Goal: Task Accomplishment & Management: Manage account settings

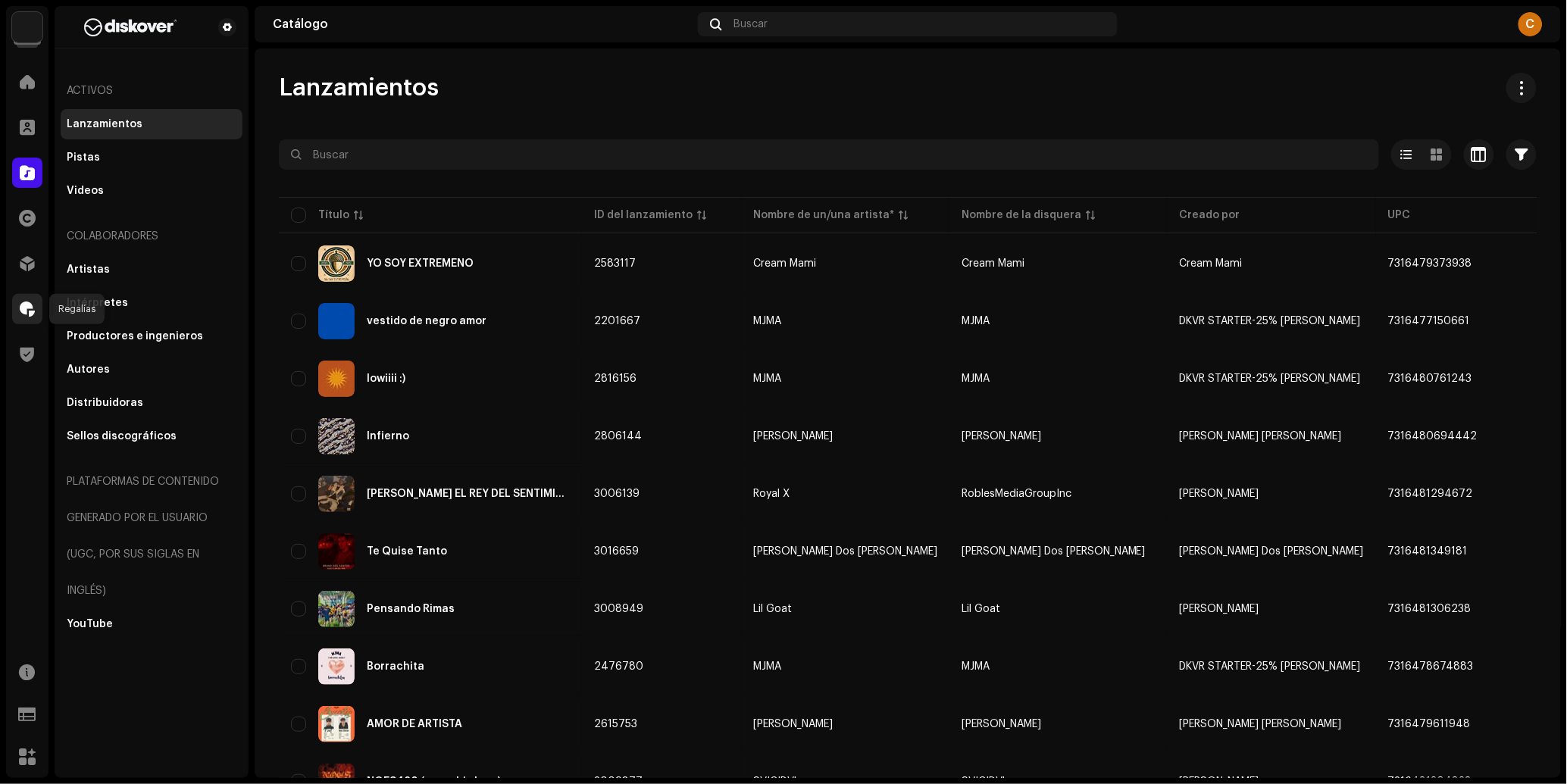
click at [31, 310] on span at bounding box center [27, 309] width 15 height 12
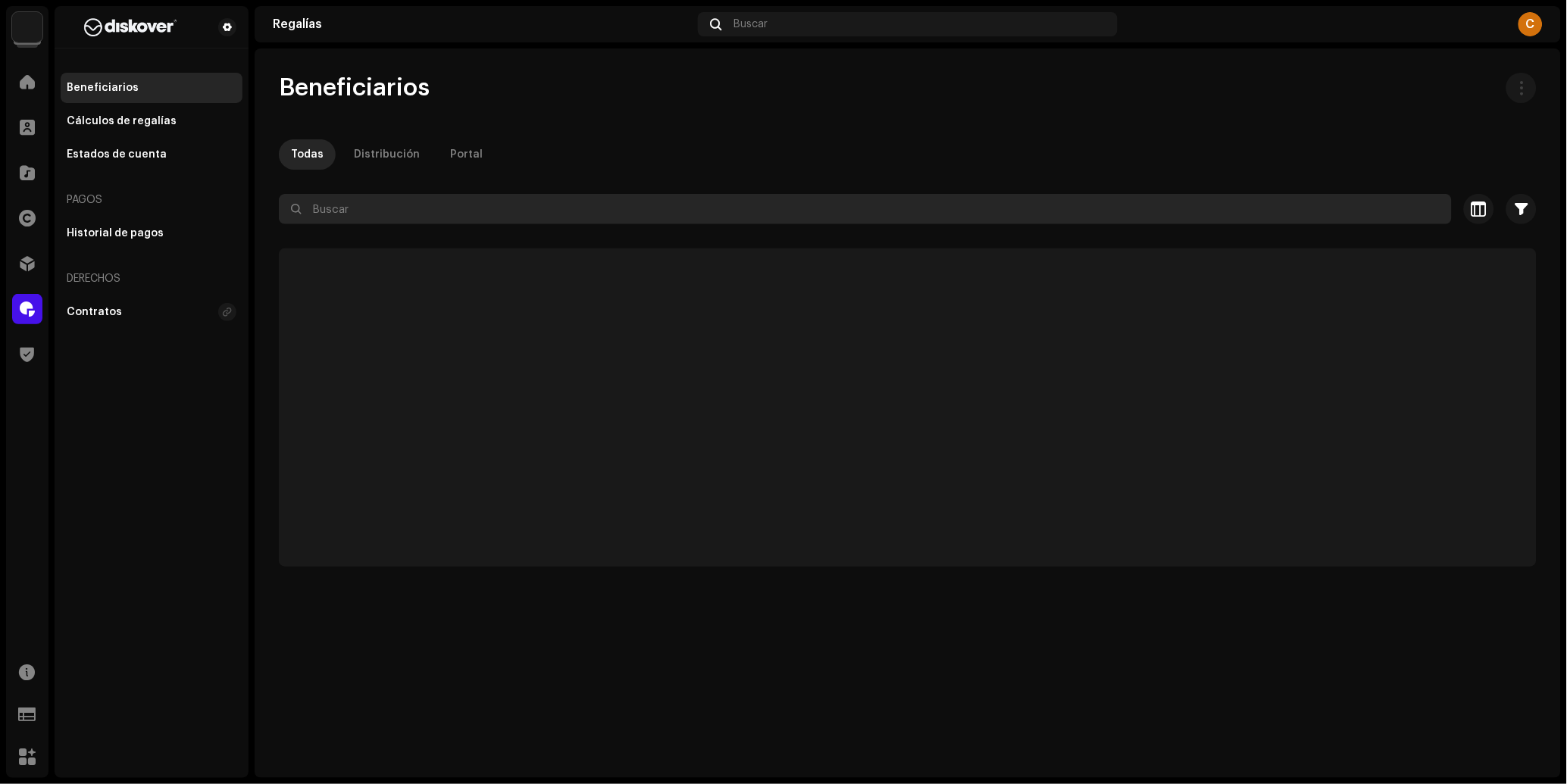
click at [389, 219] on input "text" at bounding box center [864, 209] width 1172 height 30
paste input "[EMAIL_ADDRESS][DOMAIN_NAME]"
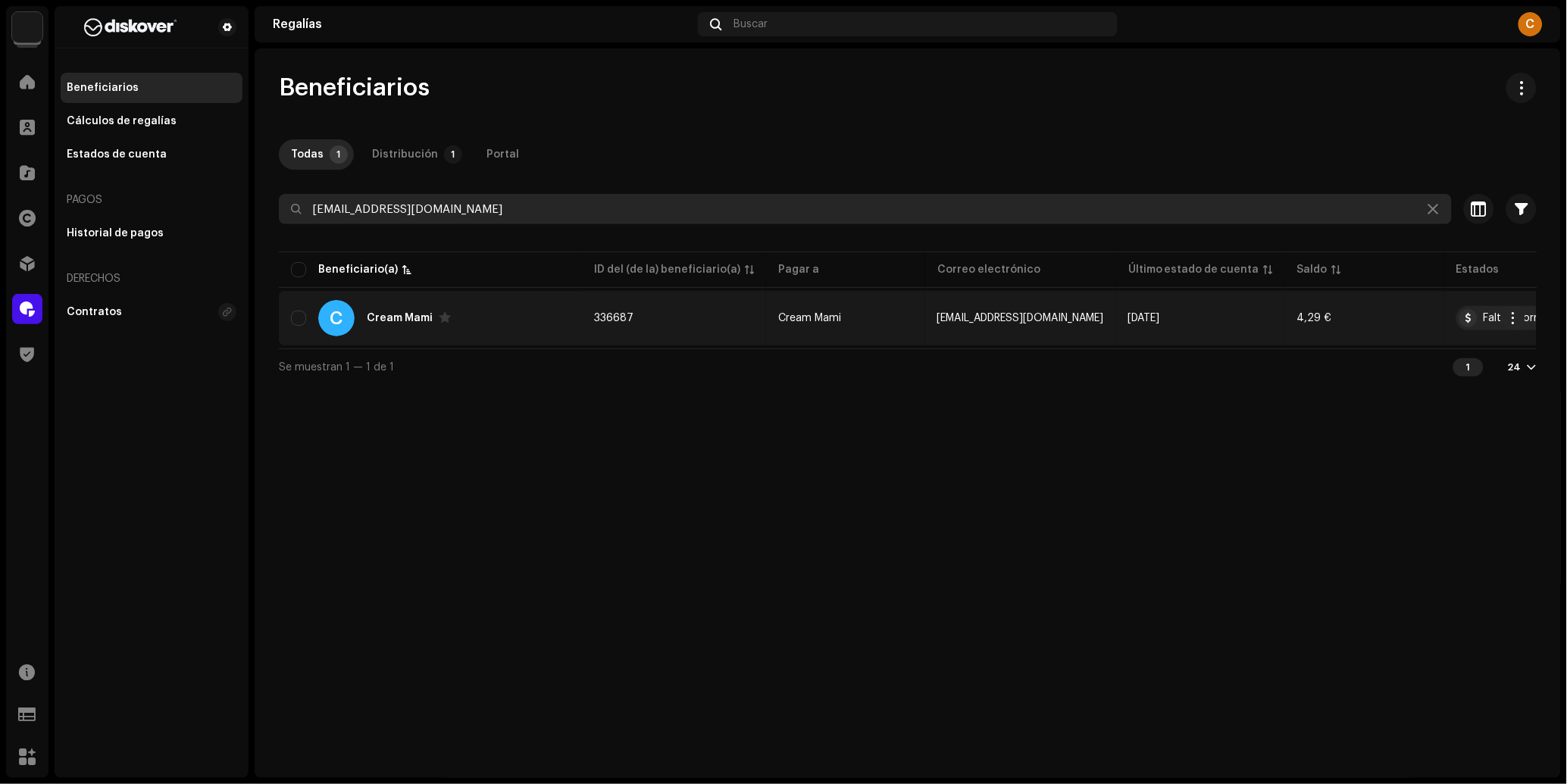
type input "[EMAIL_ADDRESS][DOMAIN_NAME]"
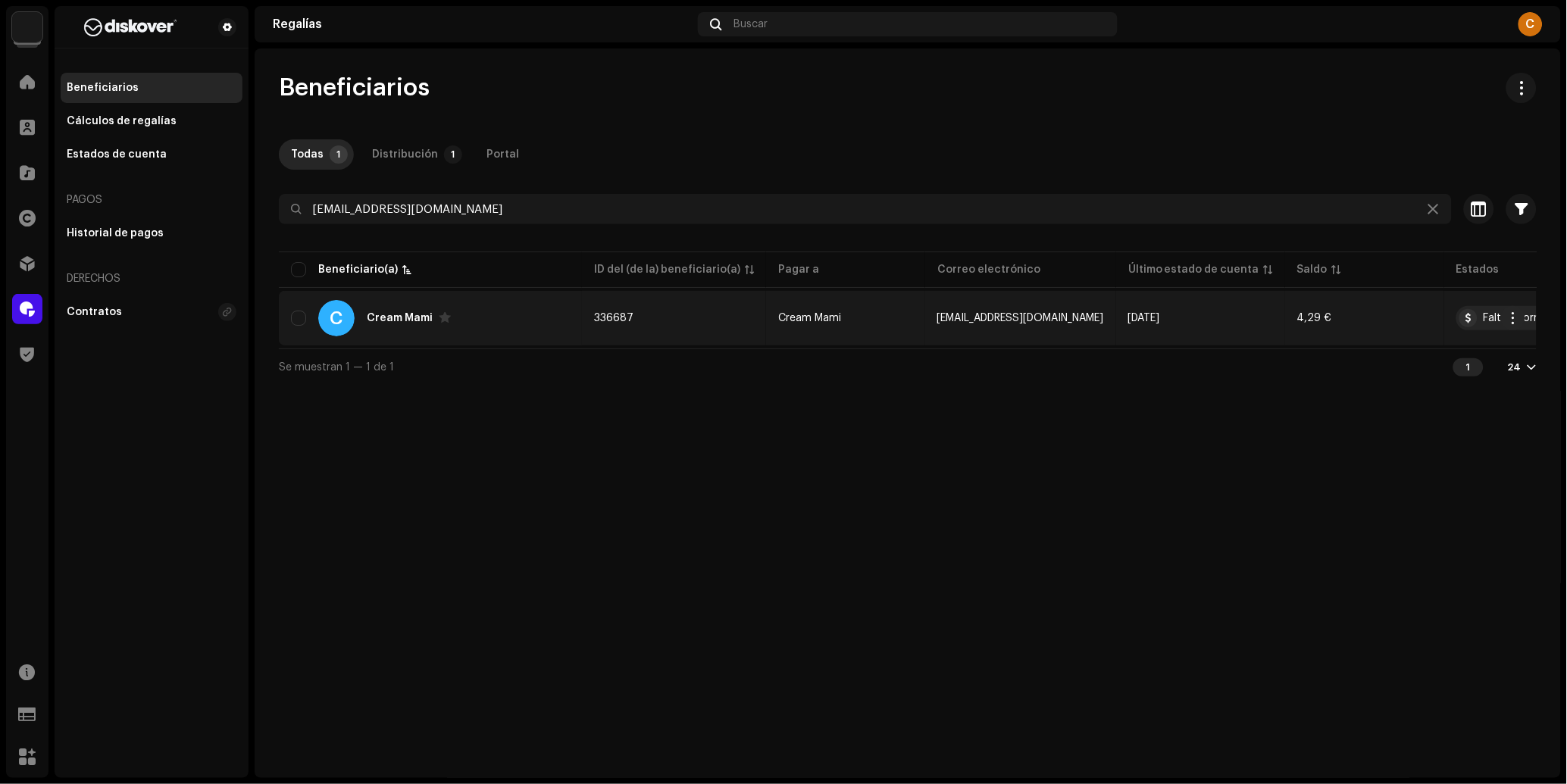
click at [650, 335] on td "336687" at bounding box center [674, 317] width 184 height 54
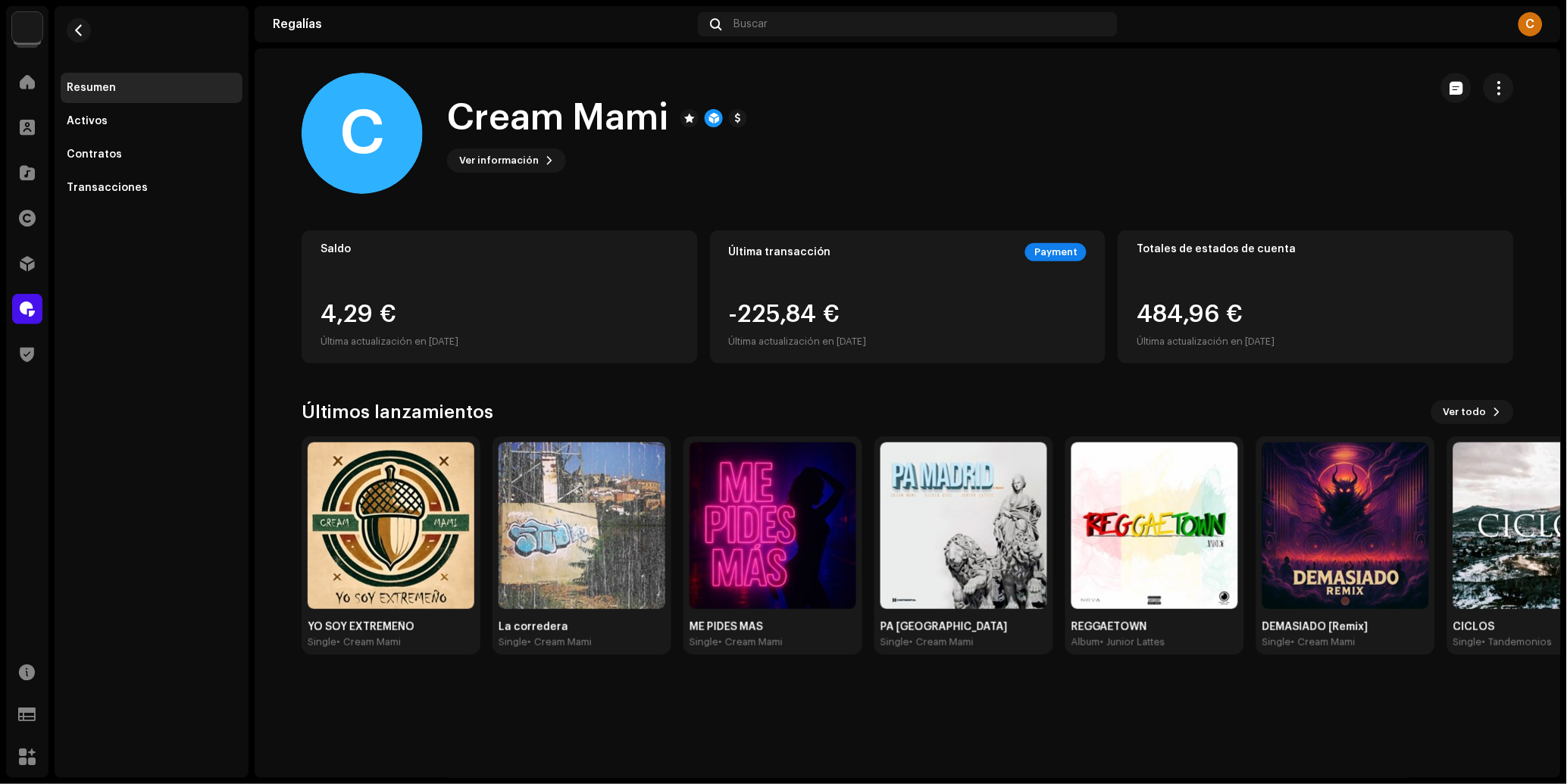
click at [34, 321] on div at bounding box center [27, 309] width 30 height 30
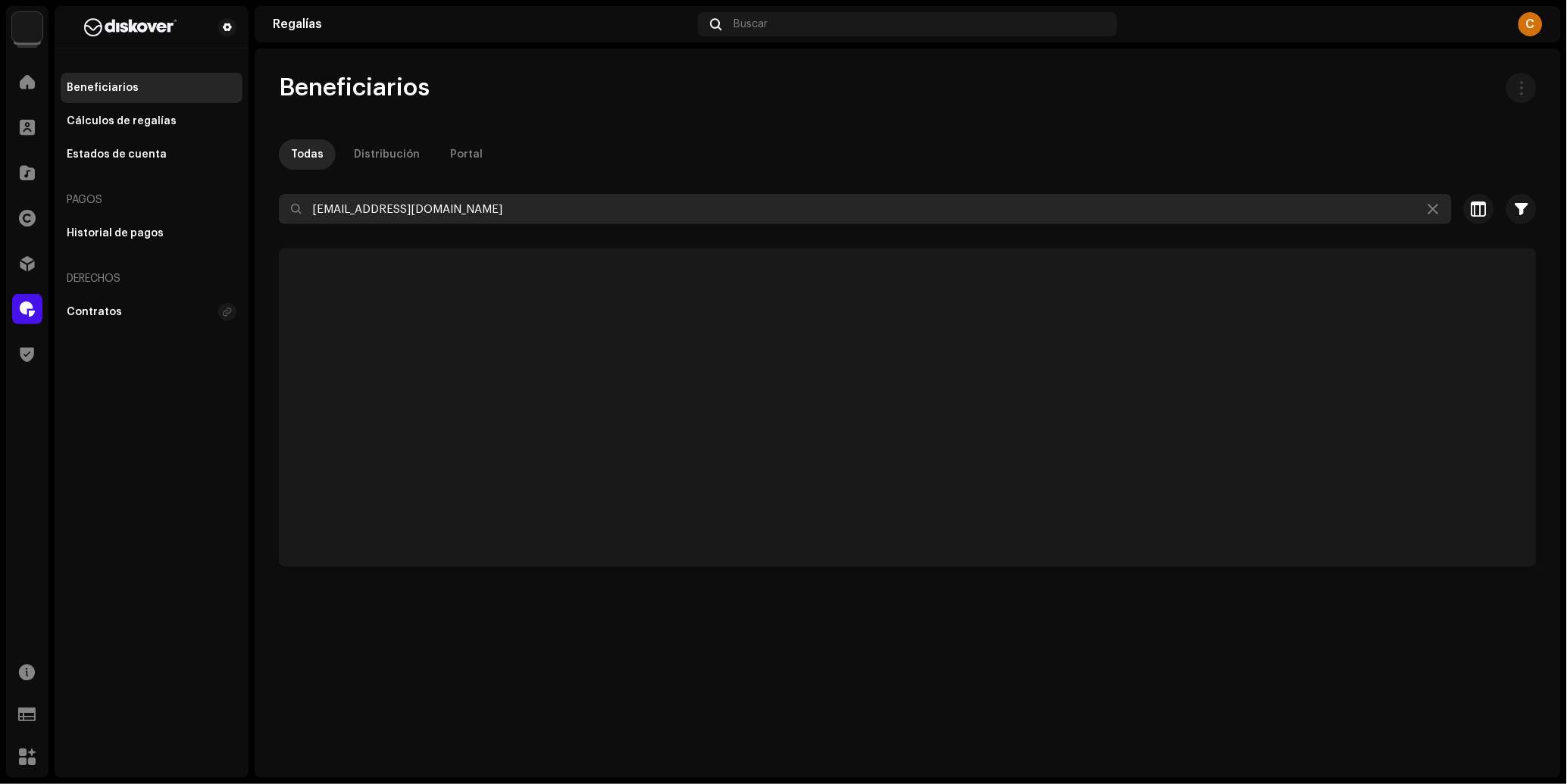
click at [535, 210] on input "[EMAIL_ADDRESS][DOMAIN_NAME]" at bounding box center [864, 209] width 1172 height 30
paste input "[EMAIL_ADDRESS]."
click at [535, 210] on input "moneywayempire@gmail.moneywayempire@[DOMAIN_NAME]" at bounding box center [864, 209] width 1172 height 30
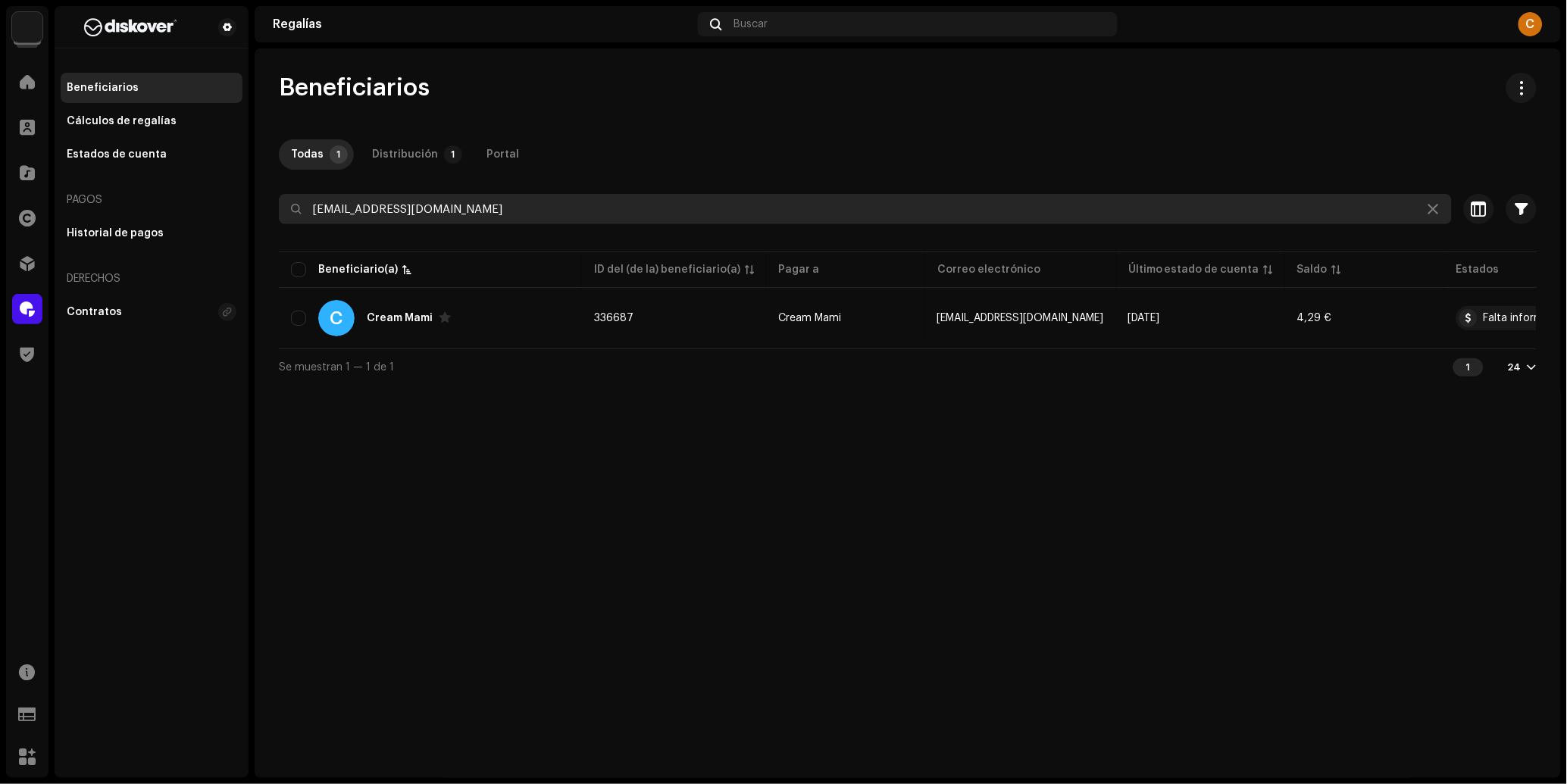
click at [495, 209] on input "[EMAIL_ADDRESS][DOMAIN_NAME]" at bounding box center [864, 209] width 1172 height 30
paste input "linaomusica"
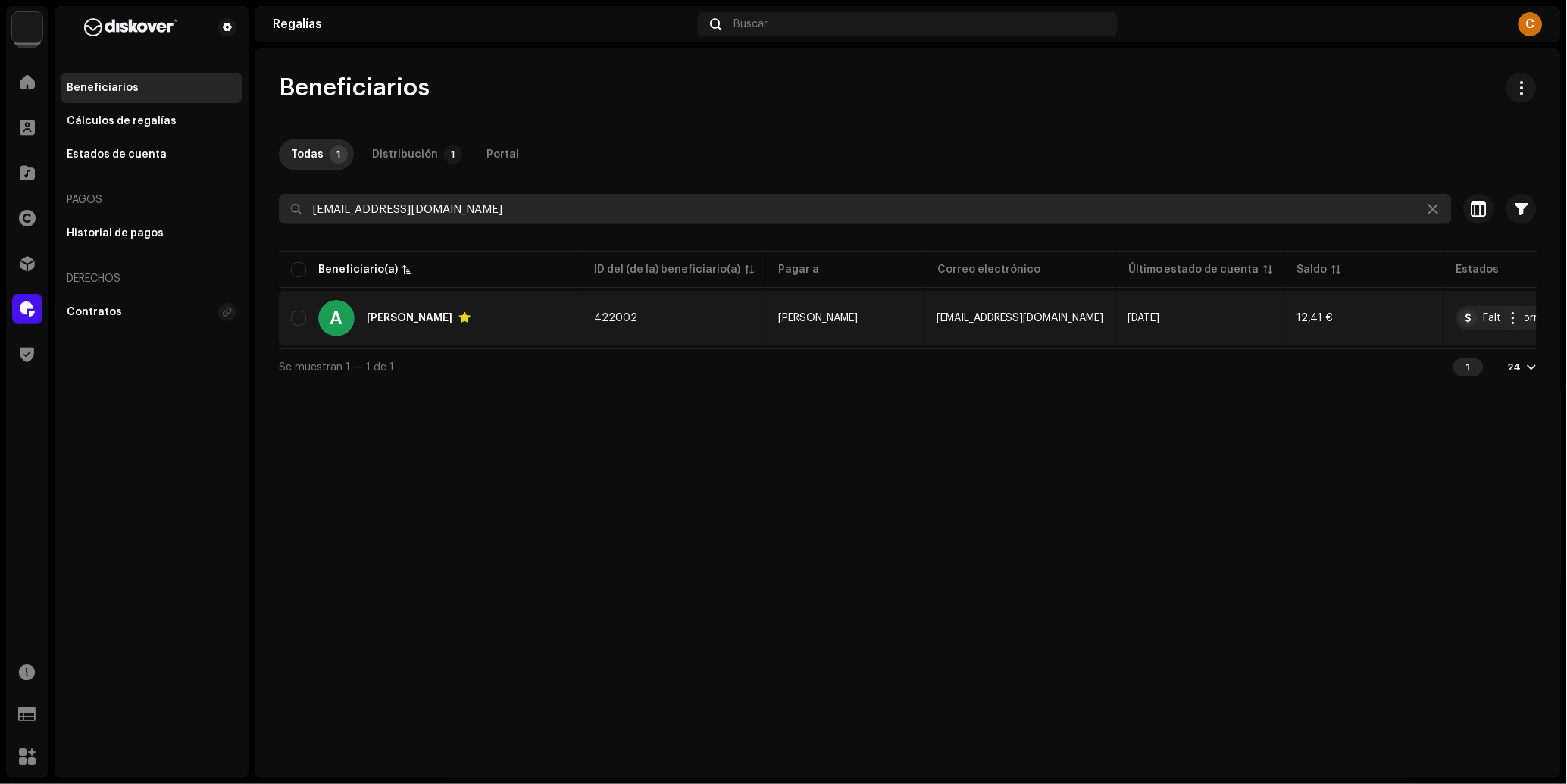
type input "[EMAIL_ADDRESS][DOMAIN_NAME]"
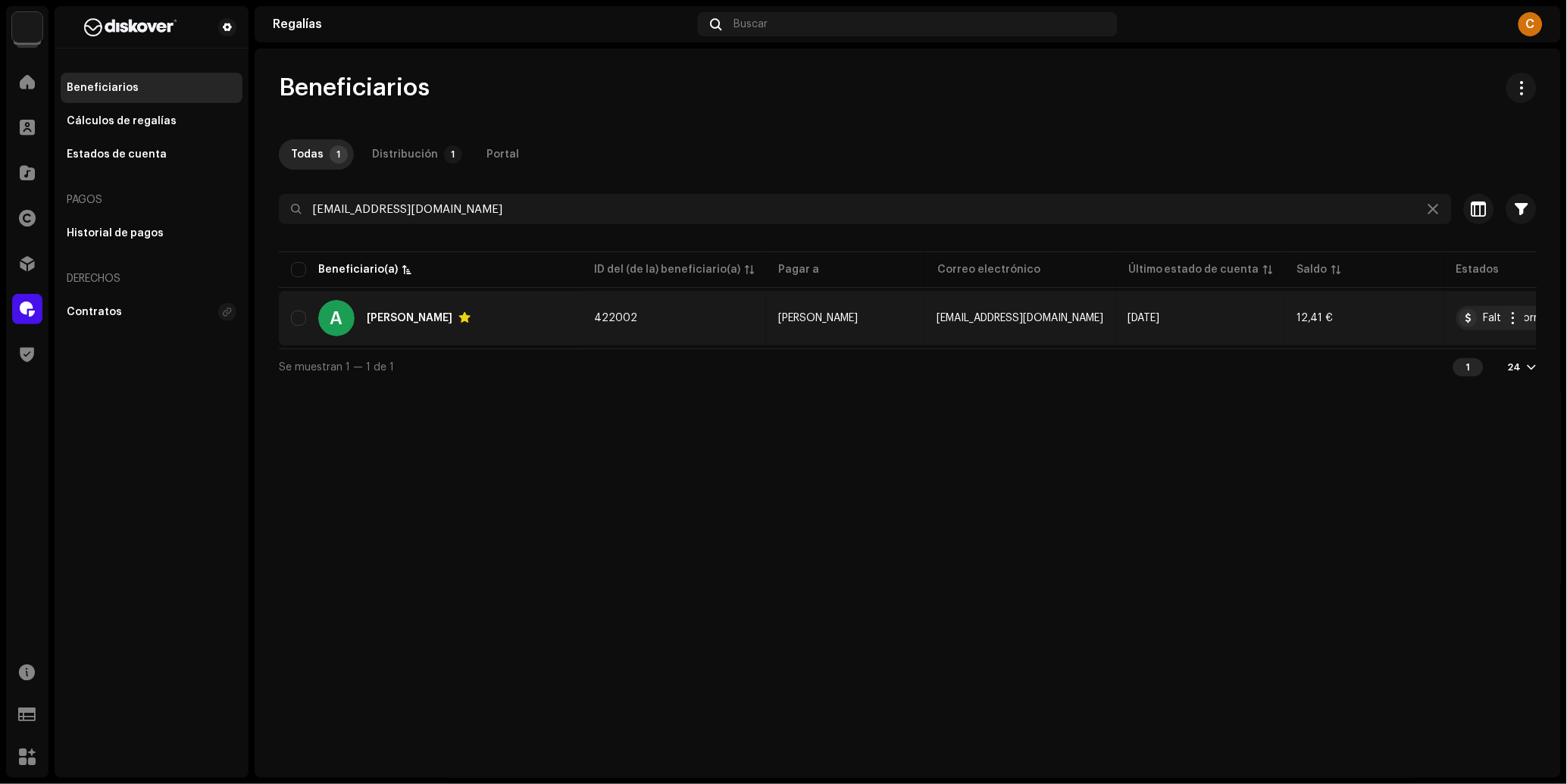
click at [509, 317] on div "A [PERSON_NAME]" at bounding box center [429, 318] width 279 height 37
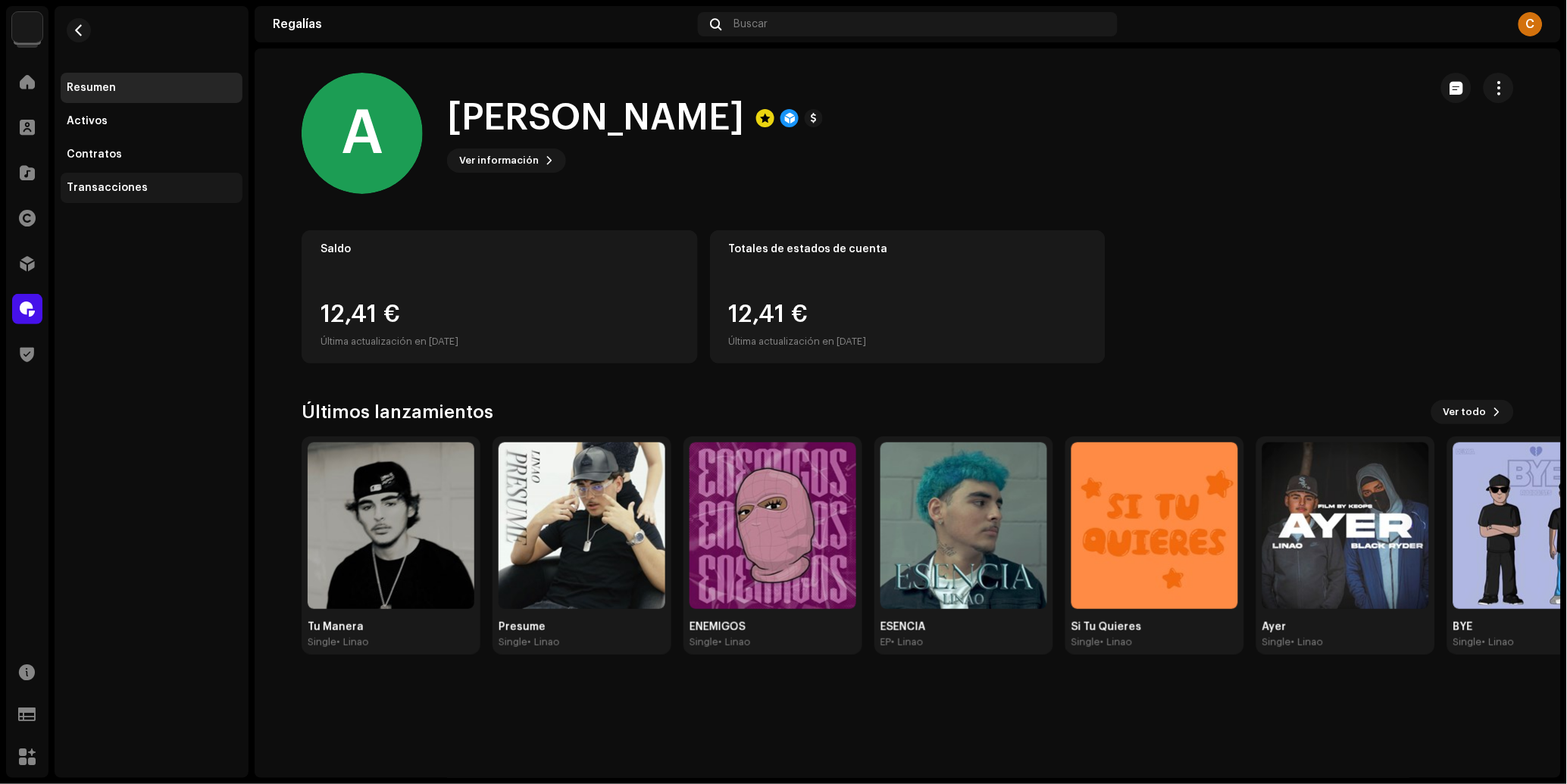
click at [200, 200] on div "Transacciones" at bounding box center [152, 187] width 182 height 30
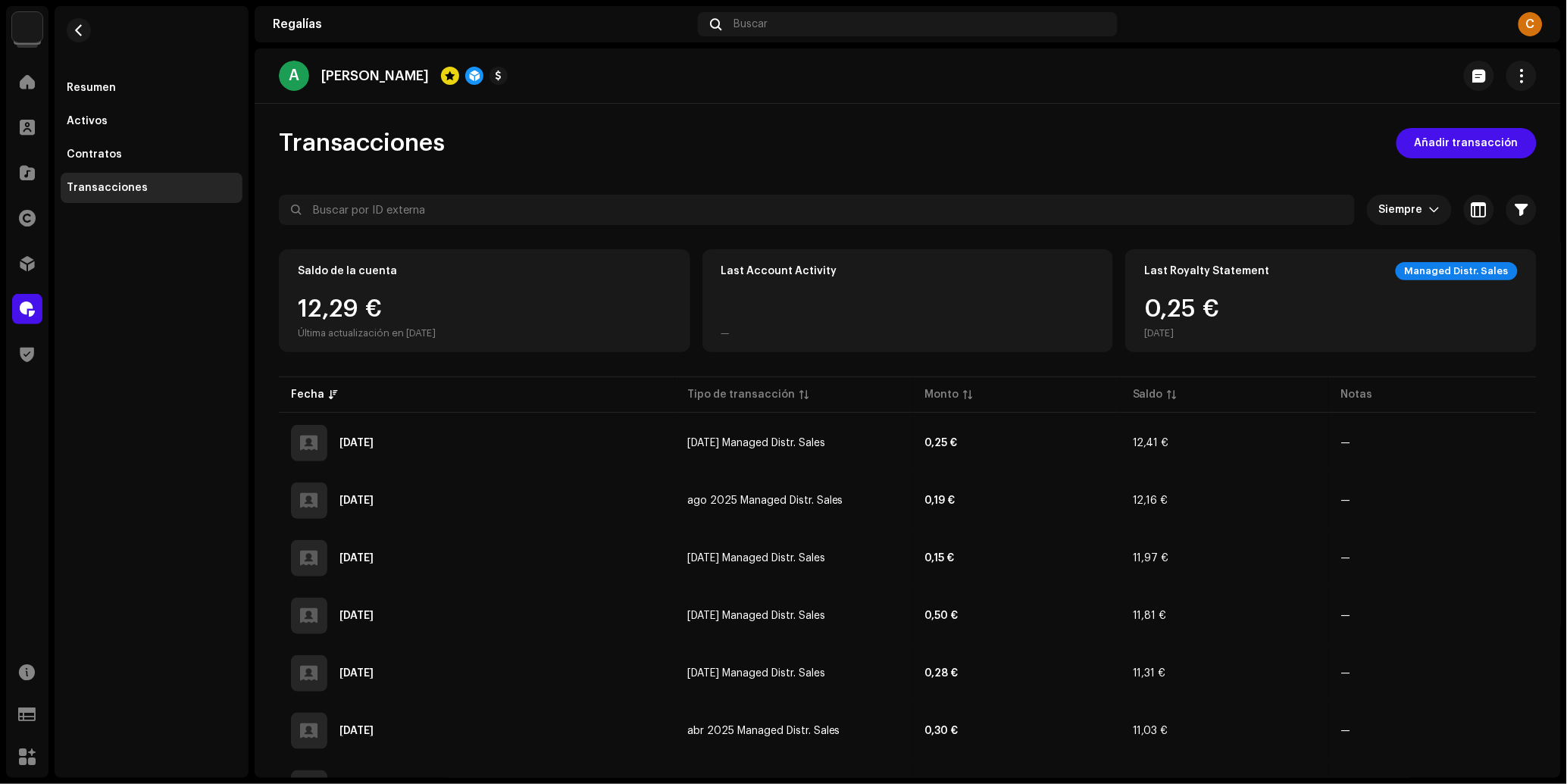
scroll to position [1215, 0]
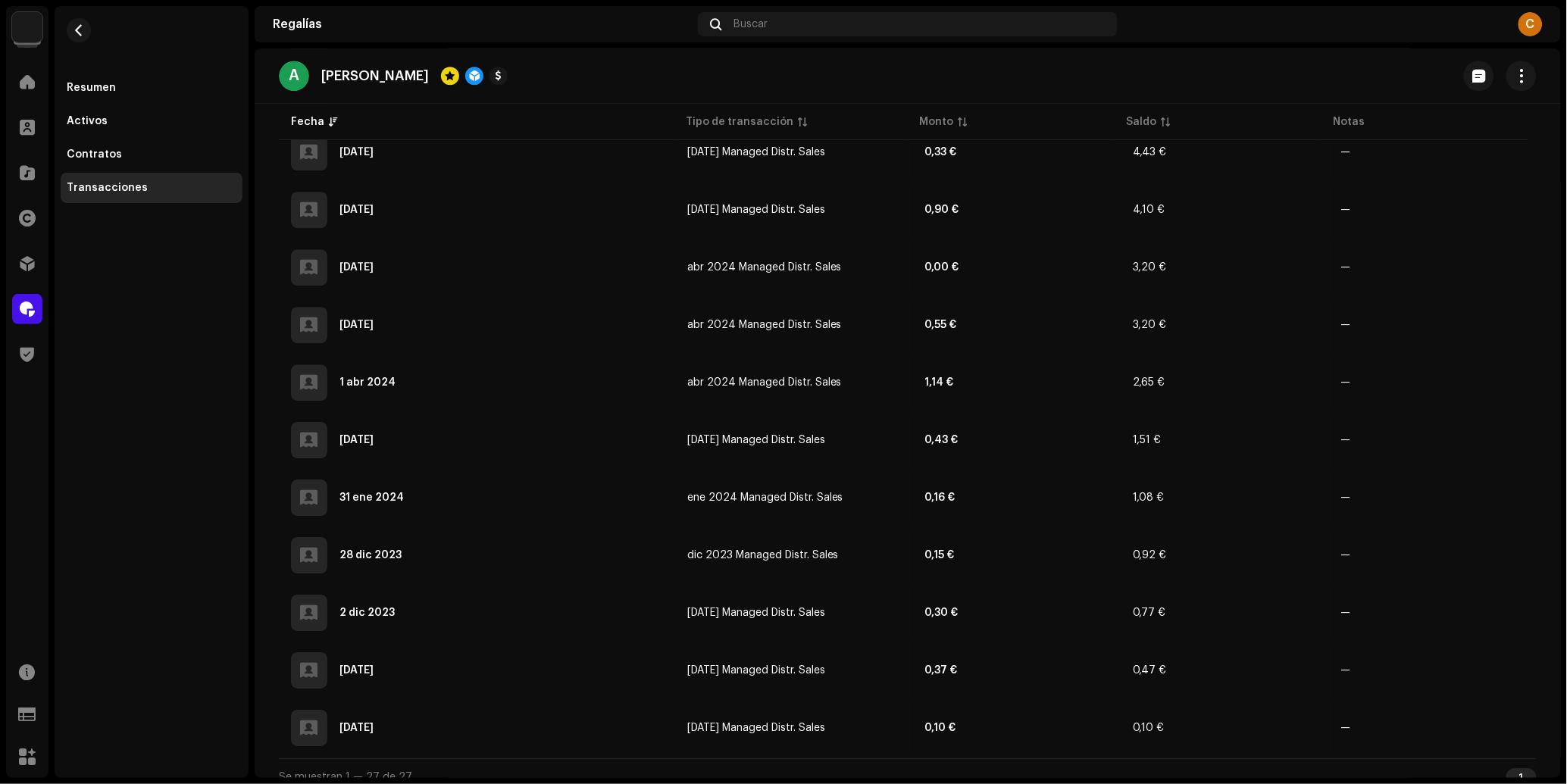
click at [19, 303] on span at bounding box center [27, 309] width 15 height 12
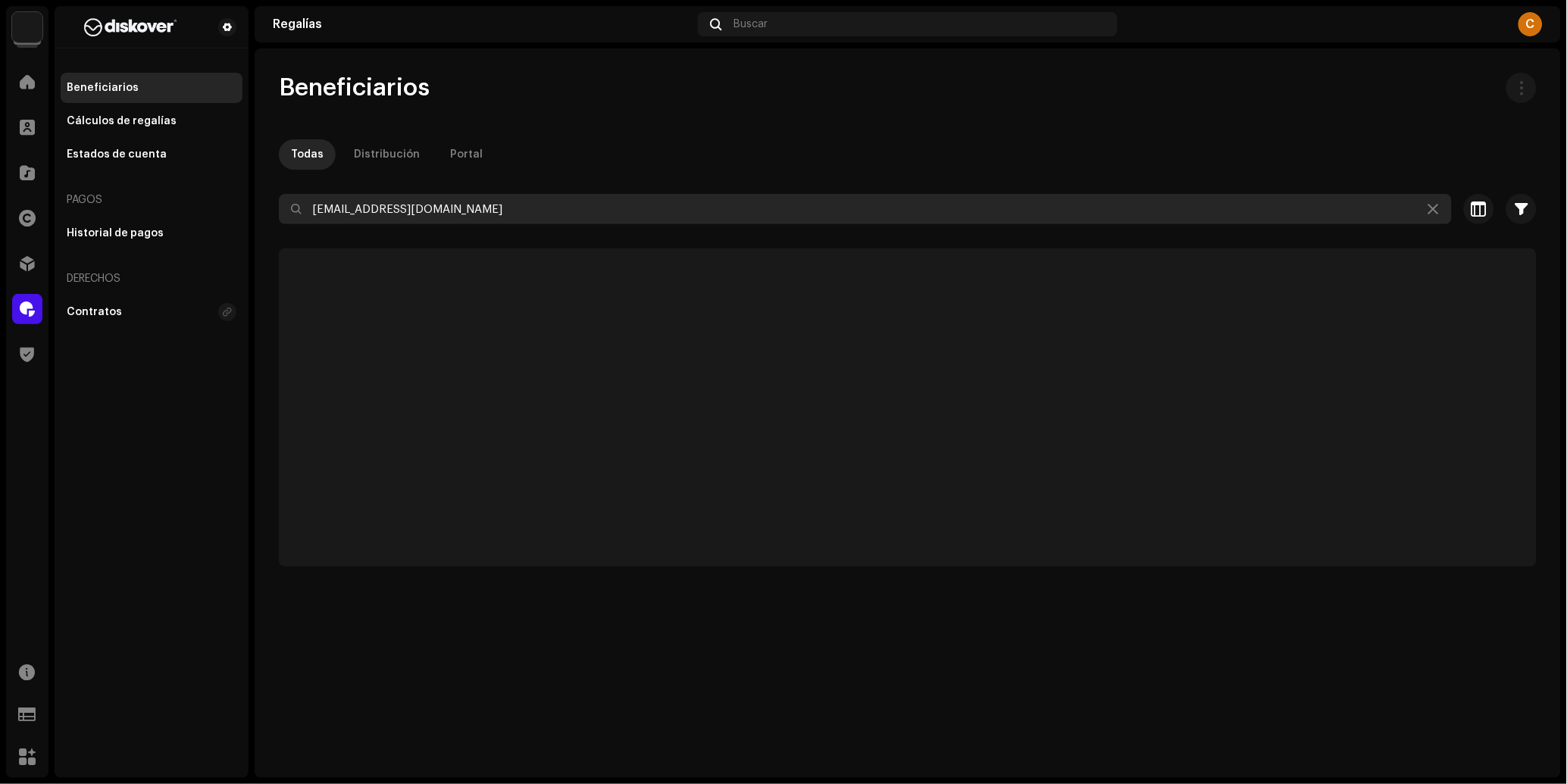
click at [470, 222] on input "[EMAIL_ADDRESS][DOMAIN_NAME]" at bounding box center [864, 209] width 1172 height 30
paste input "supercogollo04"
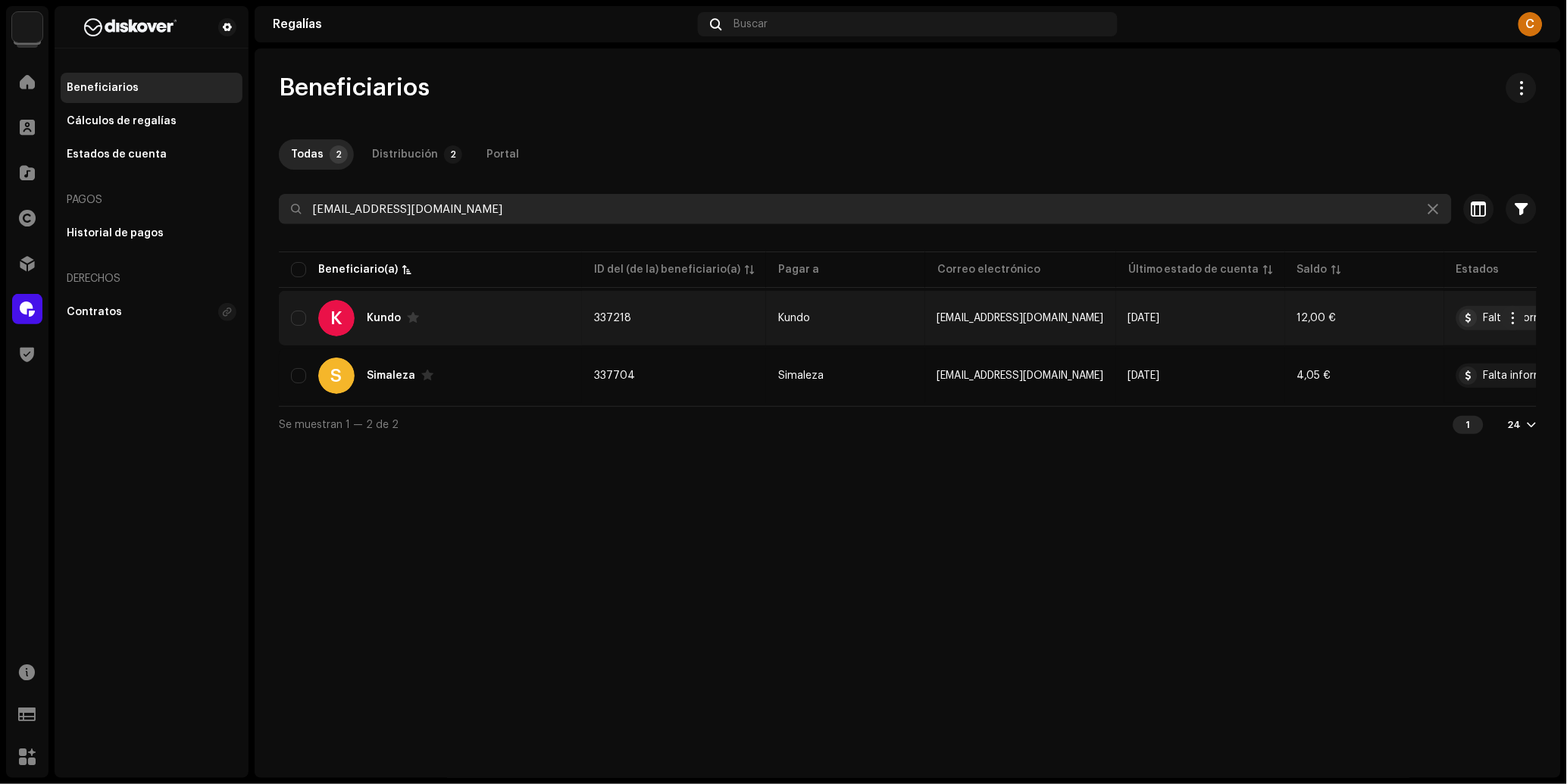
type input "[EMAIL_ADDRESS][DOMAIN_NAME]"
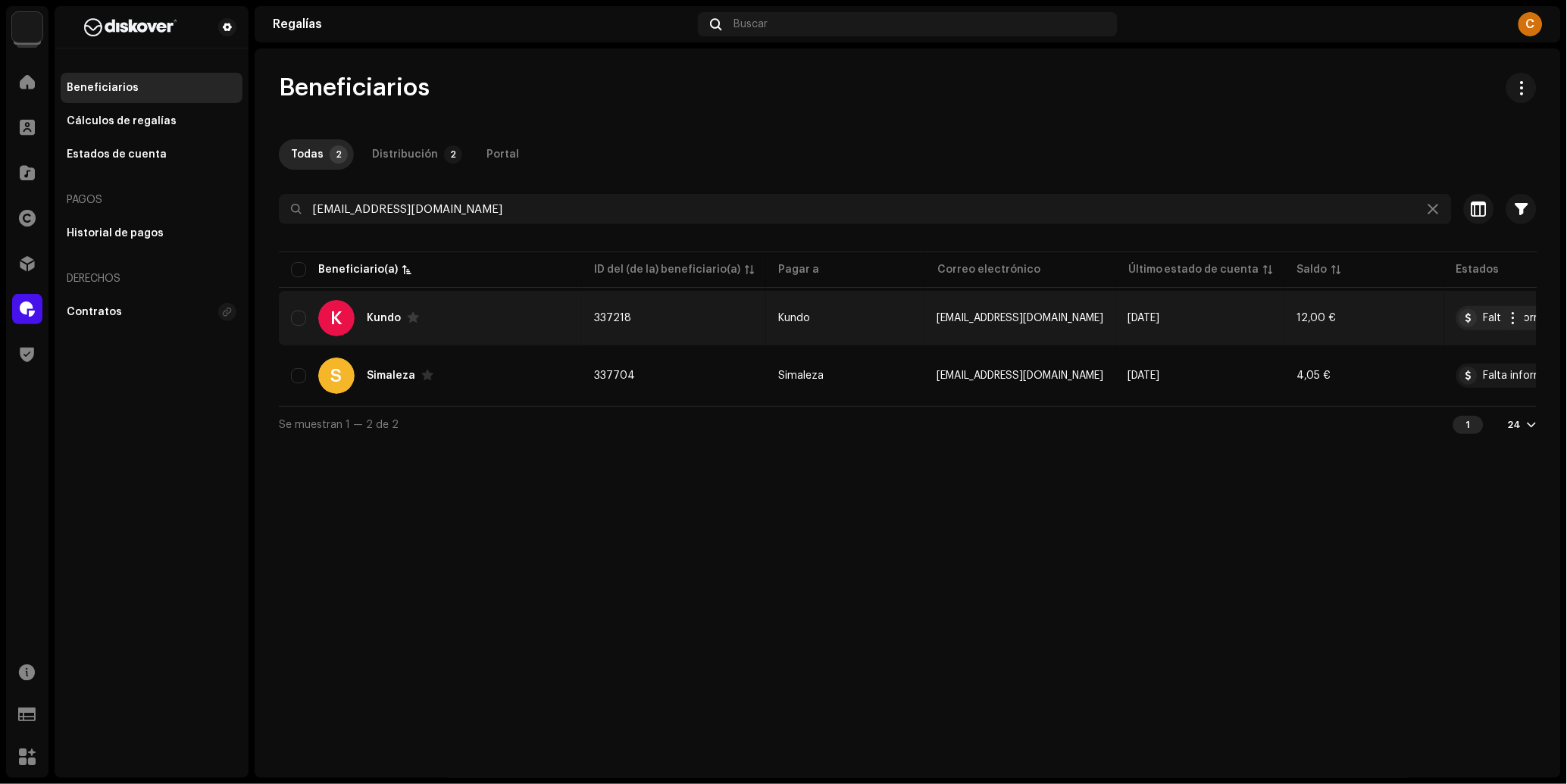
click at [485, 332] on div "K Kundo" at bounding box center [429, 318] width 279 height 37
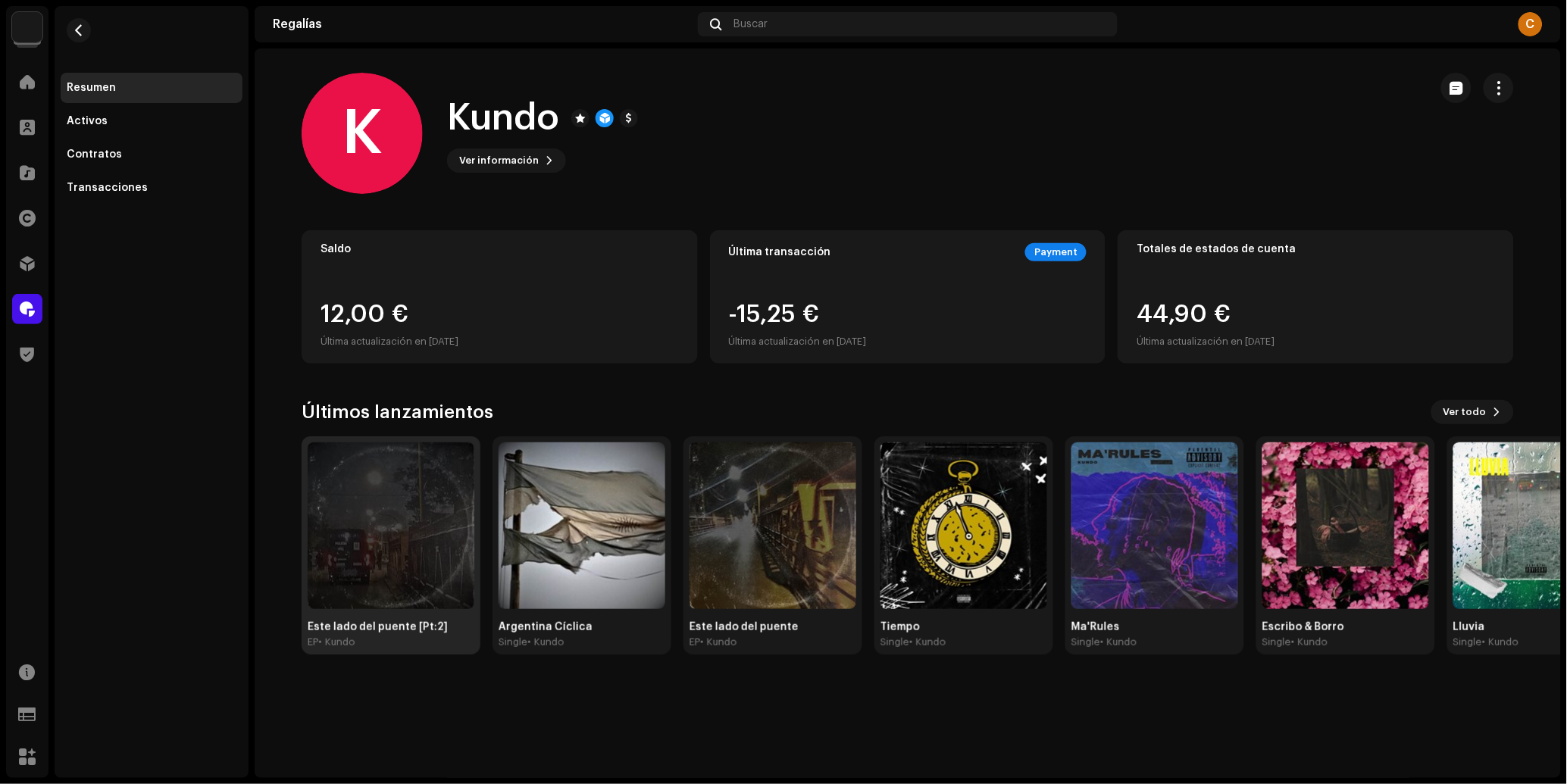
click at [376, 528] on img at bounding box center [390, 525] width 166 height 166
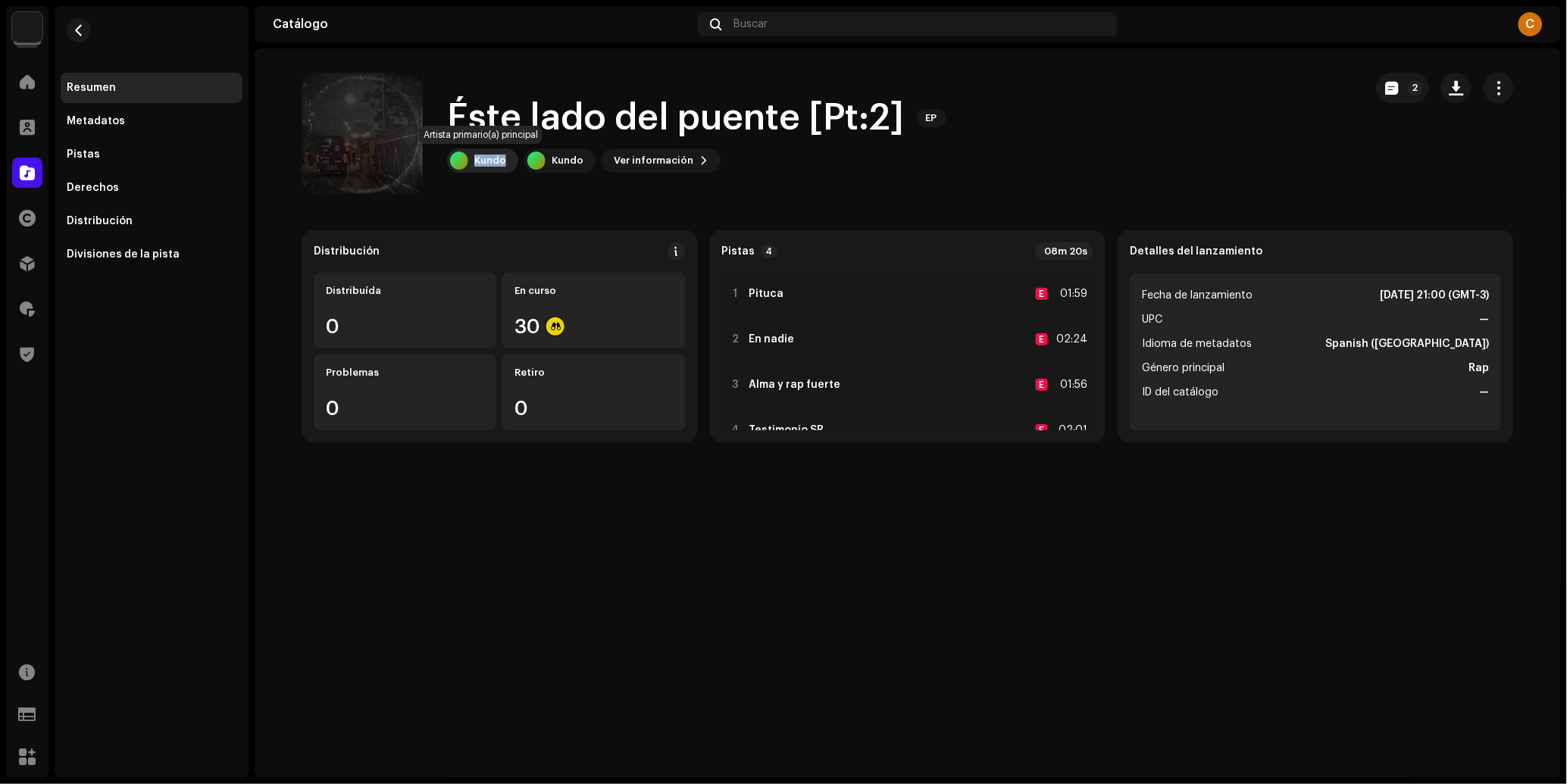
copy div "Kundo"
click at [29, 263] on span at bounding box center [27, 263] width 15 height 12
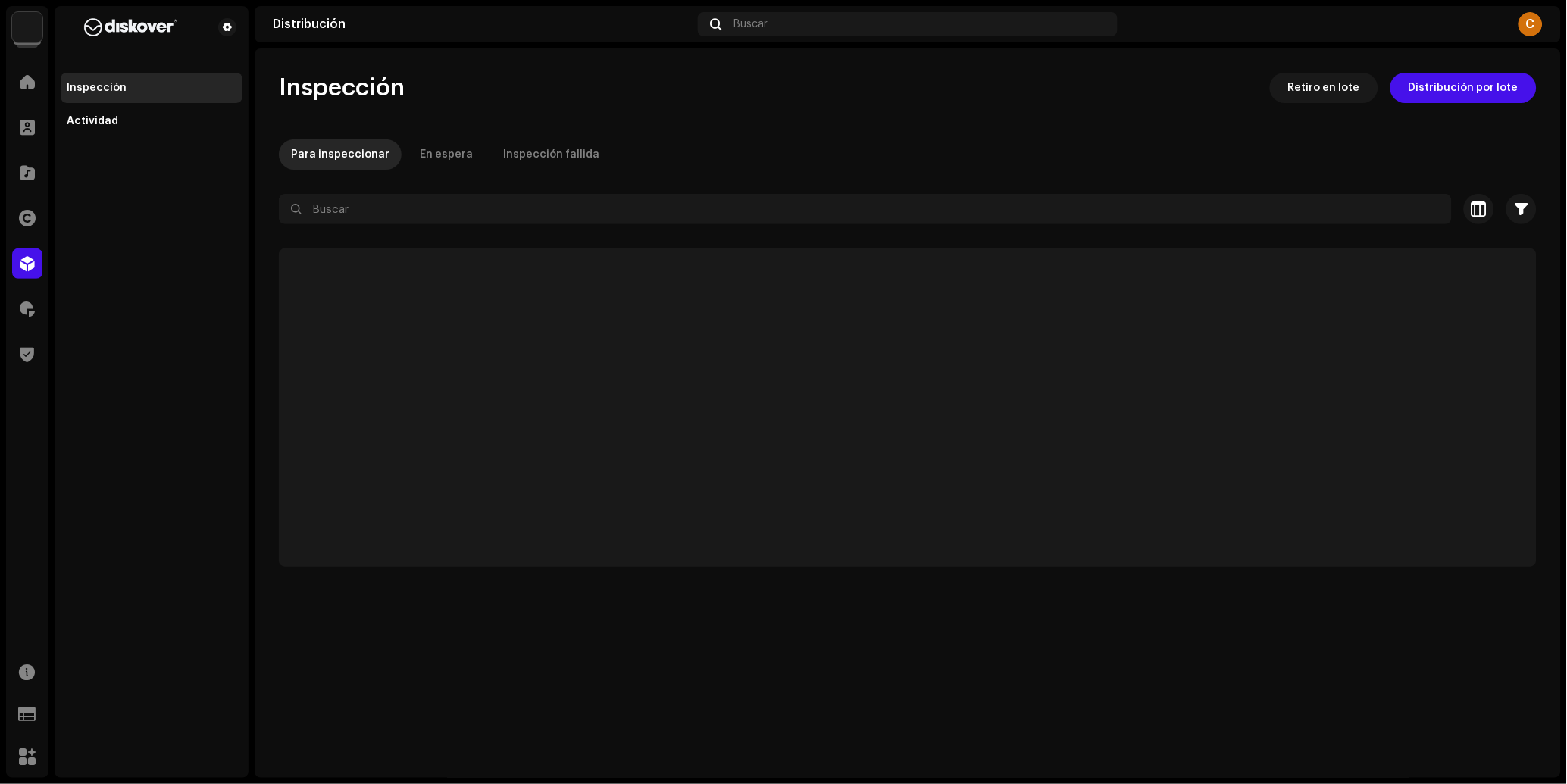
click at [437, 193] on div "Seleccionado 0 Seleccionar todo Opciones" at bounding box center [908, 178] width 1258 height 30
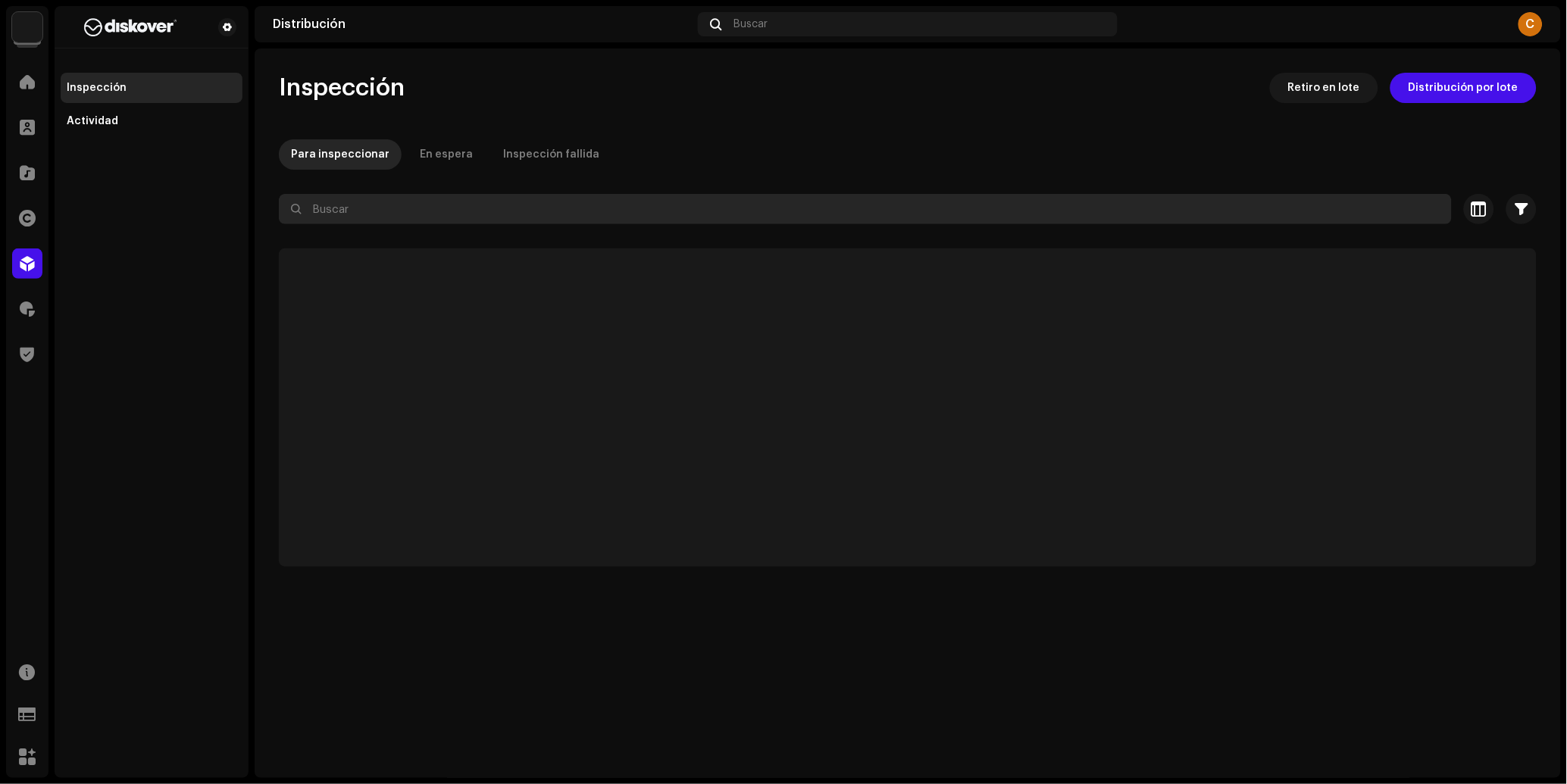
click at [437, 194] on input "text" at bounding box center [864, 209] width 1172 height 30
paste input "Kundo"
type input "Kundo"
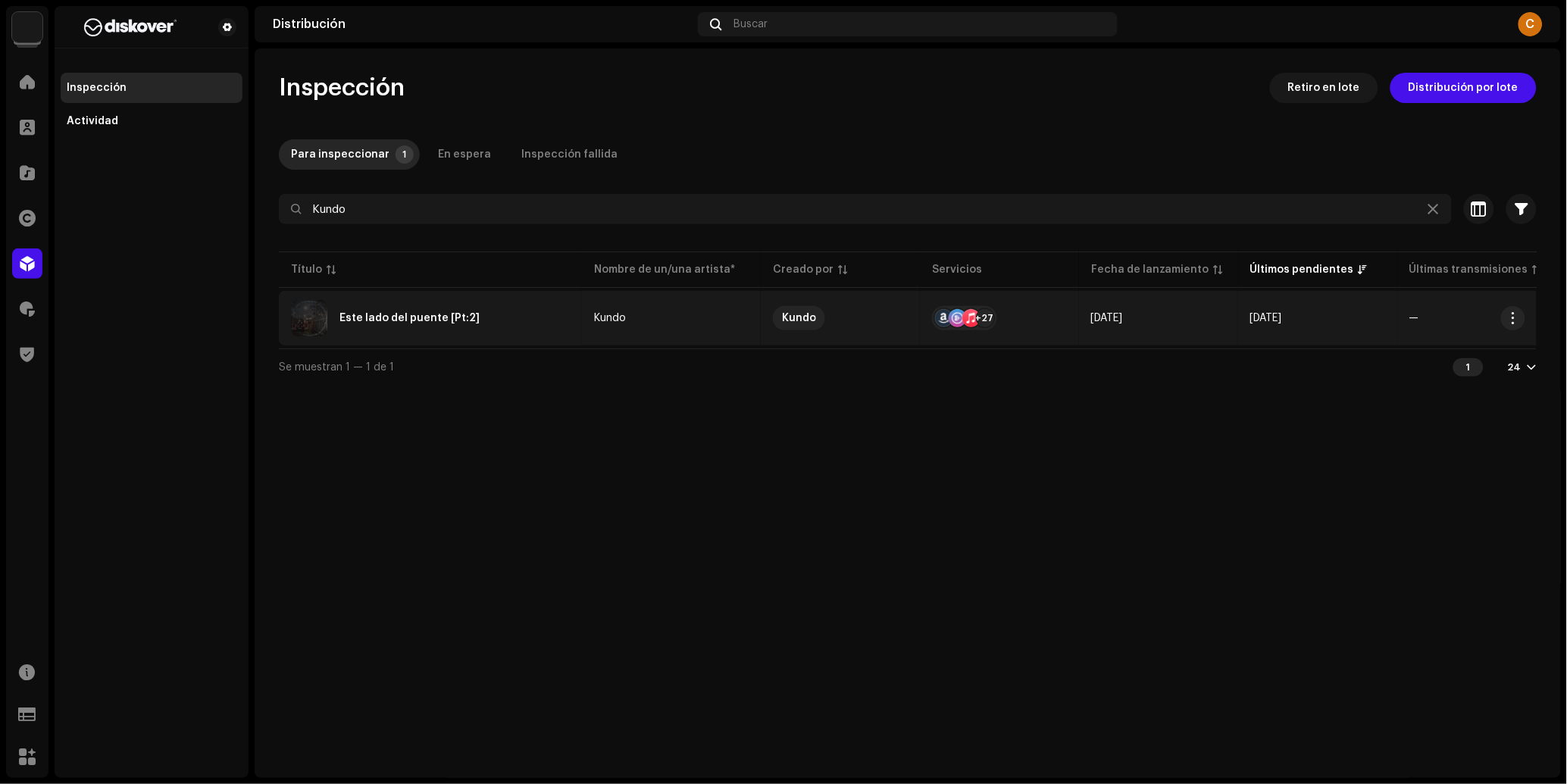
click at [677, 337] on td "Kundo" at bounding box center [671, 317] width 178 height 54
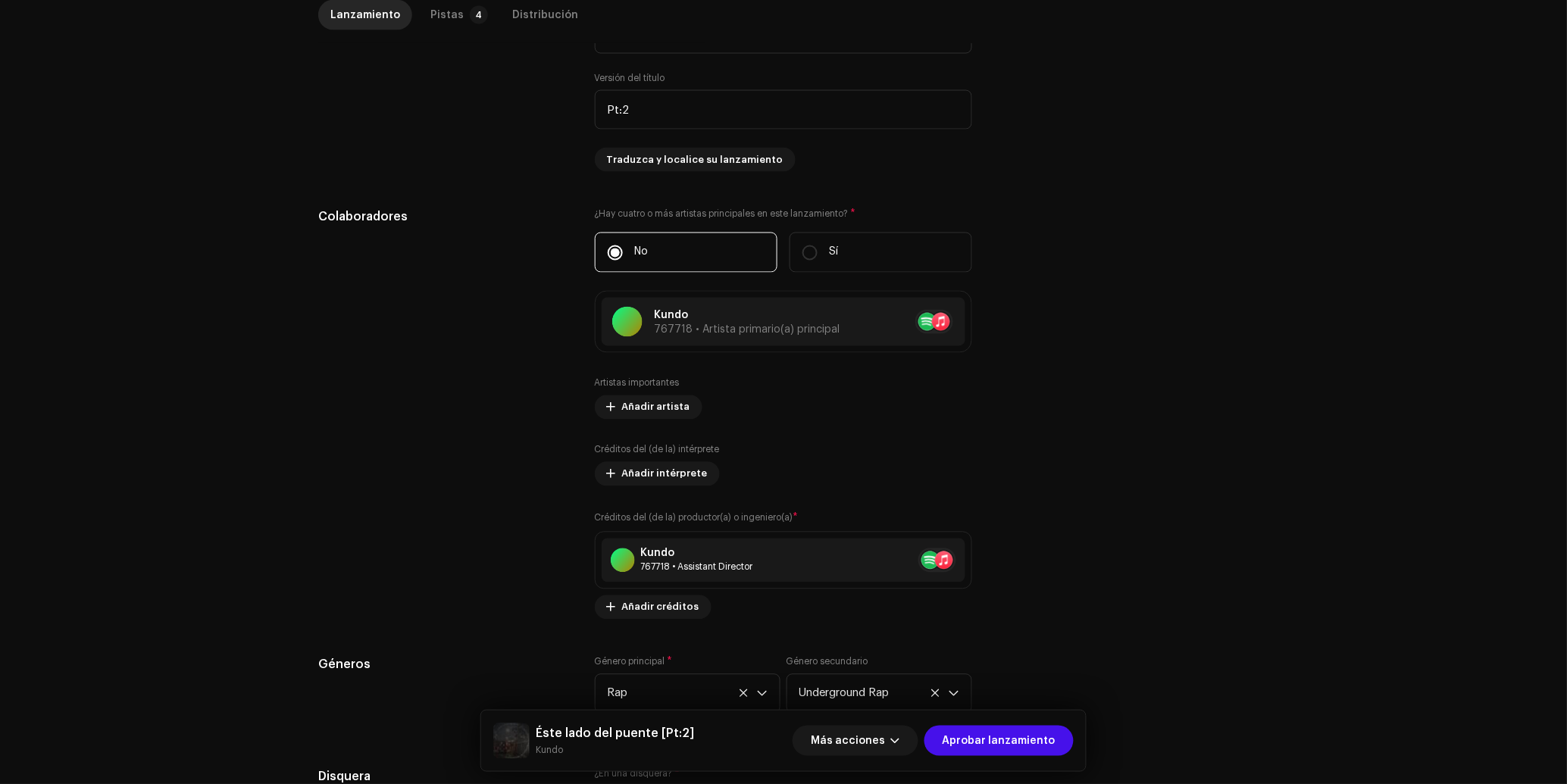
scroll to position [86, 0]
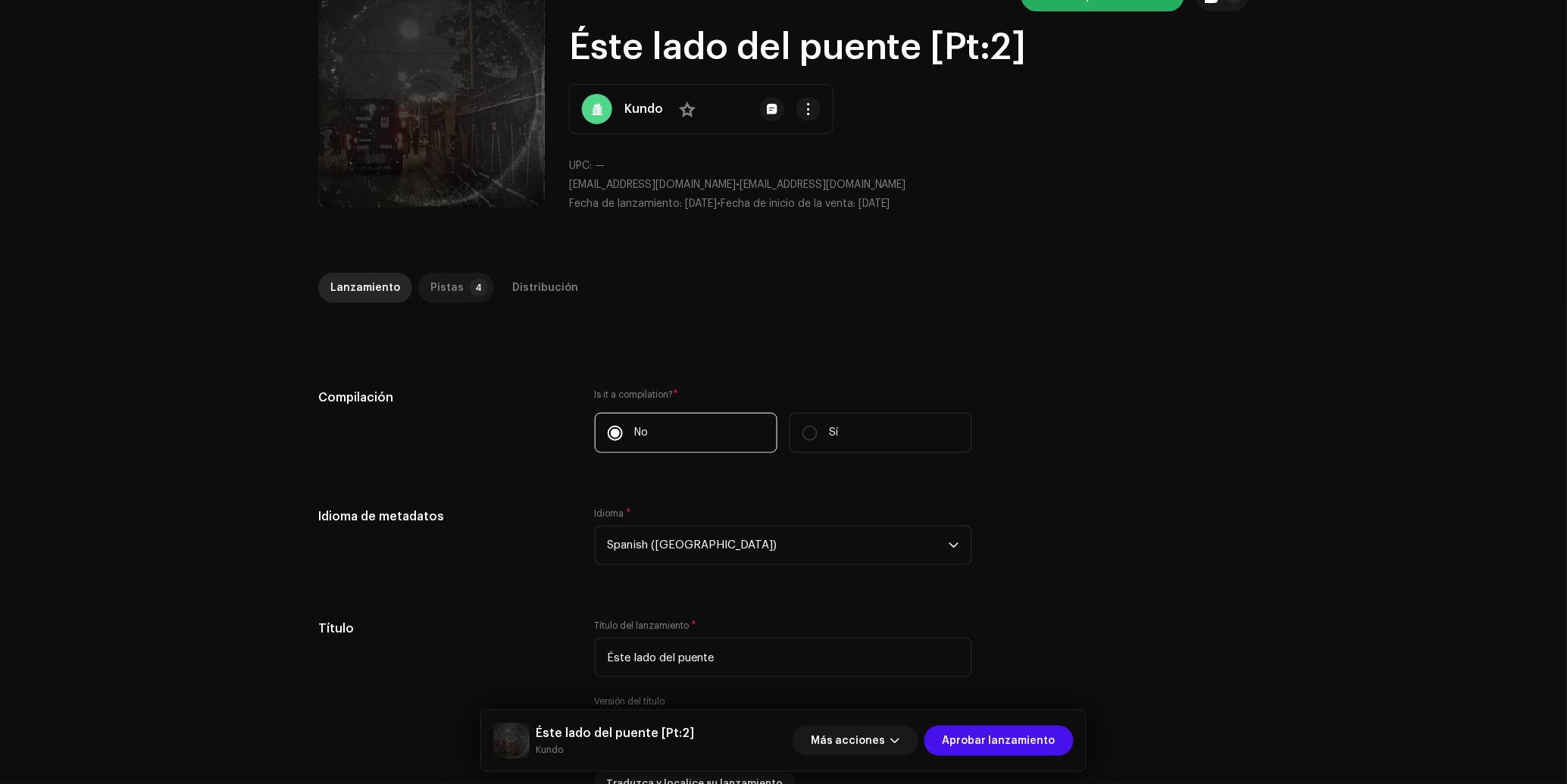
drag, startPoint x: 458, startPoint y: 290, endPoint x: 470, endPoint y: 288, distance: 12.2
click at [470, 289] on p-badge "4" at bounding box center [479, 288] width 18 height 18
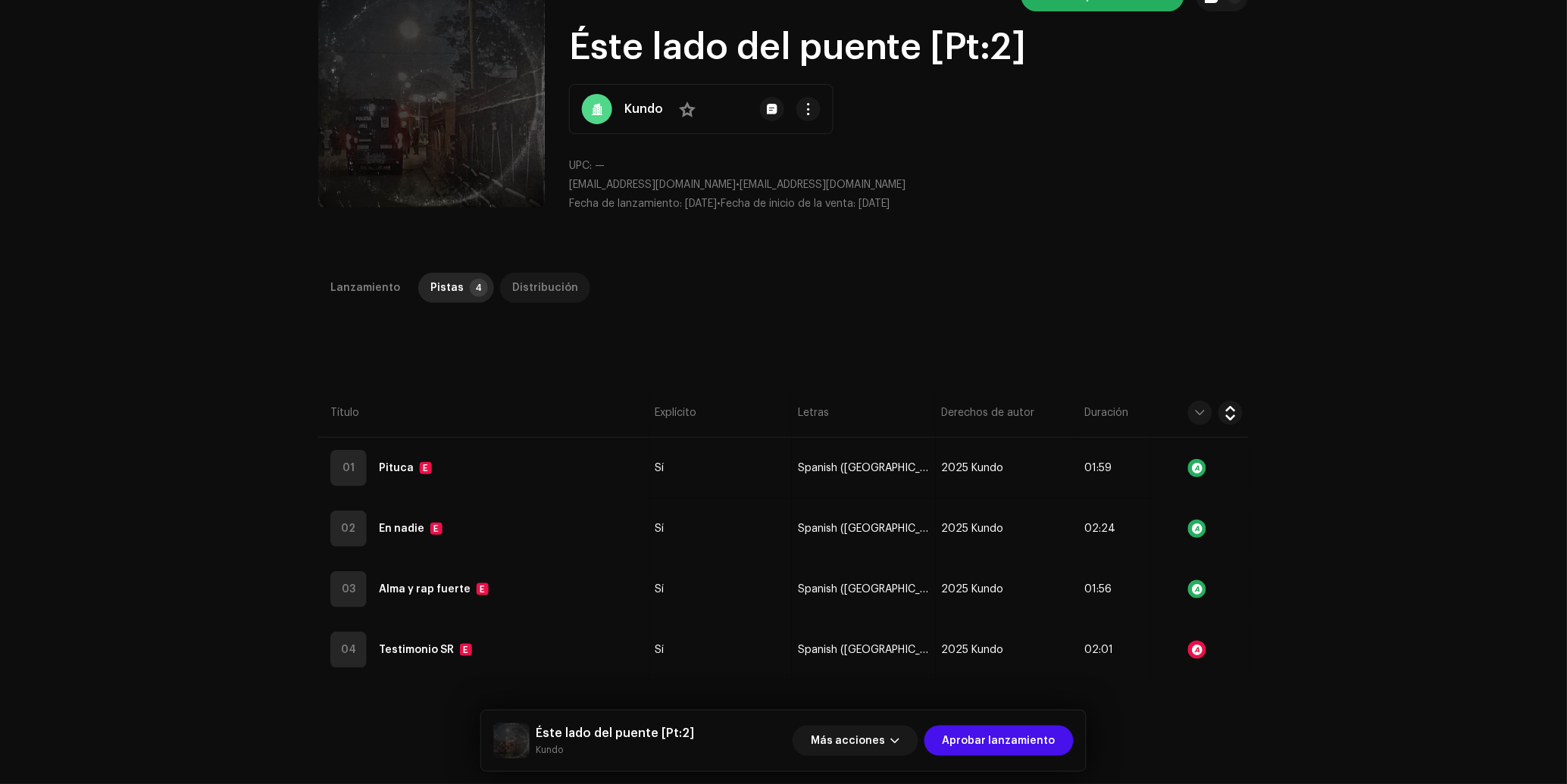
click at [549, 290] on div "Distribución" at bounding box center [545, 288] width 66 height 30
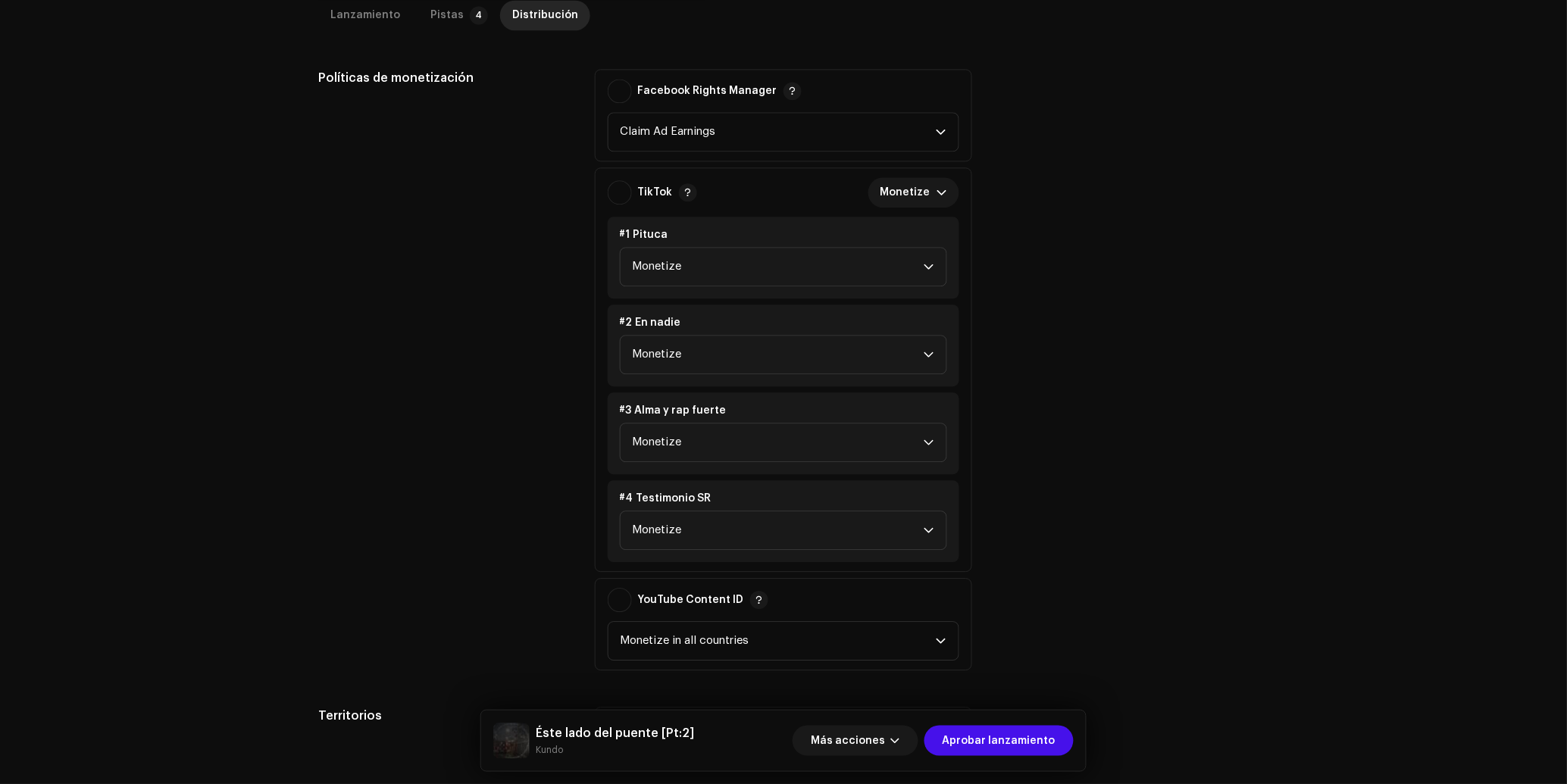
scroll to position [1091, 0]
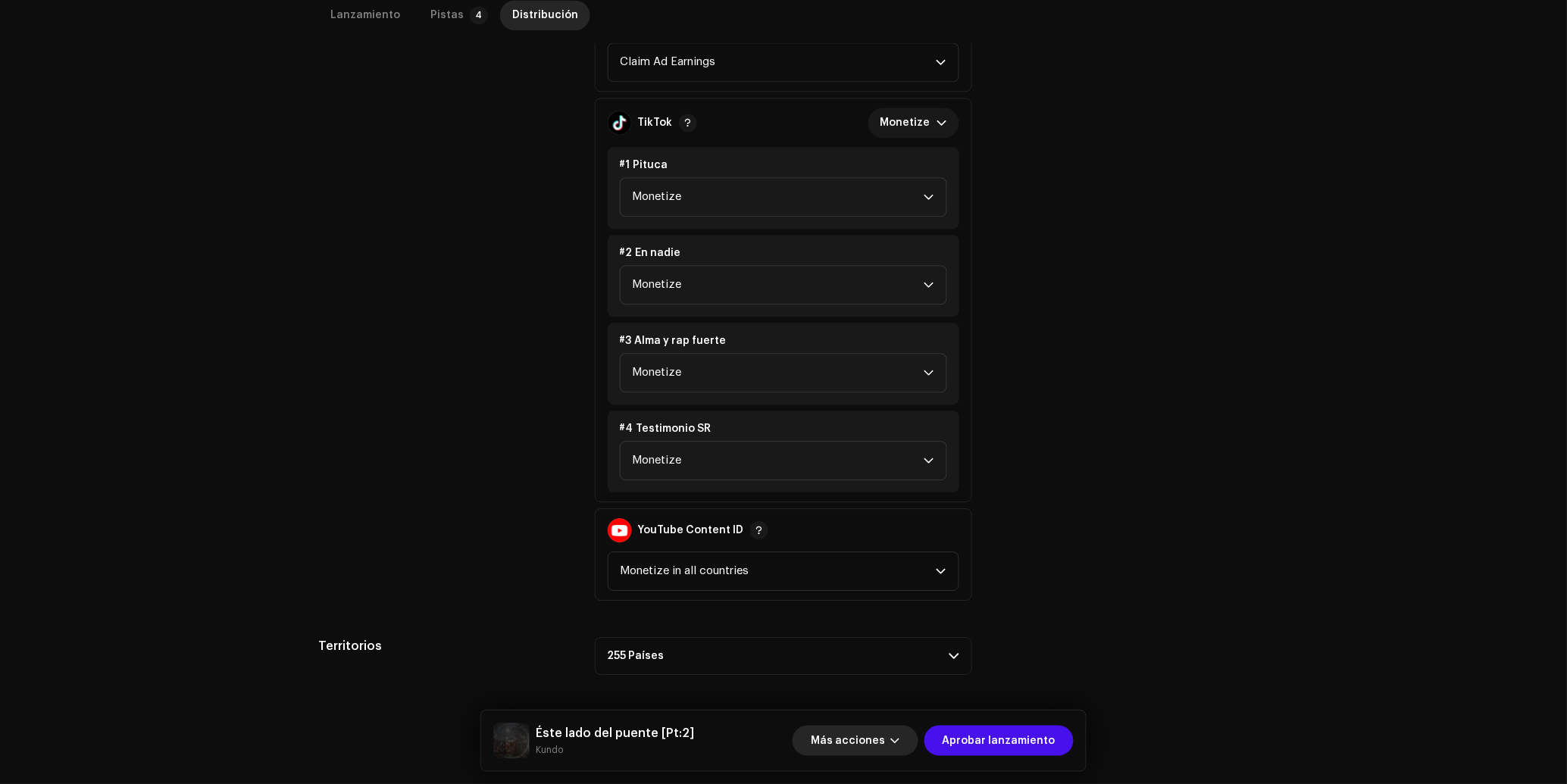
click at [885, 733] on span "Más acciones" at bounding box center [848, 740] width 74 height 30
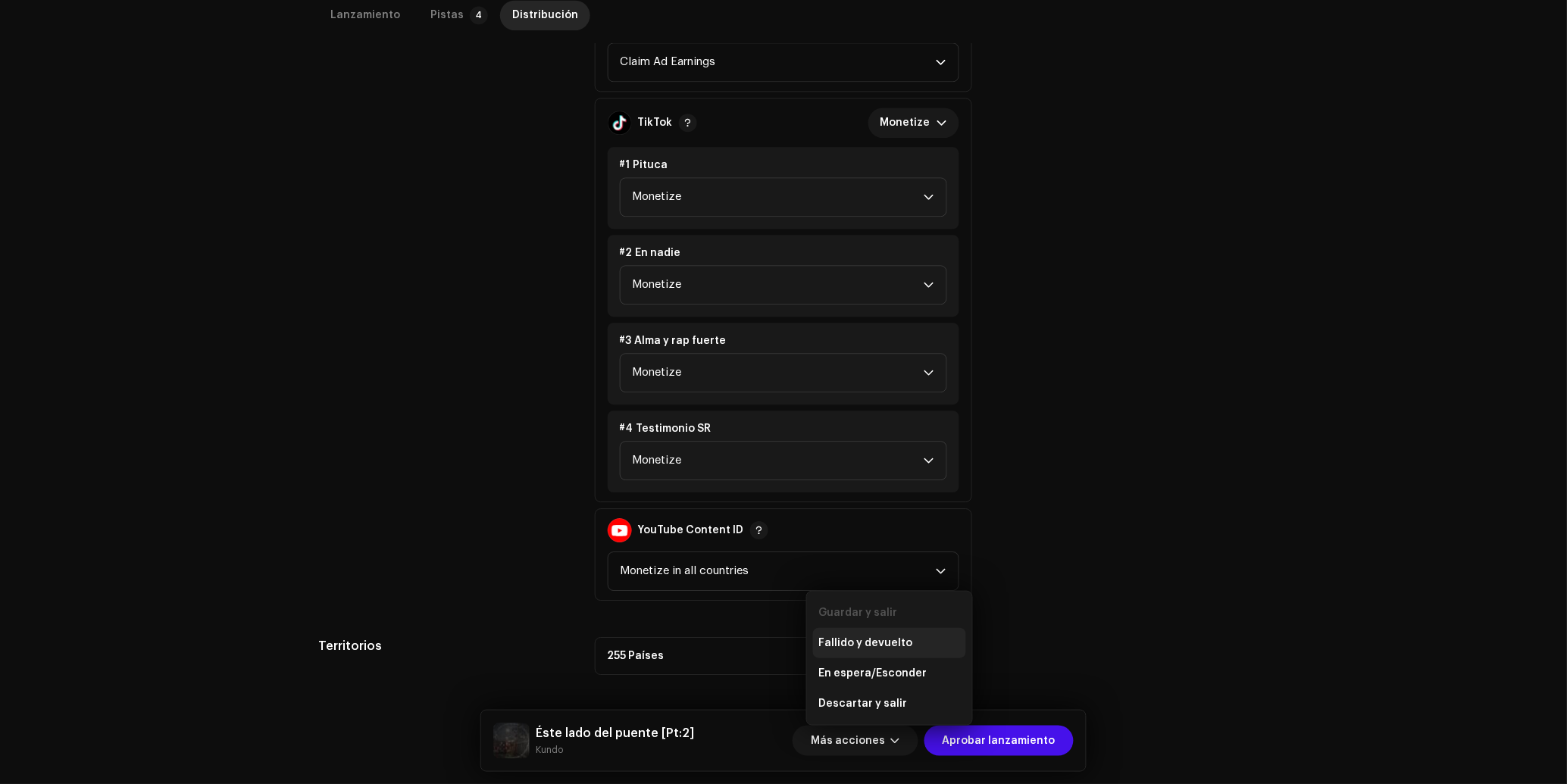
click at [875, 646] on span "Fallido y devuelto" at bounding box center [866, 642] width 94 height 12
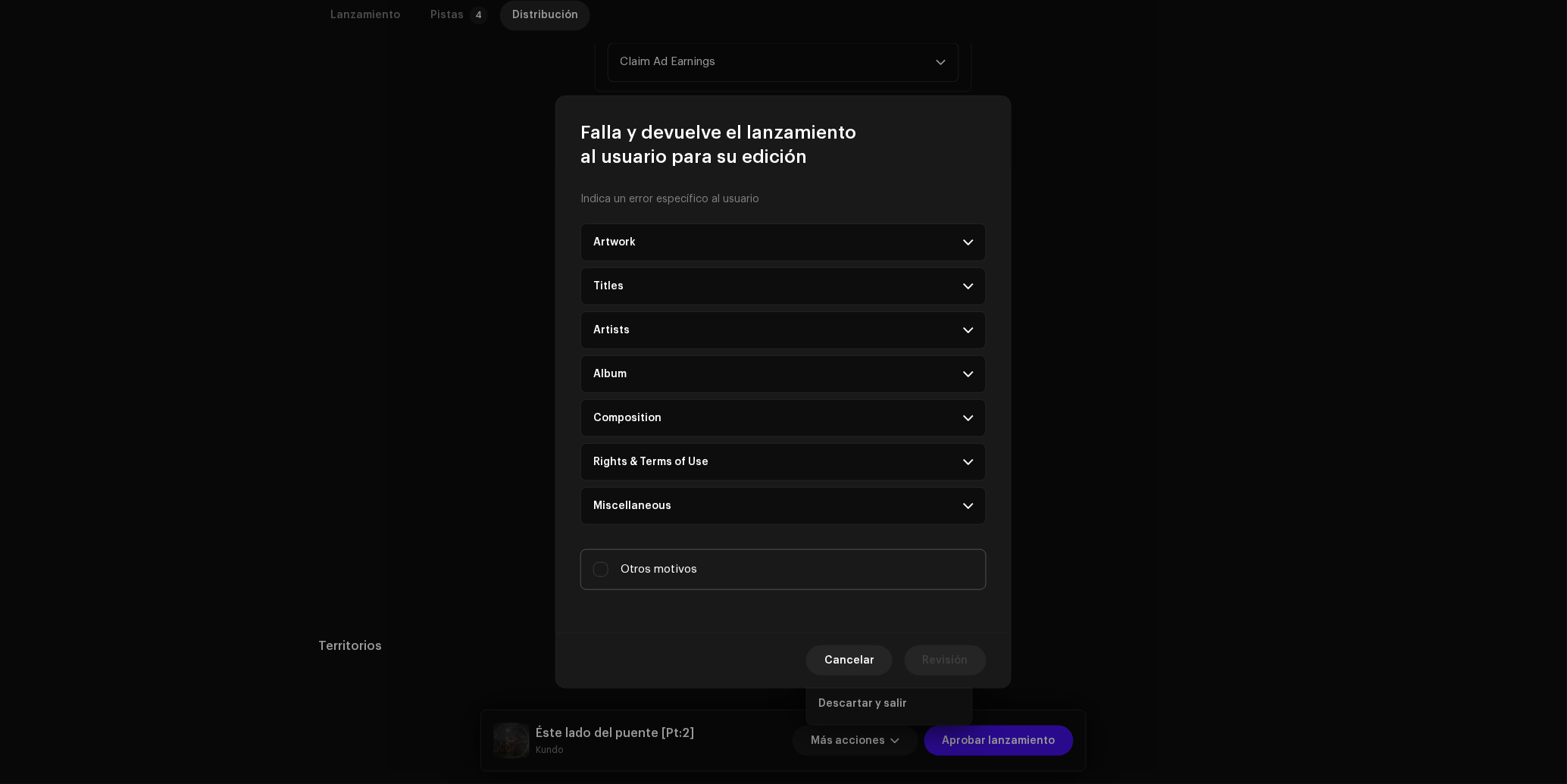
click at [712, 578] on label "Otros motivos" at bounding box center [784, 569] width 406 height 40
click at [609, 577] on input "Otros motivos" at bounding box center [600, 569] width 15 height 15
checkbox input "true"
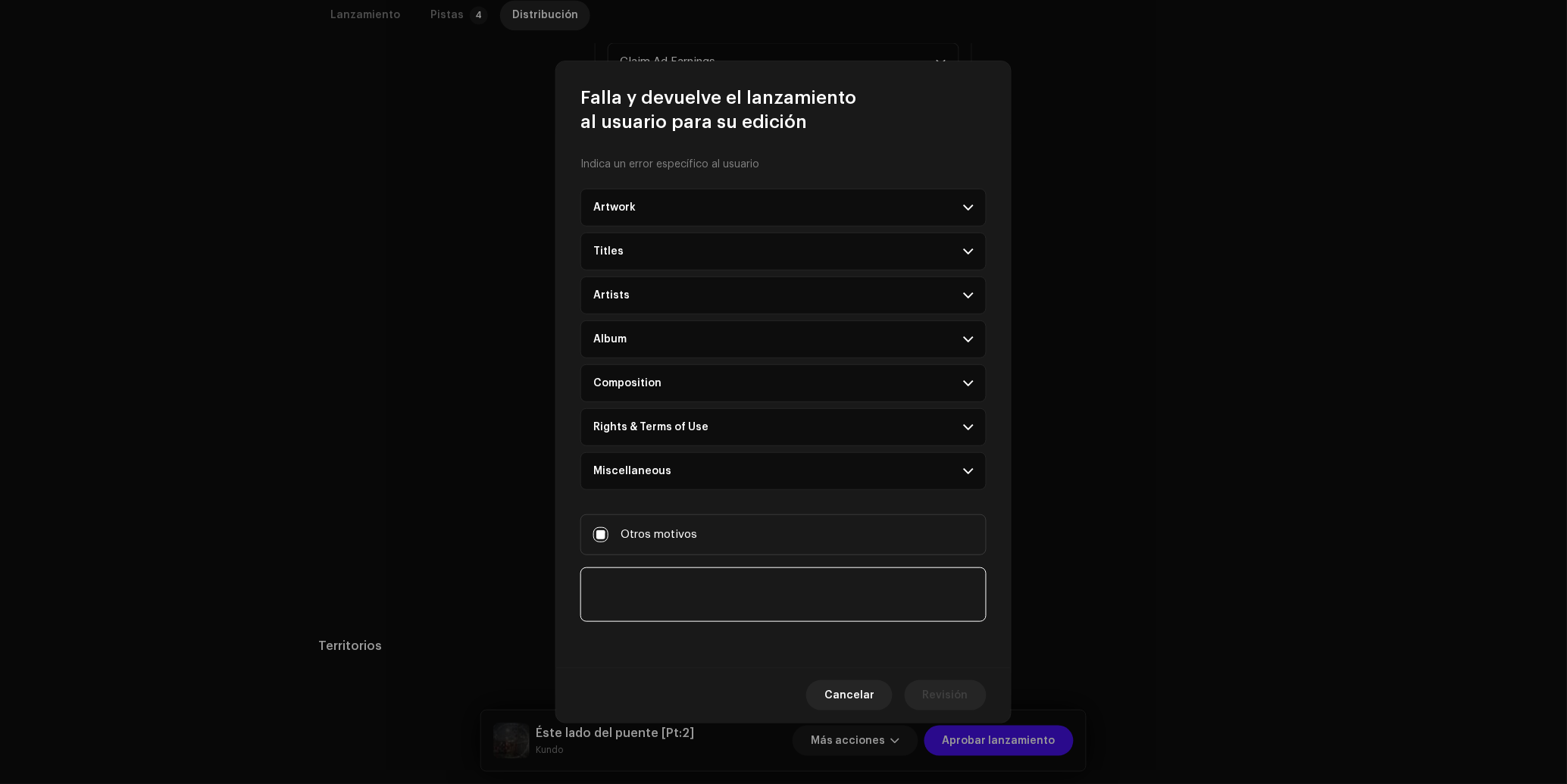
click at [706, 595] on textarea at bounding box center [784, 594] width 406 height 54
type textarea "Cambio de metadatos"
click at [923, 692] on button "Revisión" at bounding box center [945, 695] width 82 height 30
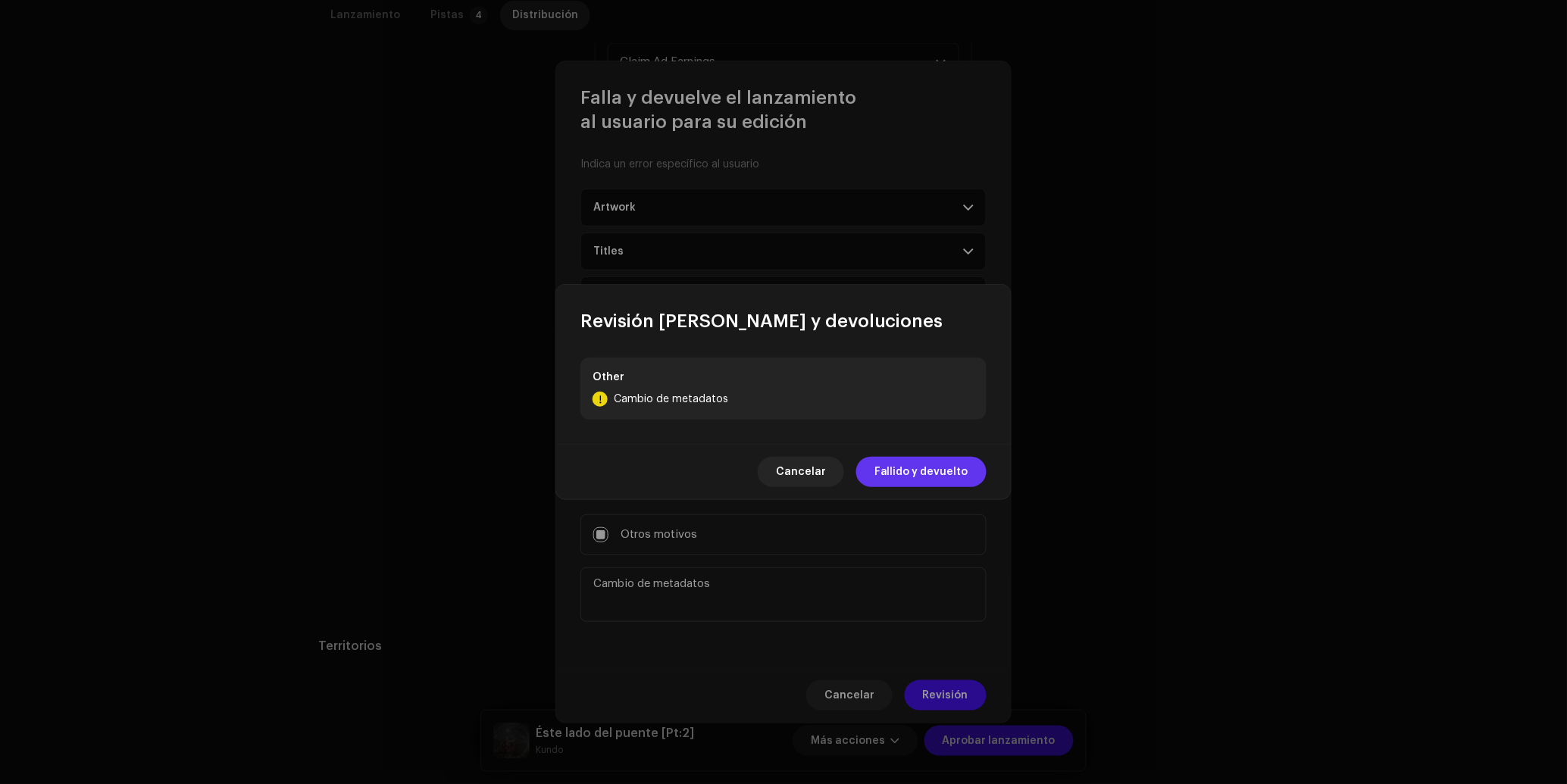
click at [965, 476] on span "Fallido y devuelto" at bounding box center [921, 472] width 94 height 30
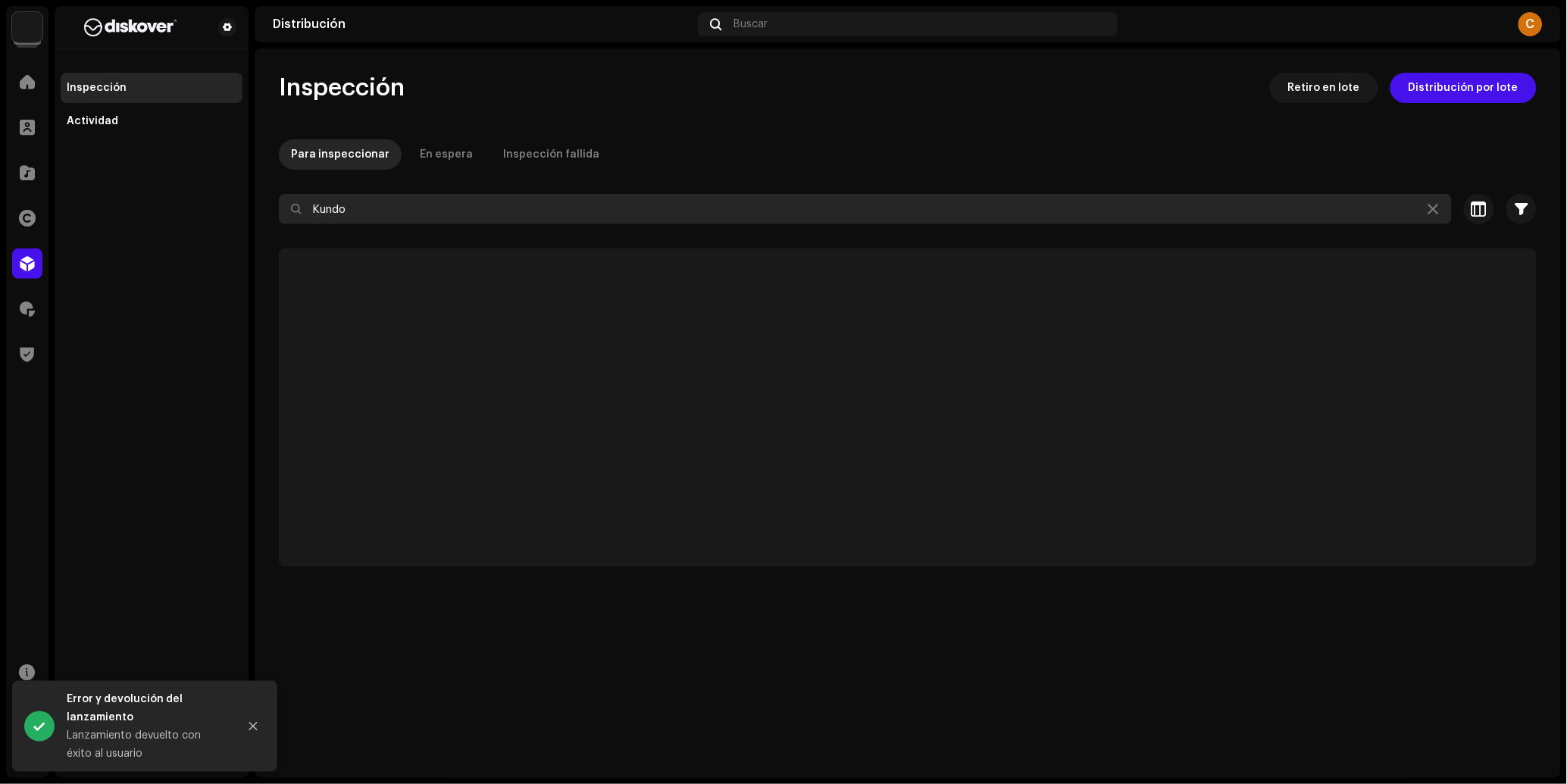
click at [480, 219] on input "Kundo" at bounding box center [864, 209] width 1172 height 30
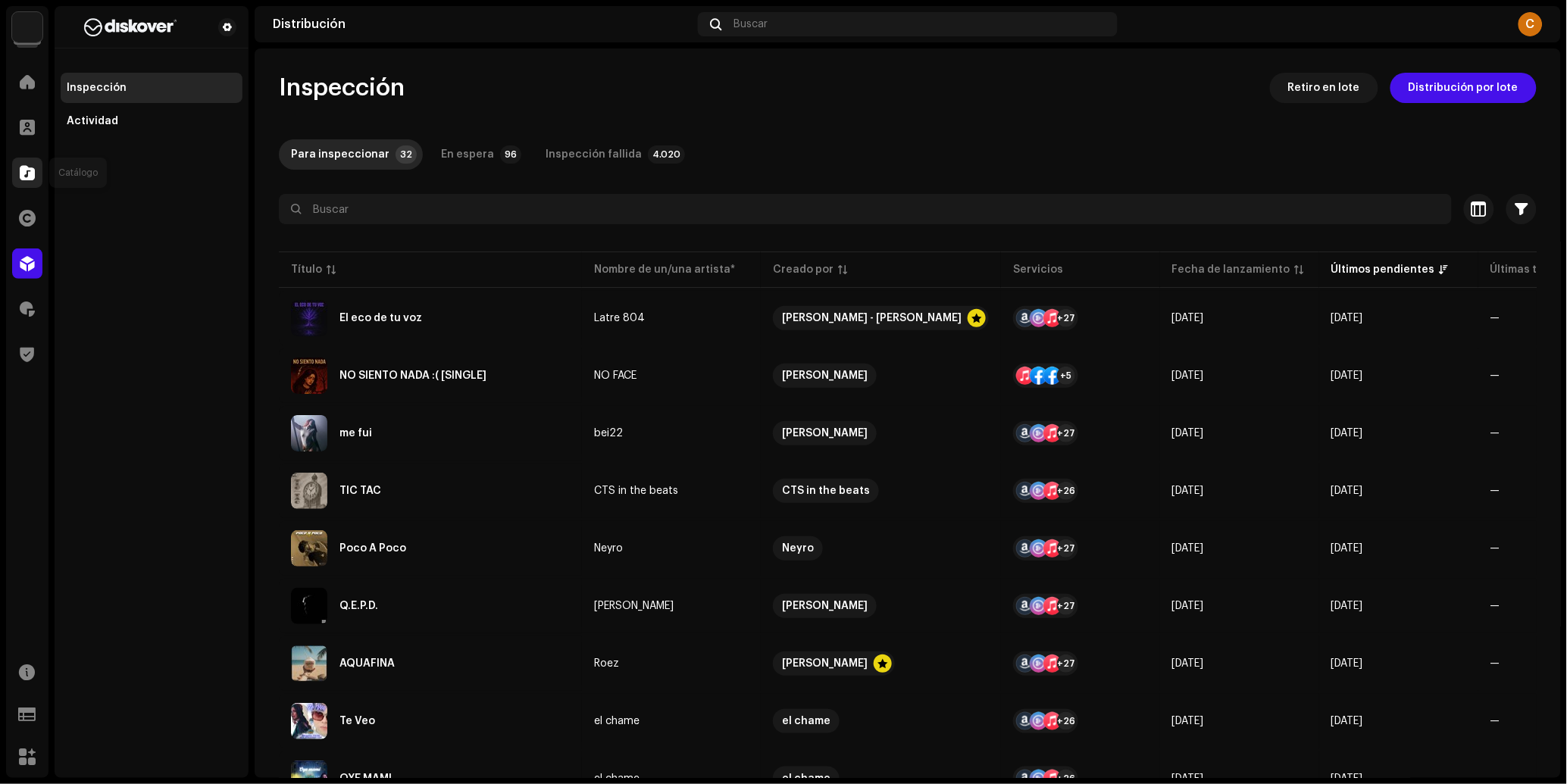
click at [31, 172] on span at bounding box center [27, 172] width 15 height 12
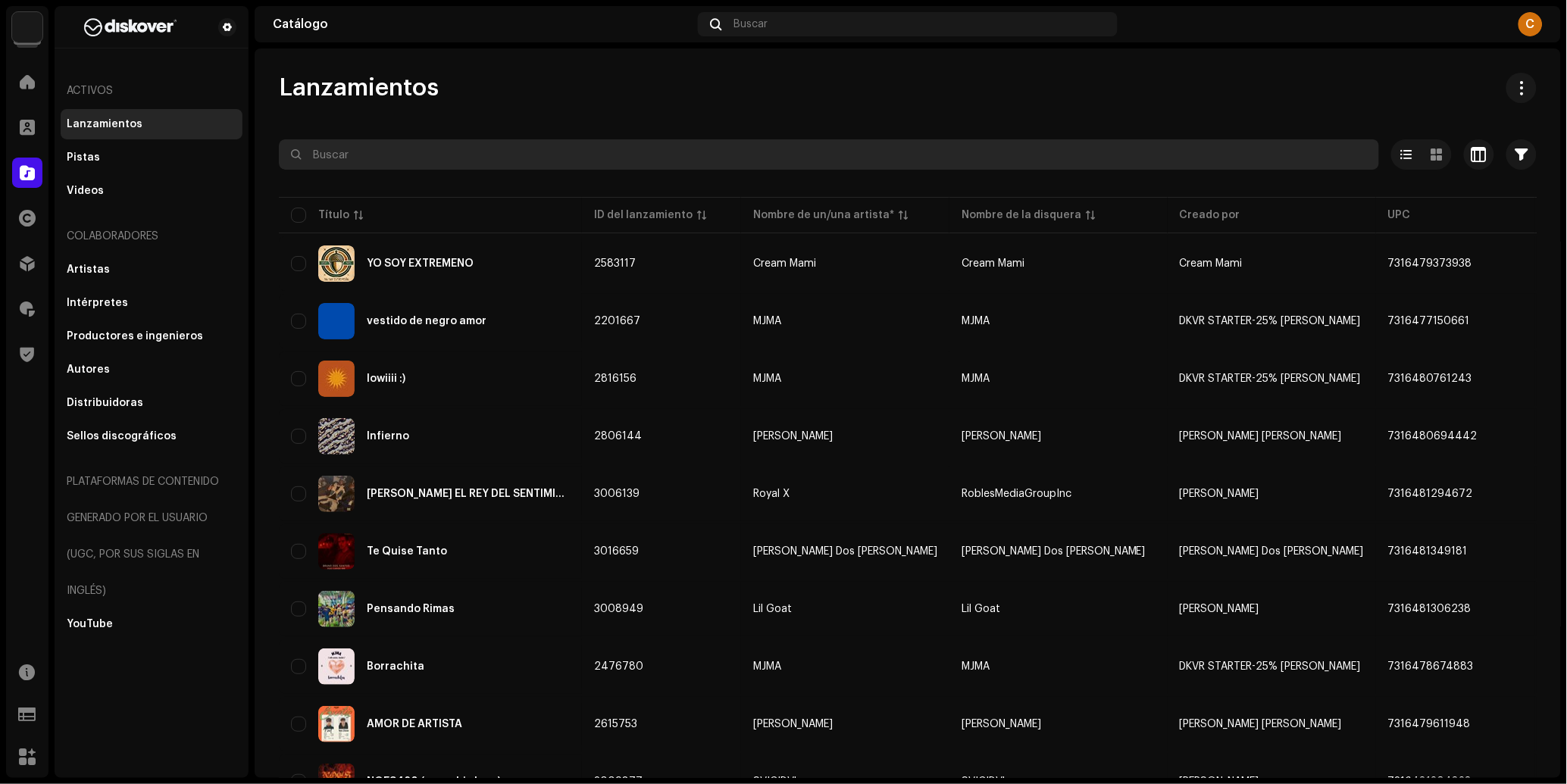
click at [396, 158] on input "text" at bounding box center [829, 154] width 1100 height 30
paste input "3045307"
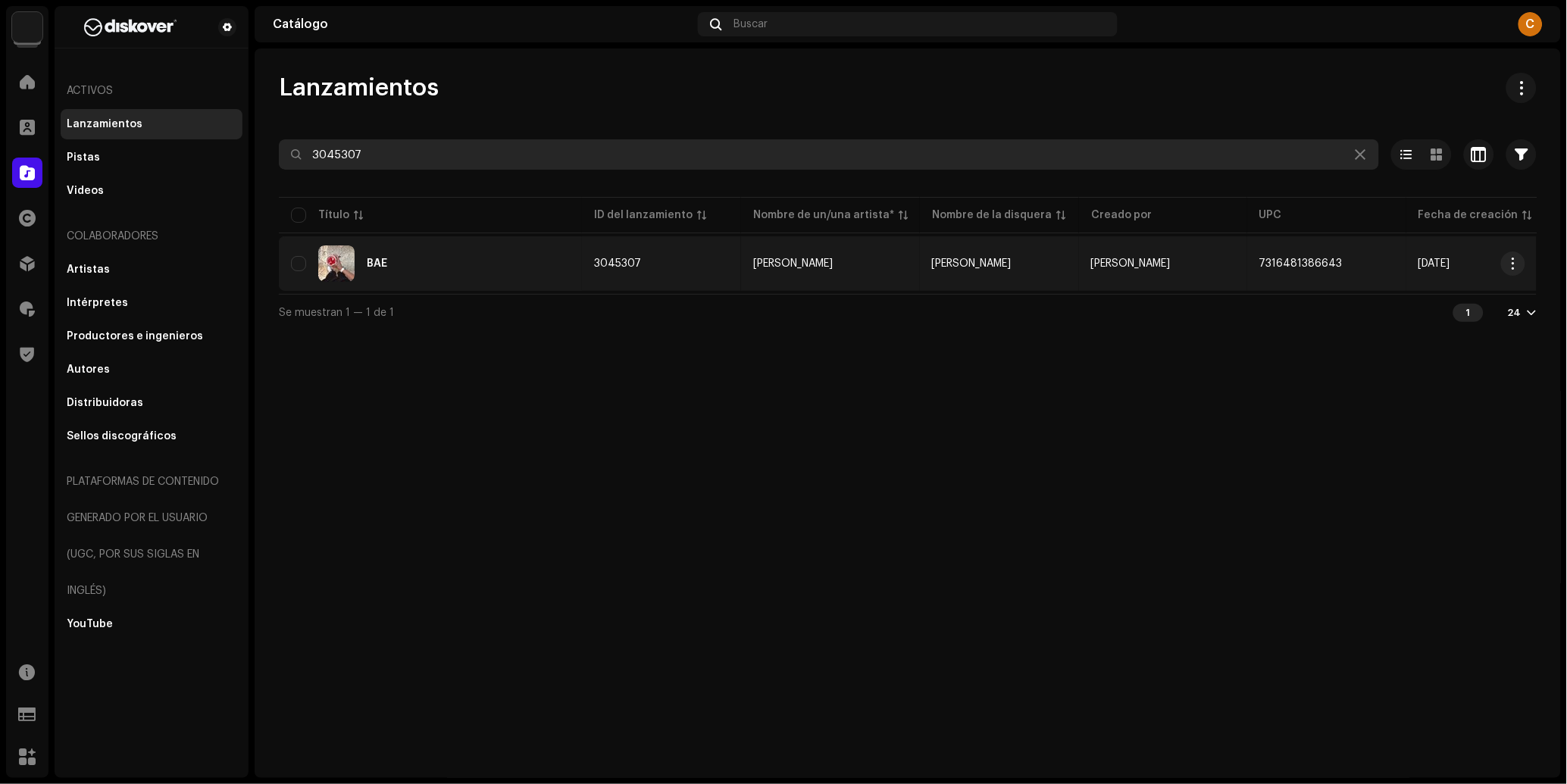
type input "3045307"
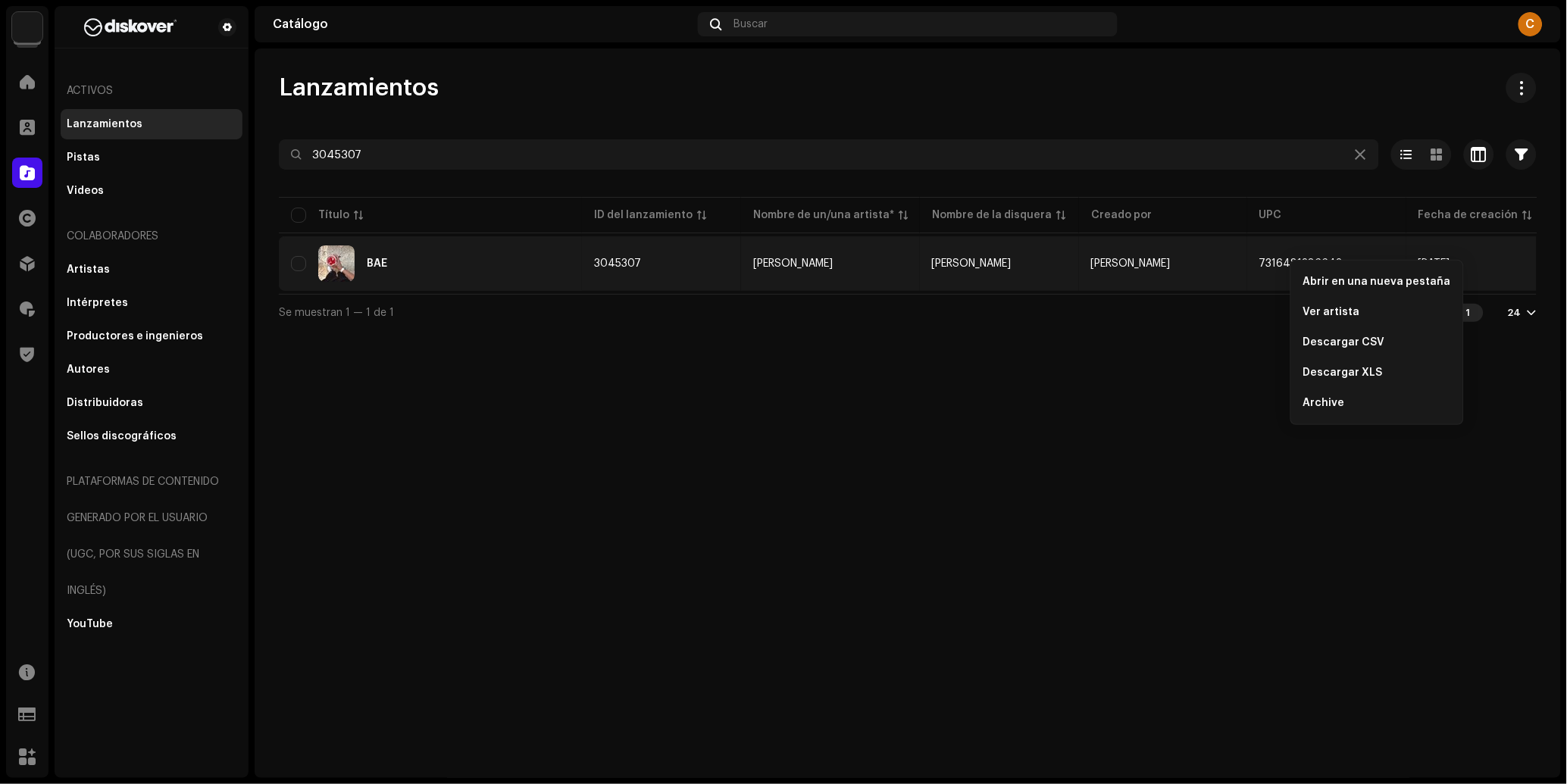
click at [1323, 87] on div "Lanzamientos" at bounding box center [908, 87] width 1258 height 30
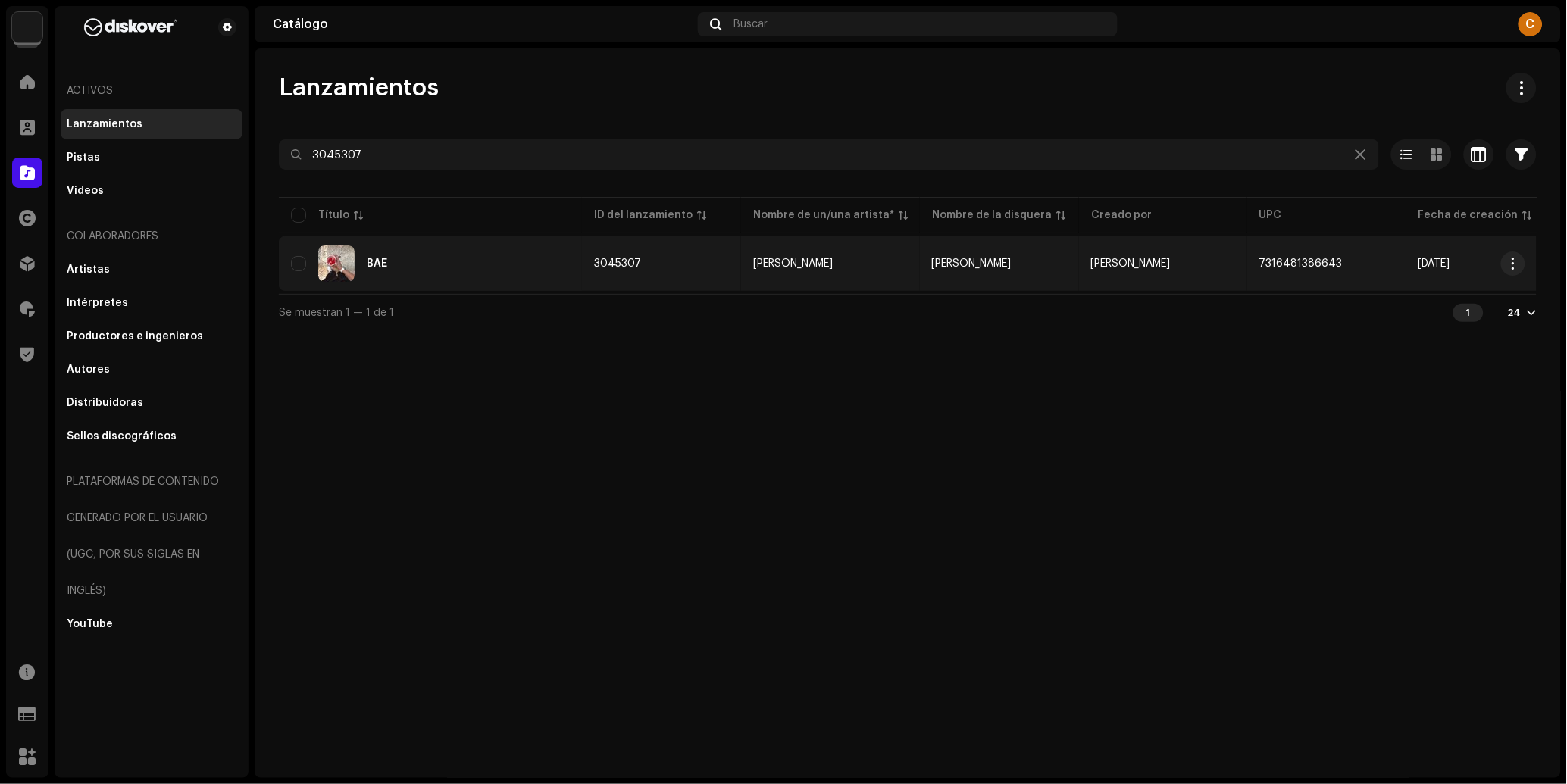
copy span "7316481386643"
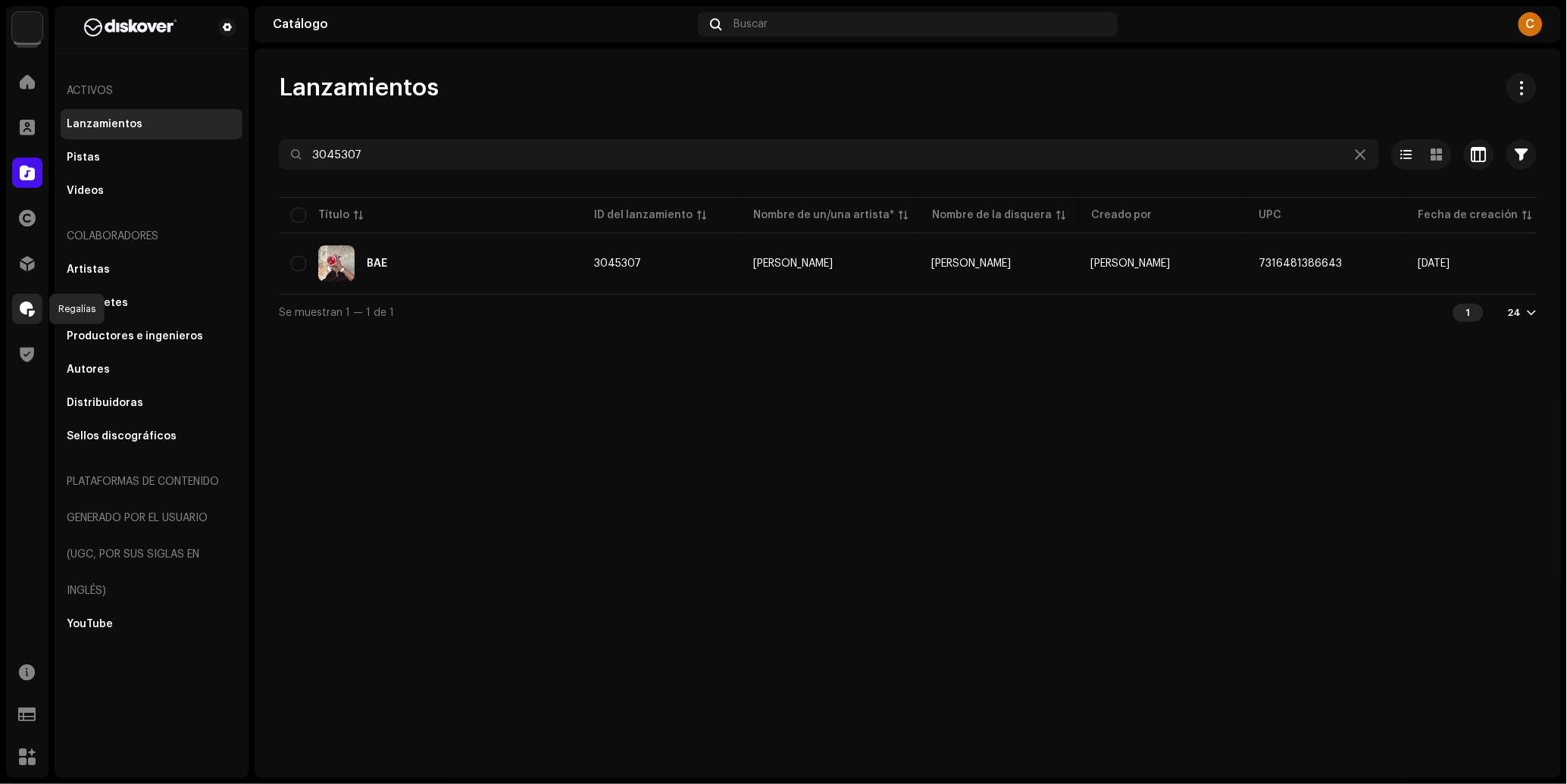
click at [20, 313] on span at bounding box center [27, 309] width 15 height 12
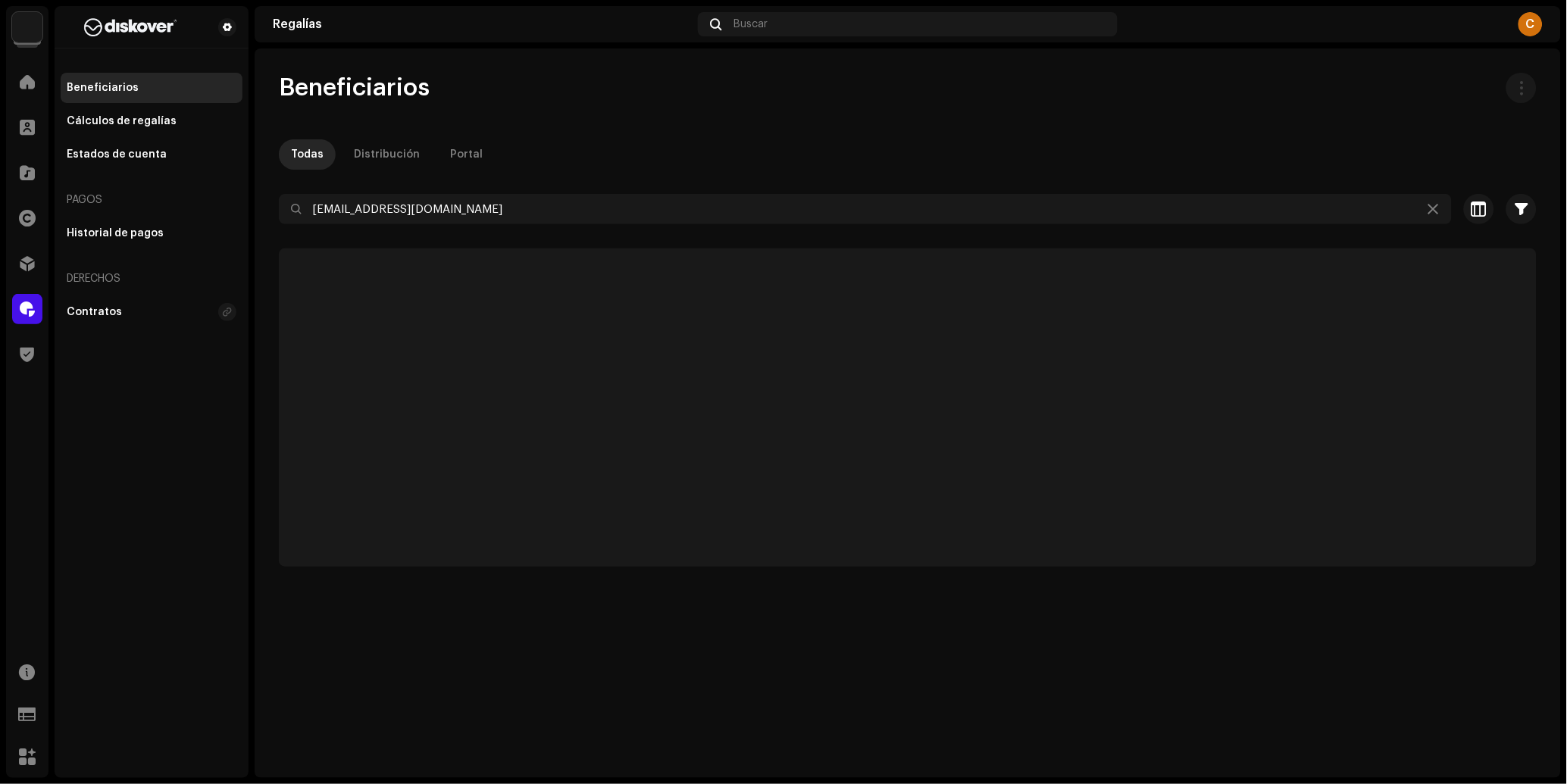
click at [475, 228] on div at bounding box center [908, 236] width 1258 height 24
click at [476, 223] on div "[EMAIL_ADDRESS][DOMAIN_NAME]" at bounding box center [864, 209] width 1172 height 30
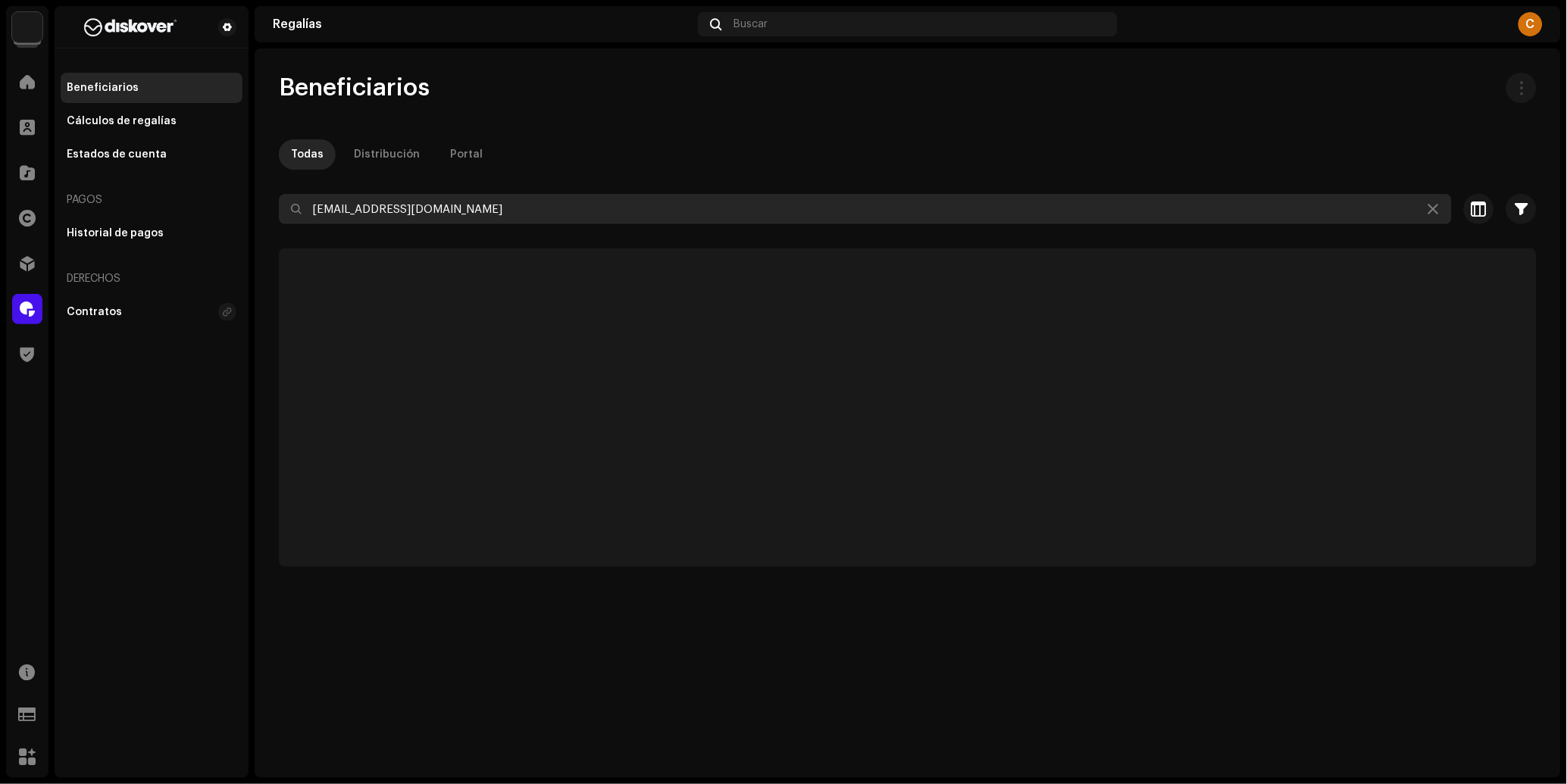
click at [476, 220] on input "[EMAIL_ADDRESS][DOMAIN_NAME]" at bounding box center [864, 209] width 1172 height 30
paste input "[DOMAIN_NAME]"
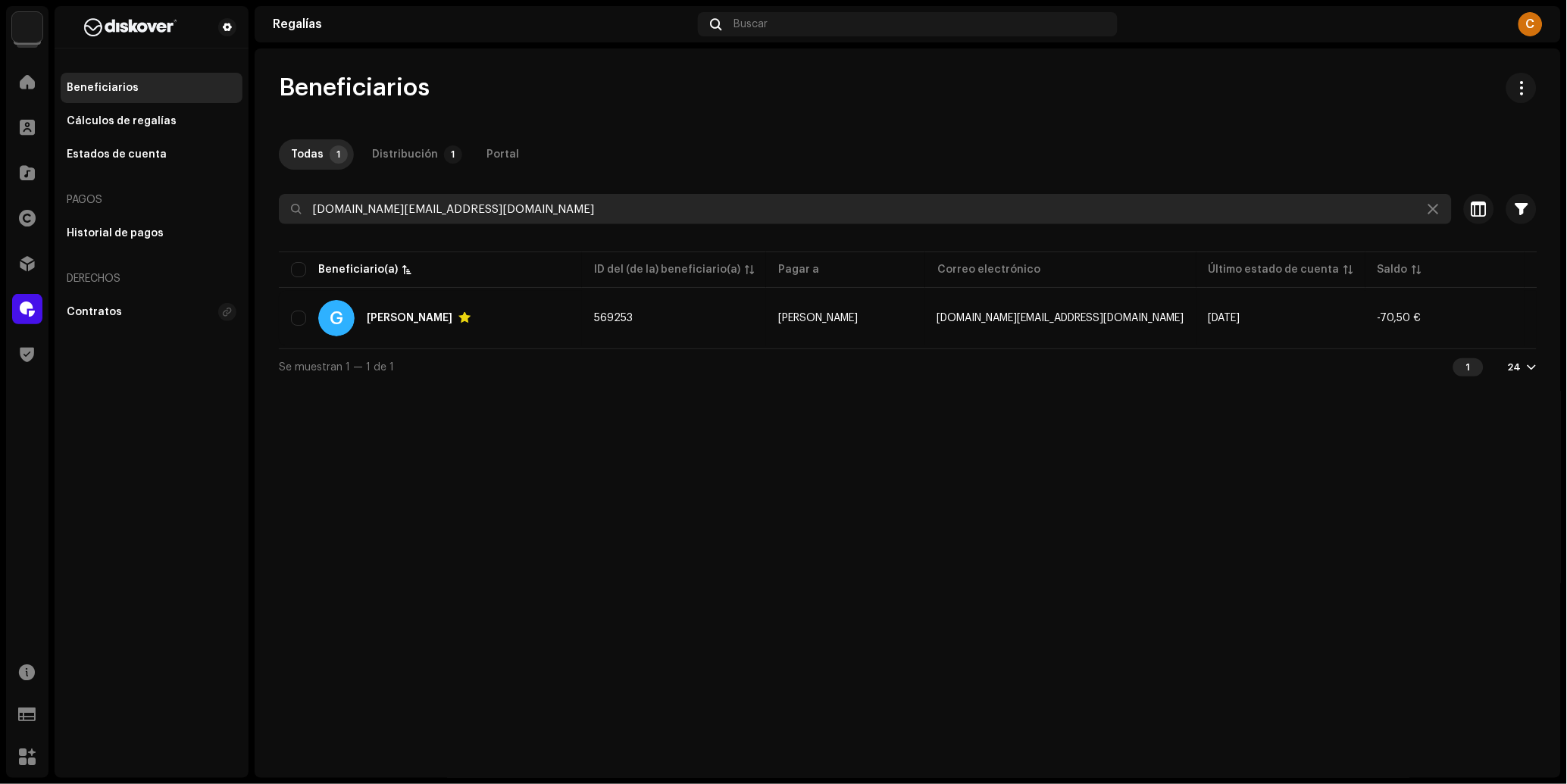
type input "[DOMAIN_NAME][EMAIL_ADDRESS][DOMAIN_NAME]"
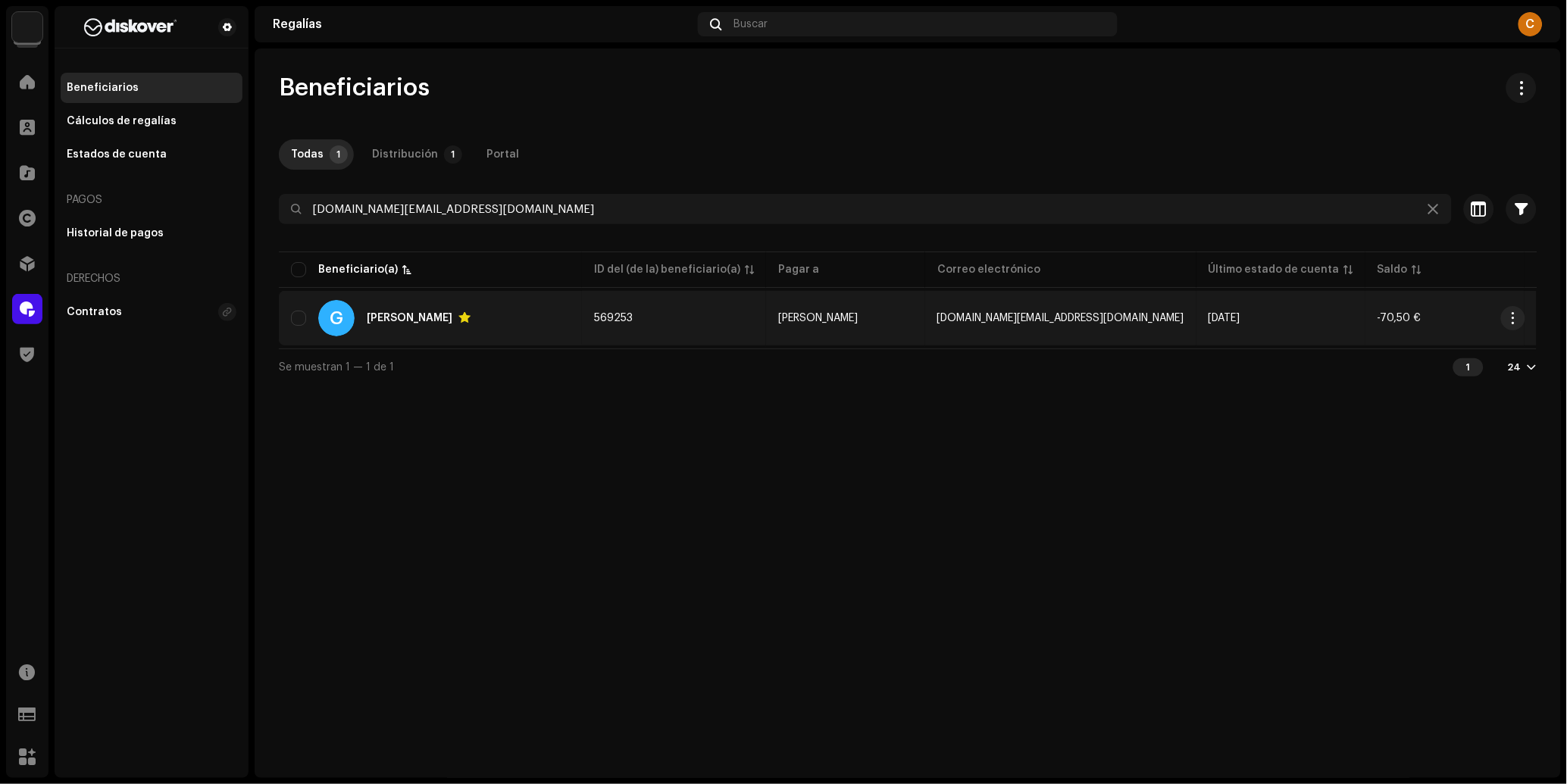
click at [559, 319] on div "G [PERSON_NAME]" at bounding box center [429, 318] width 279 height 37
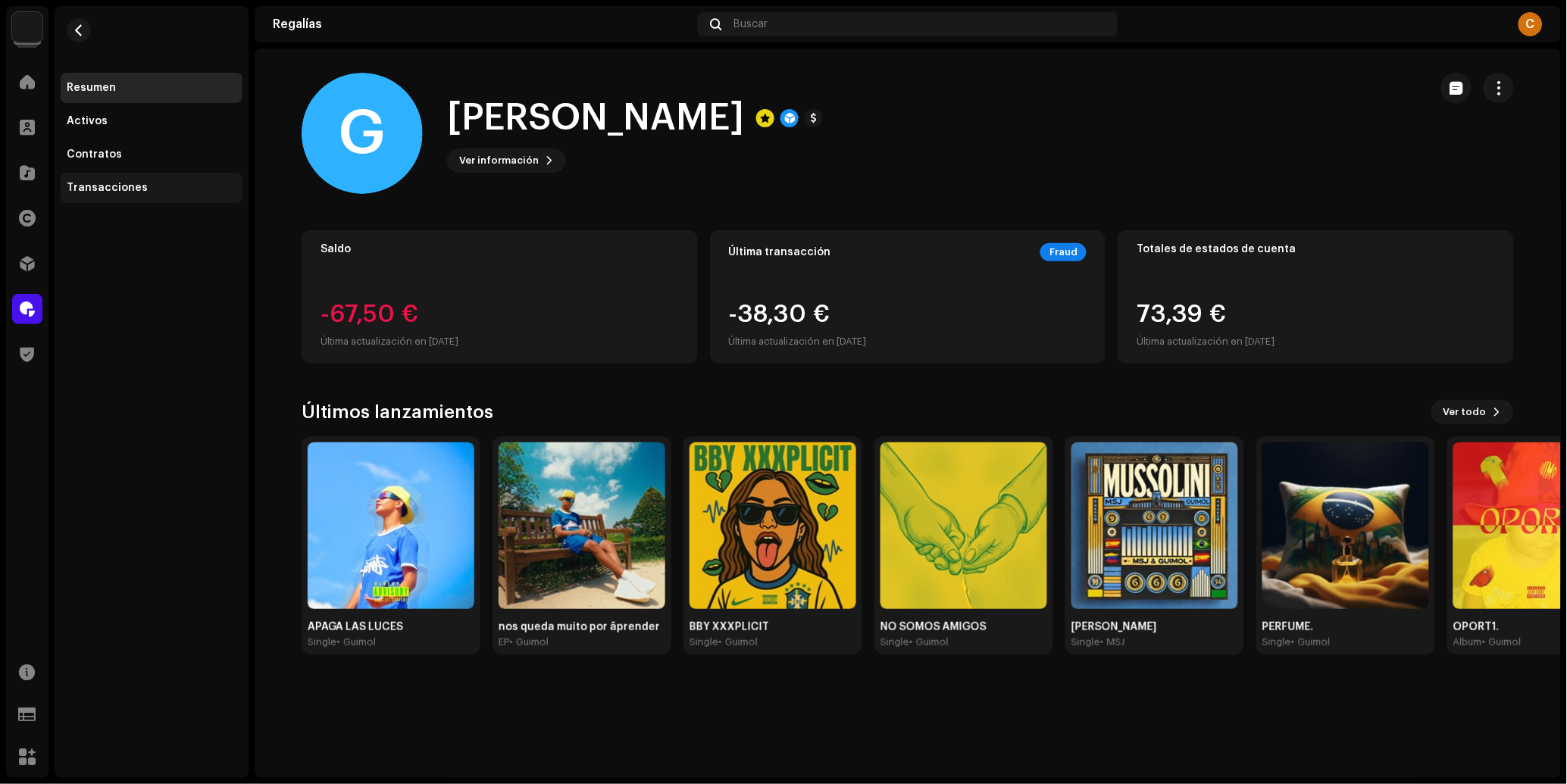
click at [177, 187] on div "Transacciones" at bounding box center [152, 187] width 170 height 12
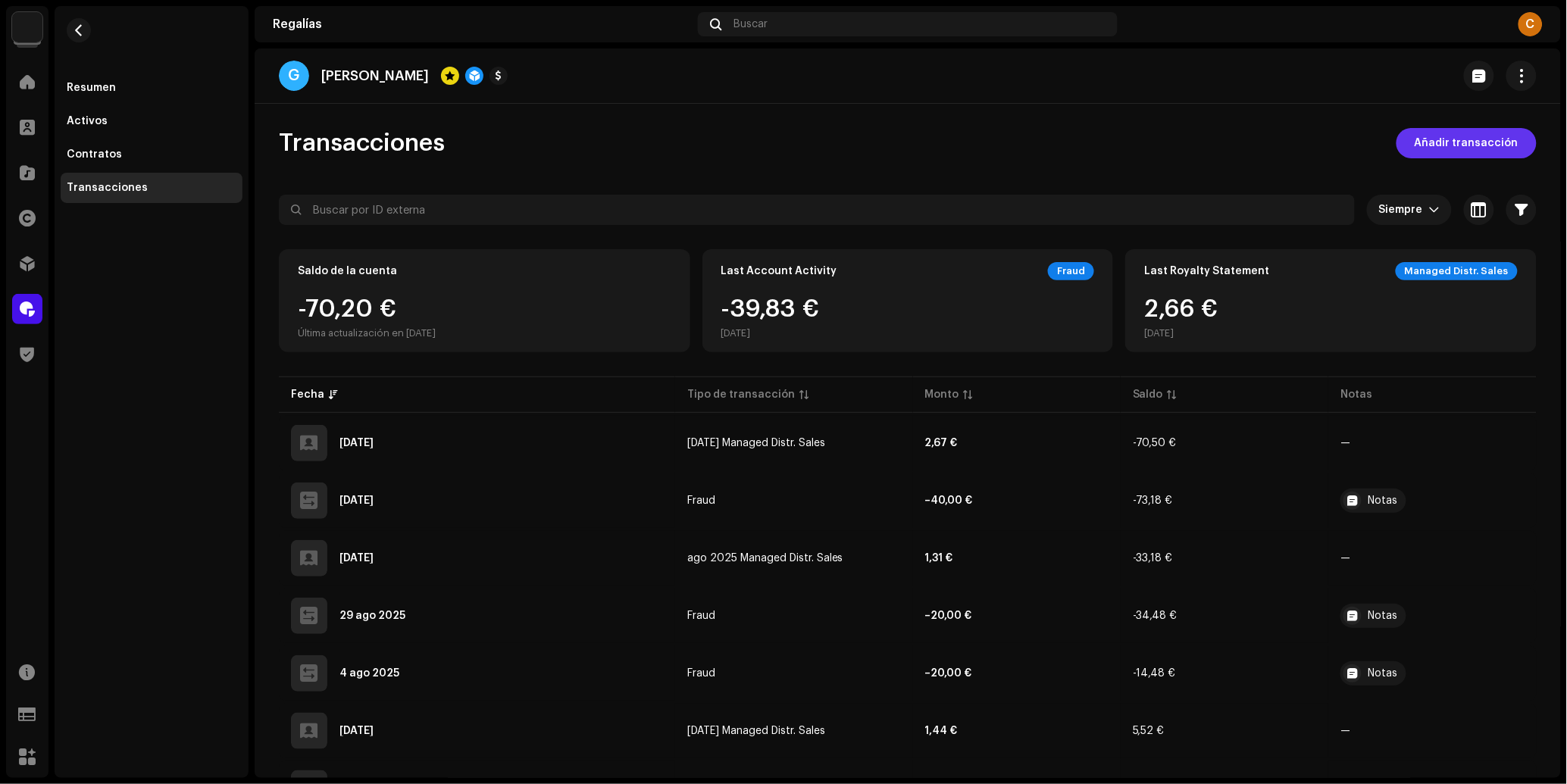
click at [1462, 140] on span "Añadir transacción" at bounding box center [1466, 142] width 104 height 30
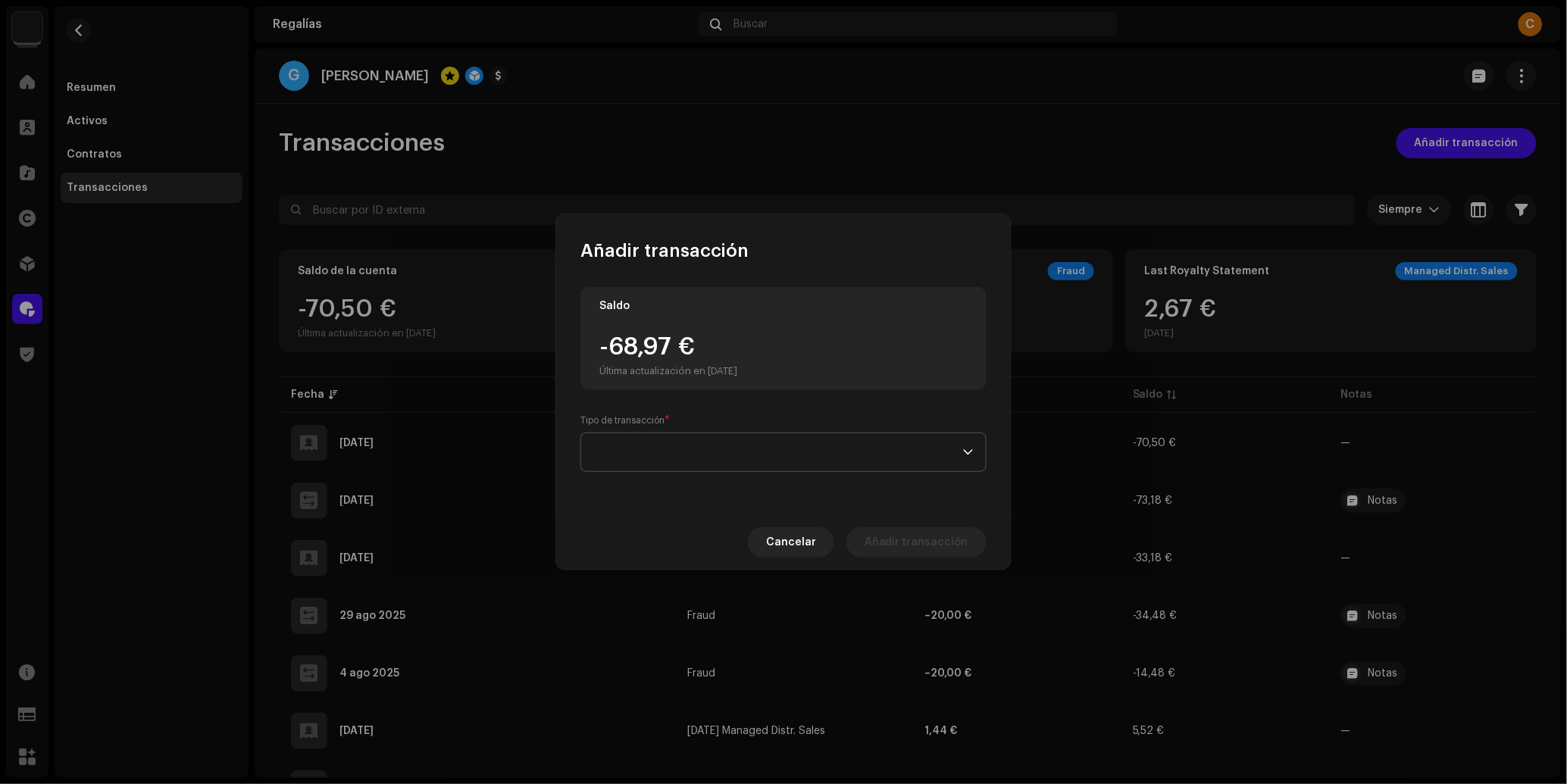
click at [777, 460] on span at bounding box center [778, 451] width 370 height 38
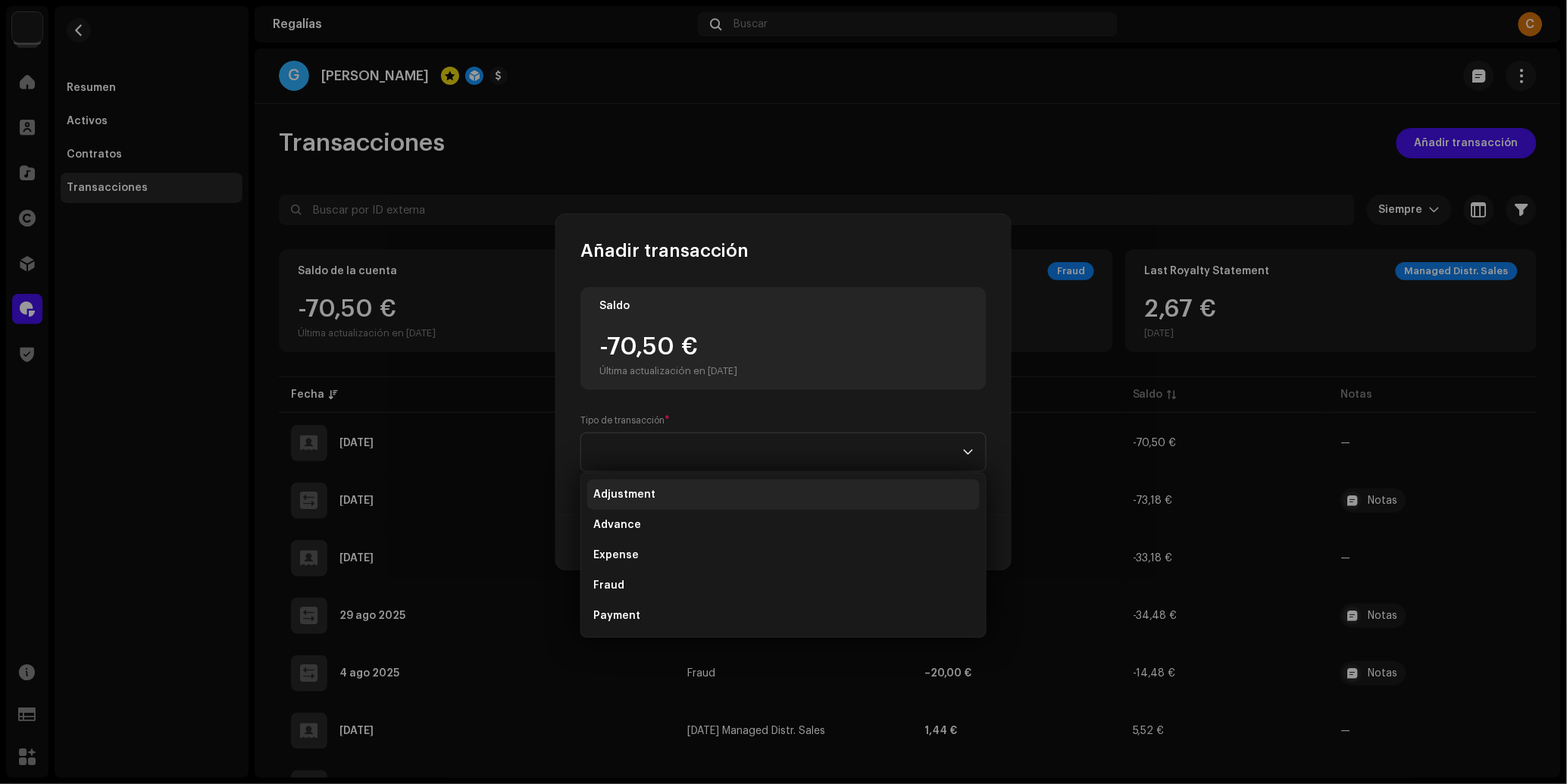
click at [723, 499] on li "Adjustment" at bounding box center [784, 494] width 393 height 30
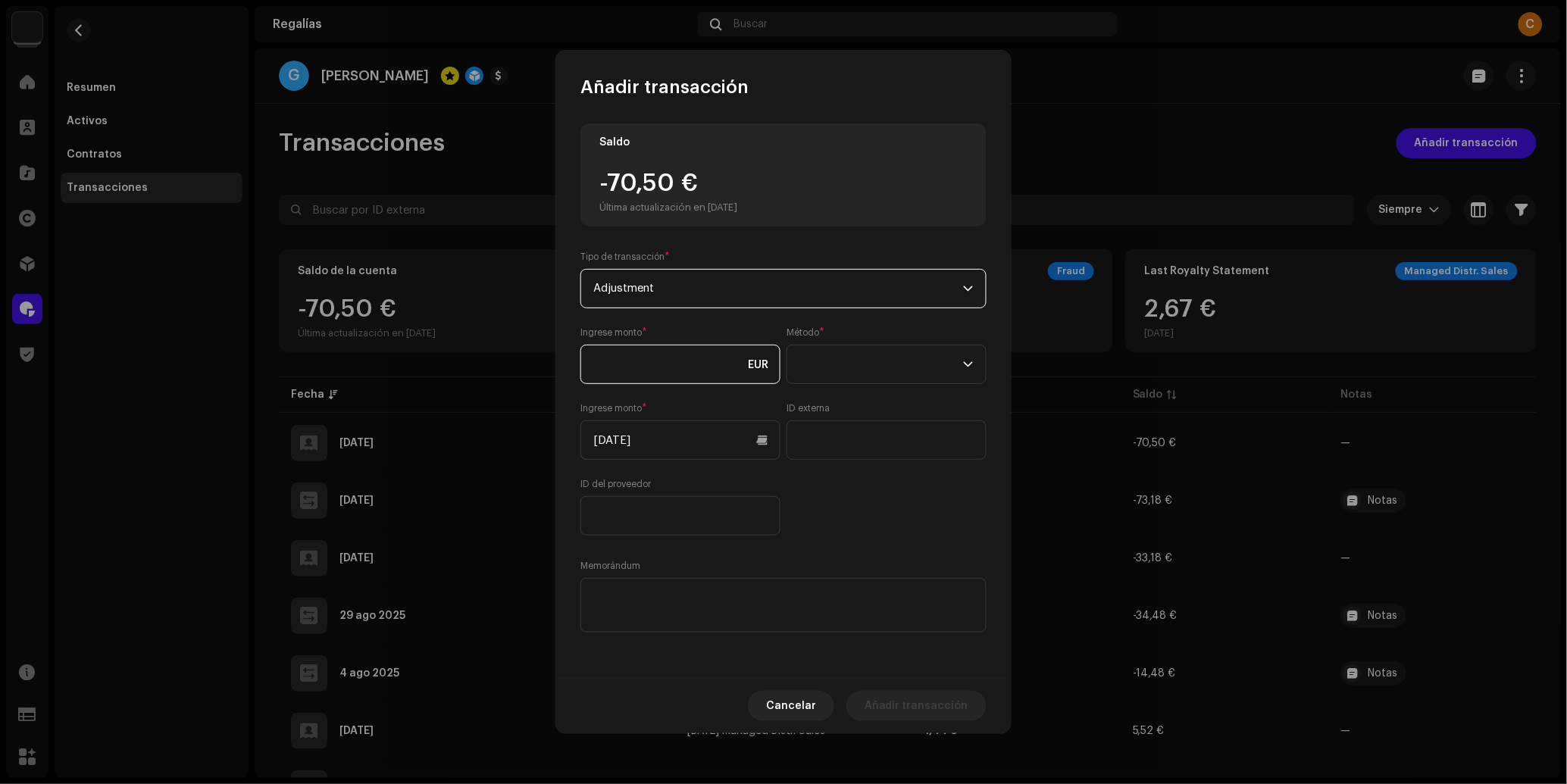
click at [668, 359] on input at bounding box center [681, 364] width 200 height 40
type input "71,00"
click at [843, 371] on span at bounding box center [881, 364] width 164 height 38
click at [869, 495] on li "Web Service" at bounding box center [886, 496] width 187 height 30
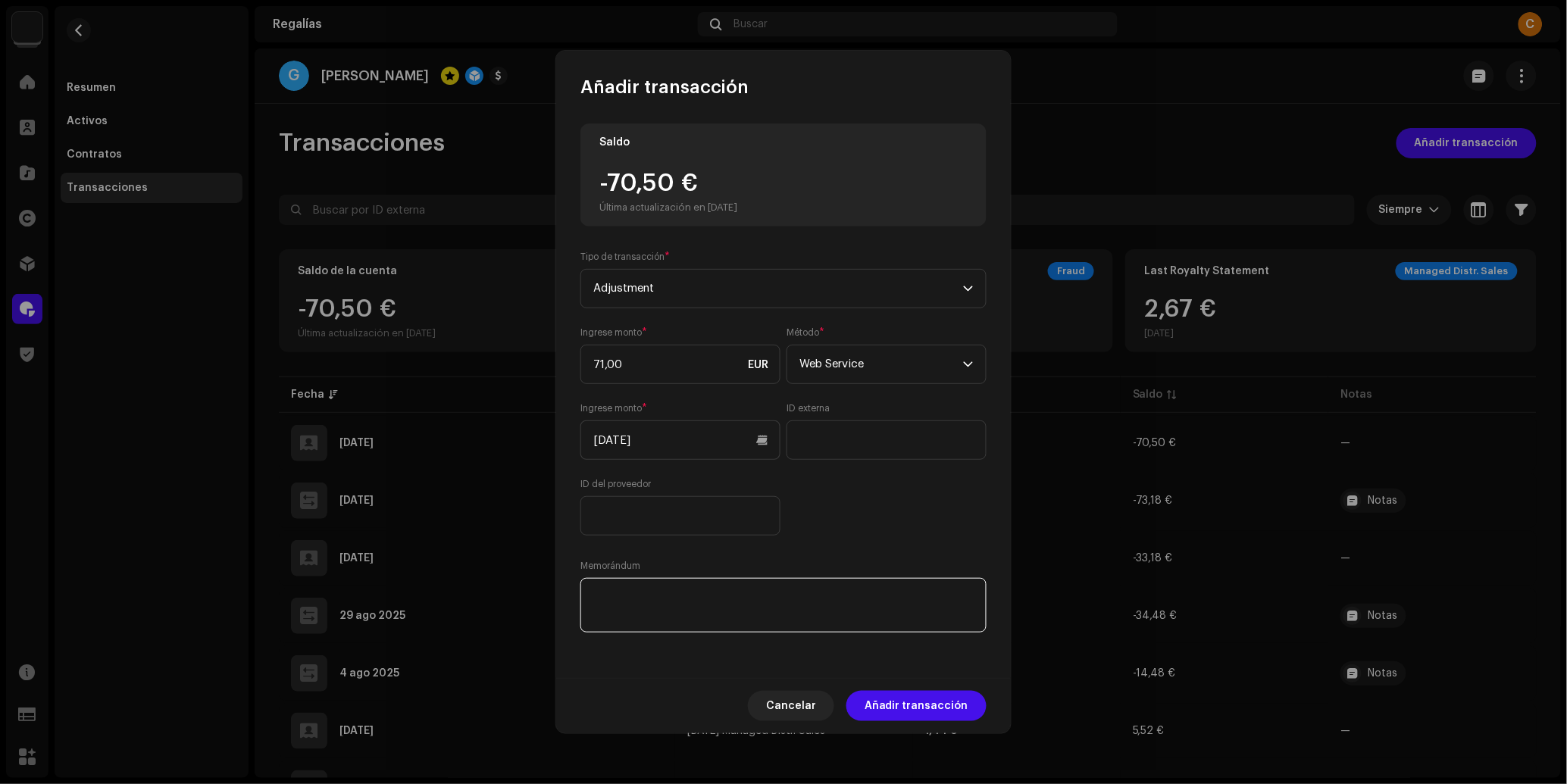
click at [735, 596] on textarea at bounding box center [784, 605] width 406 height 54
click at [760, 290] on span "Adjustment" at bounding box center [778, 288] width 370 height 38
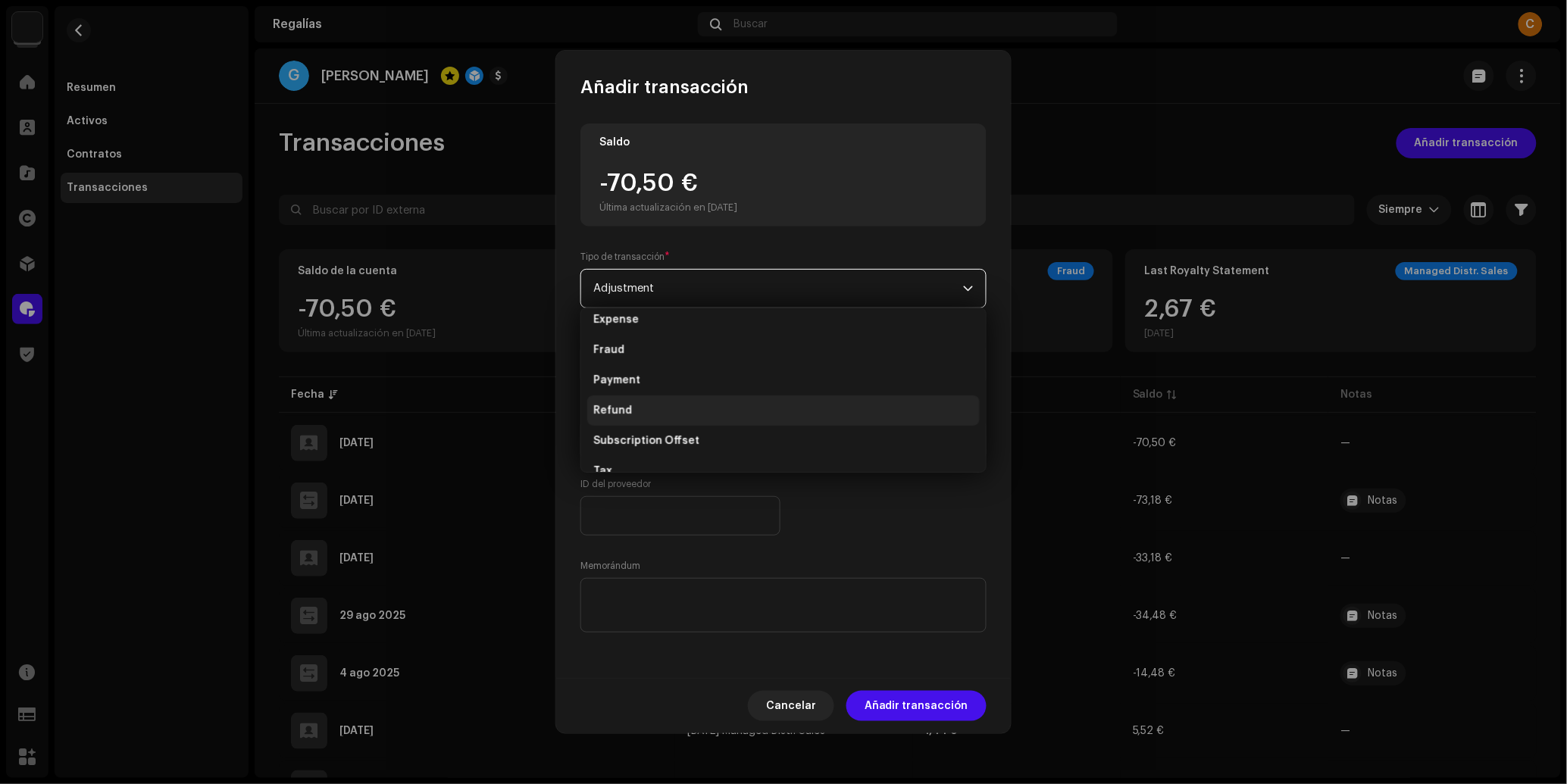
scroll to position [91, 0]
click at [870, 540] on div "Saldo -70,50 € Última actualización en [DATE] Tipo de transacción * Adjustment …" at bounding box center [784, 379] width 406 height 512
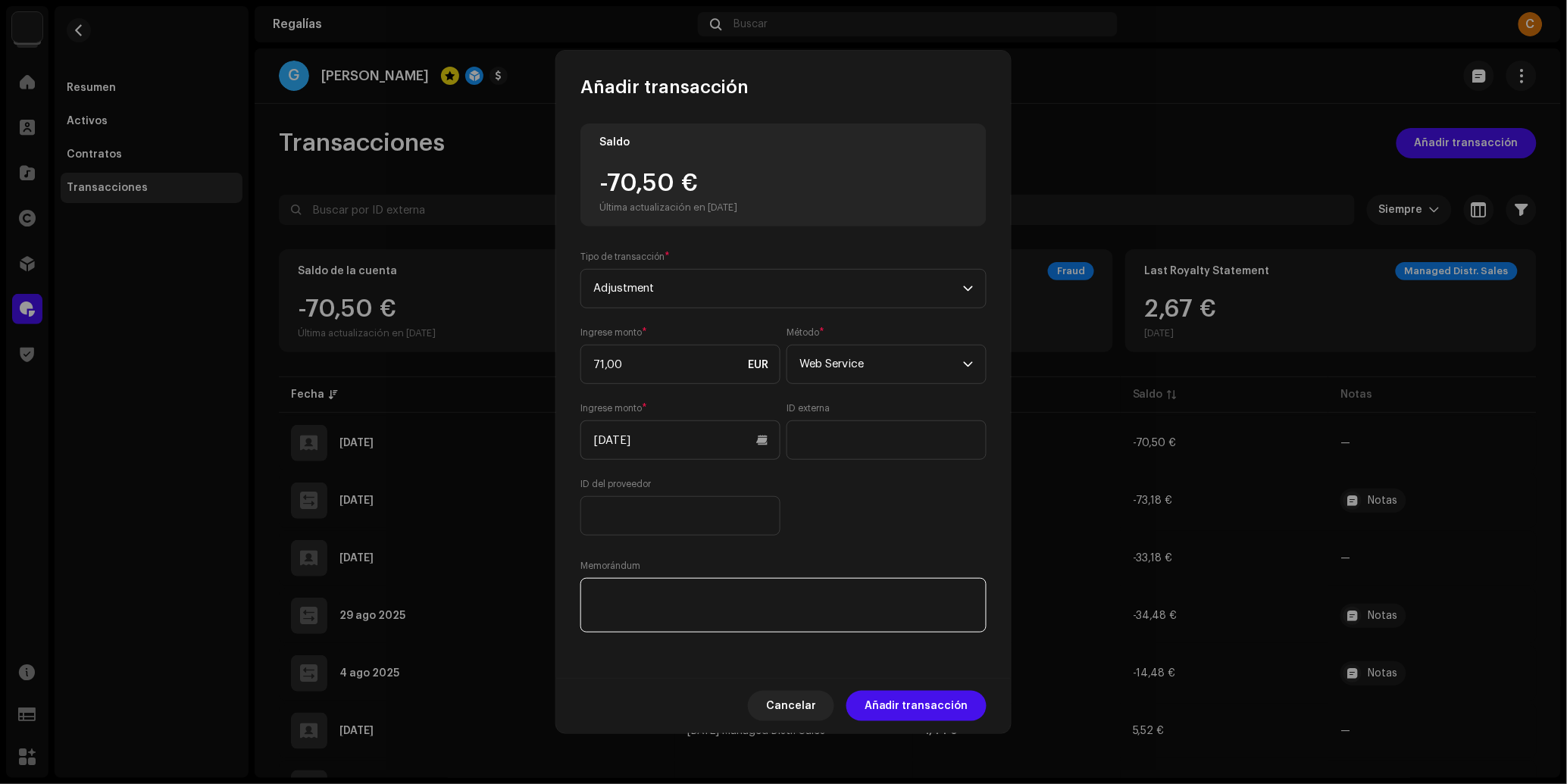
click at [635, 597] on textarea at bounding box center [784, 605] width 406 height 54
type textarea "Pago de penalizaciones"
click at [946, 721] on span "Añadir transacción" at bounding box center [916, 705] width 104 height 30
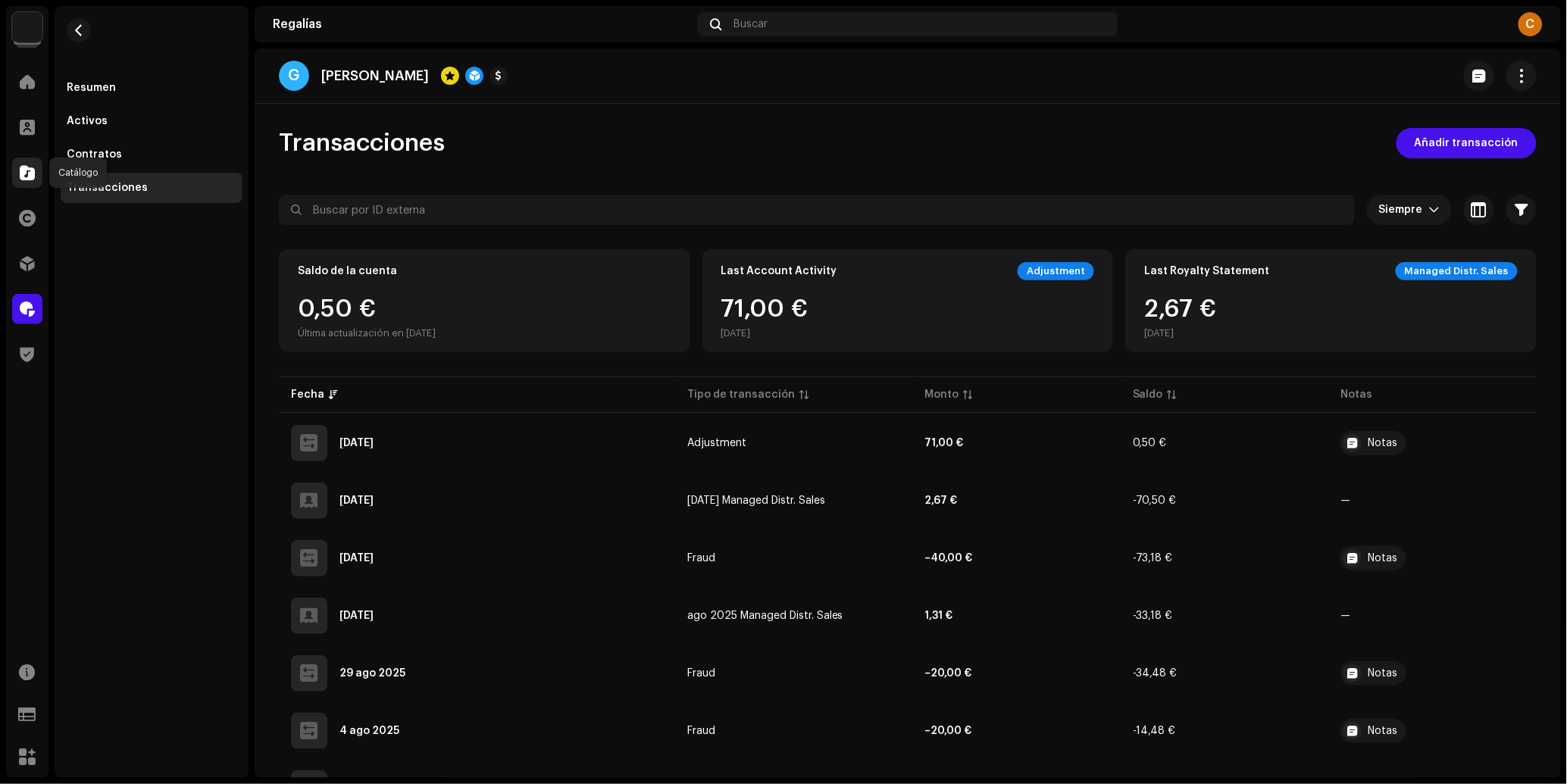
click at [29, 171] on span at bounding box center [27, 172] width 15 height 12
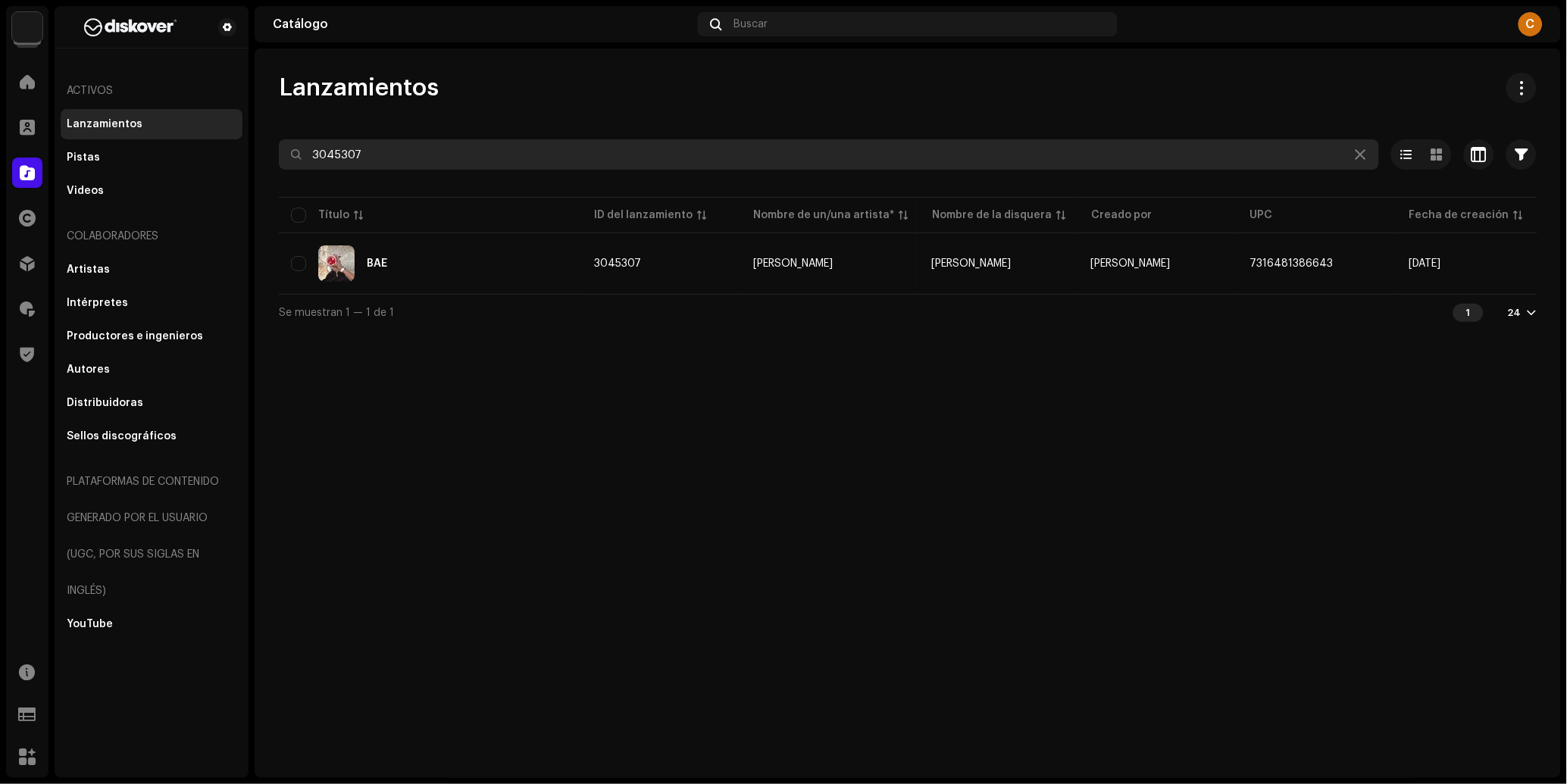
click at [353, 165] on input "3045307" at bounding box center [829, 154] width 1100 height 30
paste input "73164813789"
type input "7316481378907"
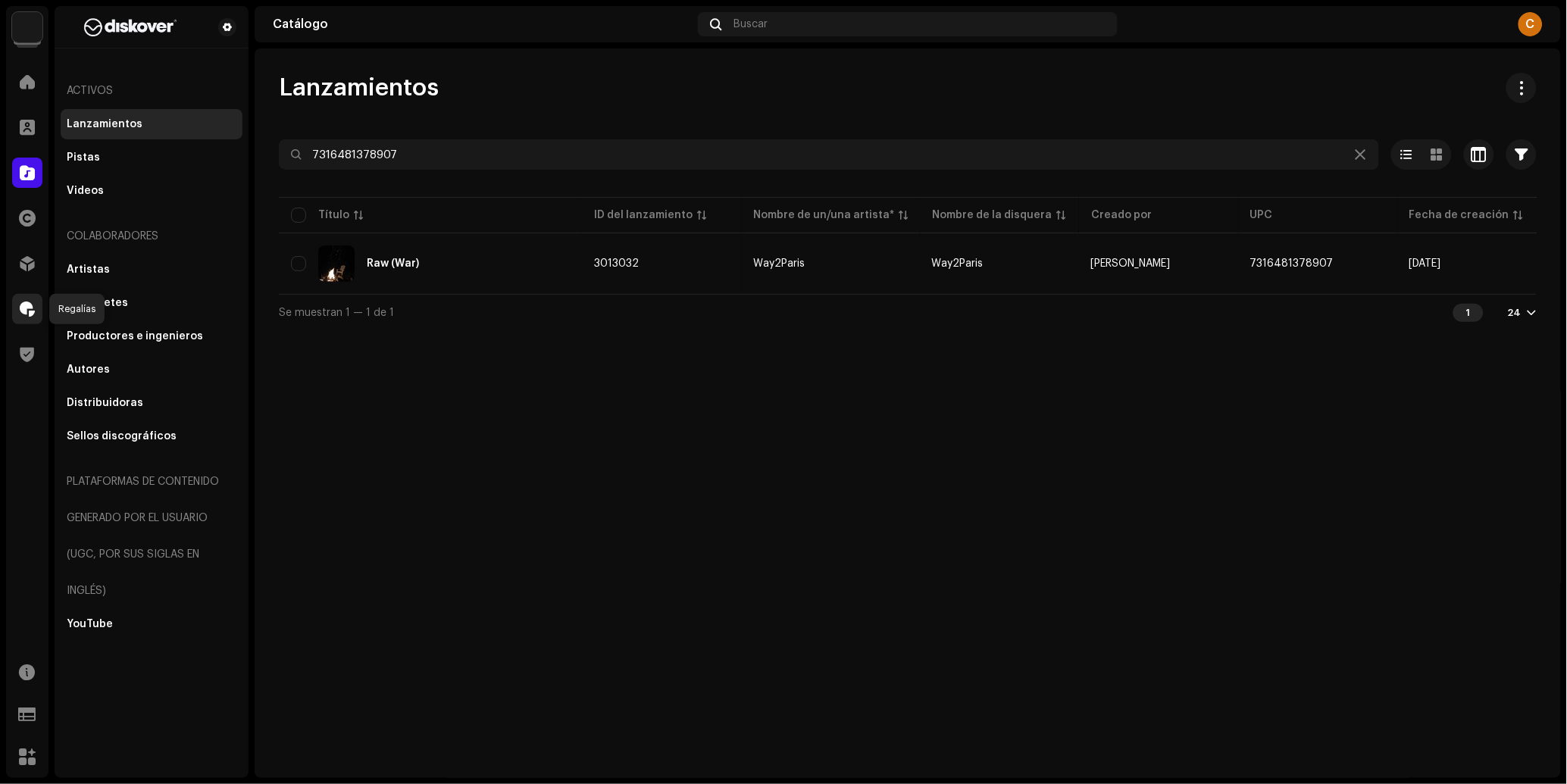
click at [23, 315] on span at bounding box center [27, 309] width 15 height 12
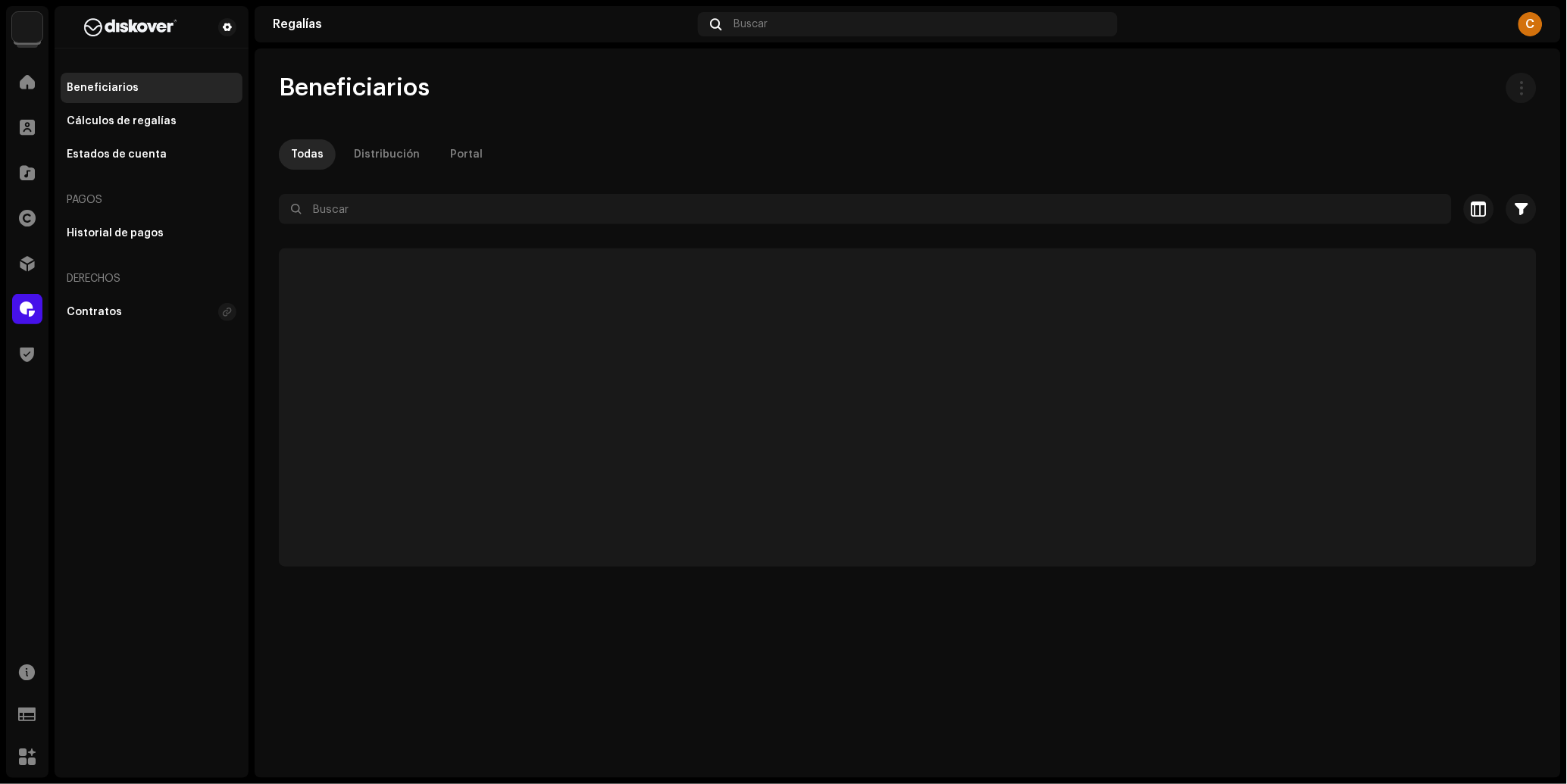
click at [485, 227] on div at bounding box center [908, 236] width 1258 height 24
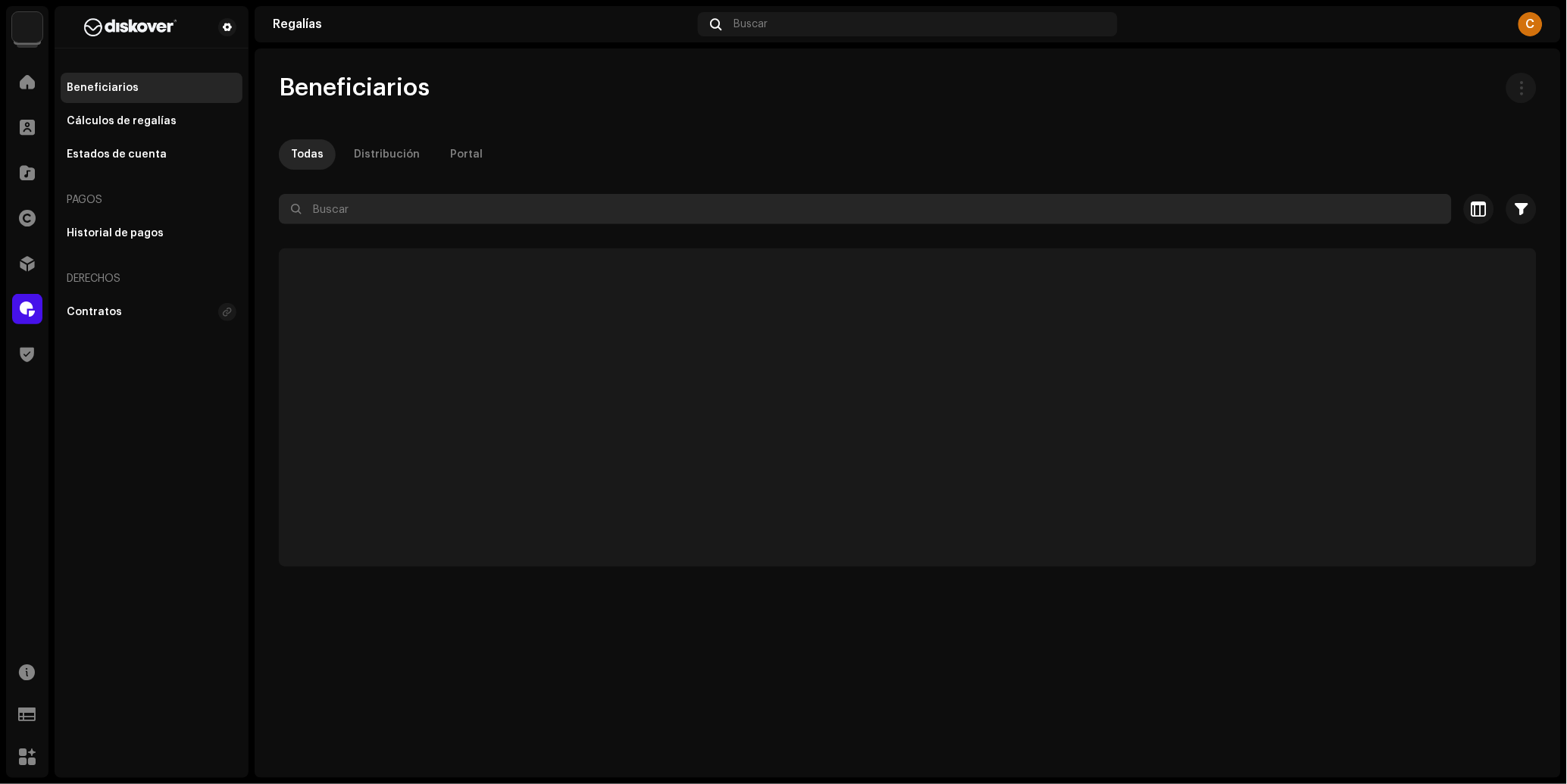
click at [482, 220] on input "text" at bounding box center [864, 209] width 1172 height 30
paste input "emeraldloops@gmail.com"
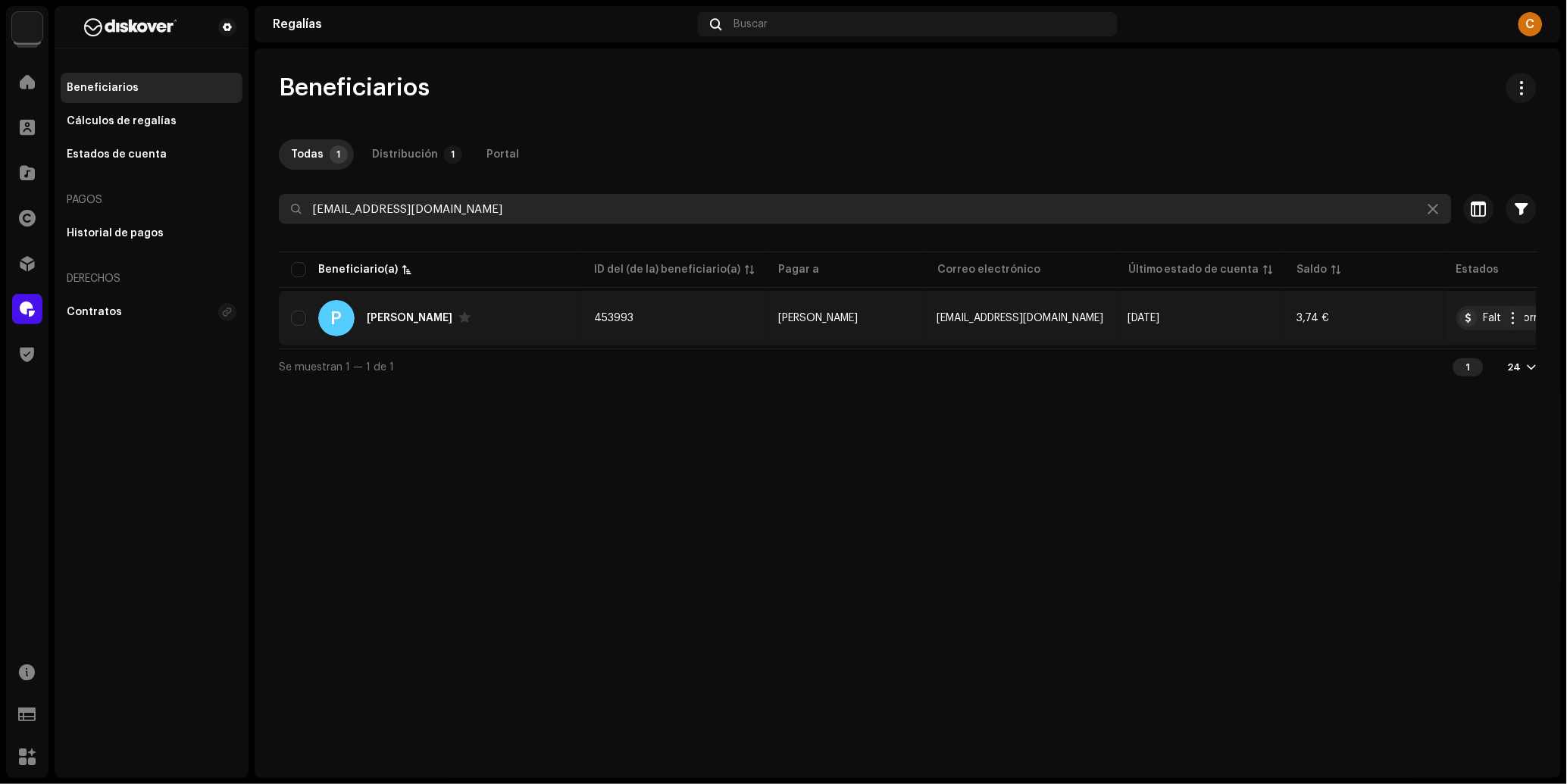
type input "emeraldloops@gmail.com"
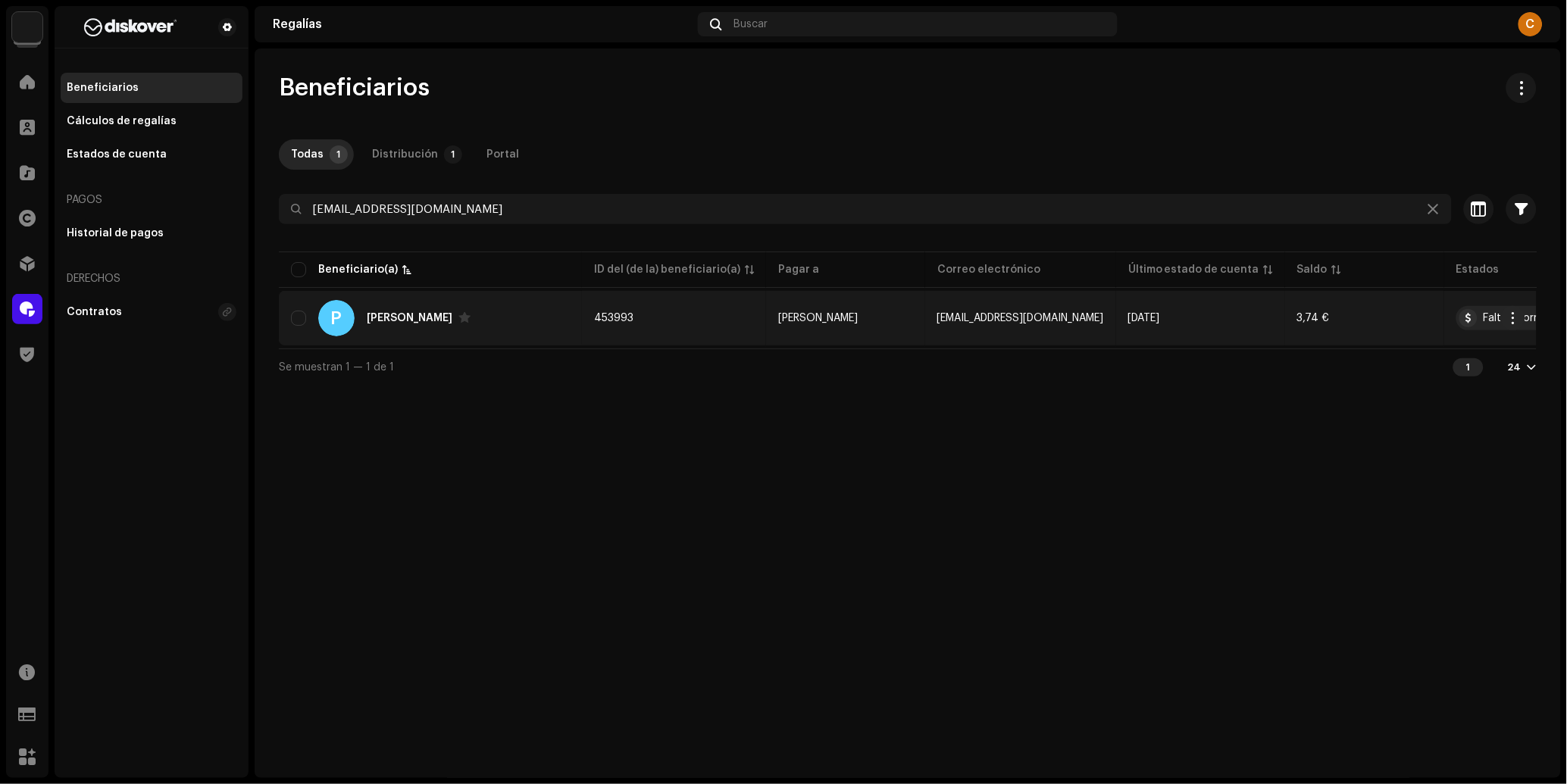
click at [561, 307] on div "P Pablo Rubio Sanchez" at bounding box center [429, 318] width 279 height 37
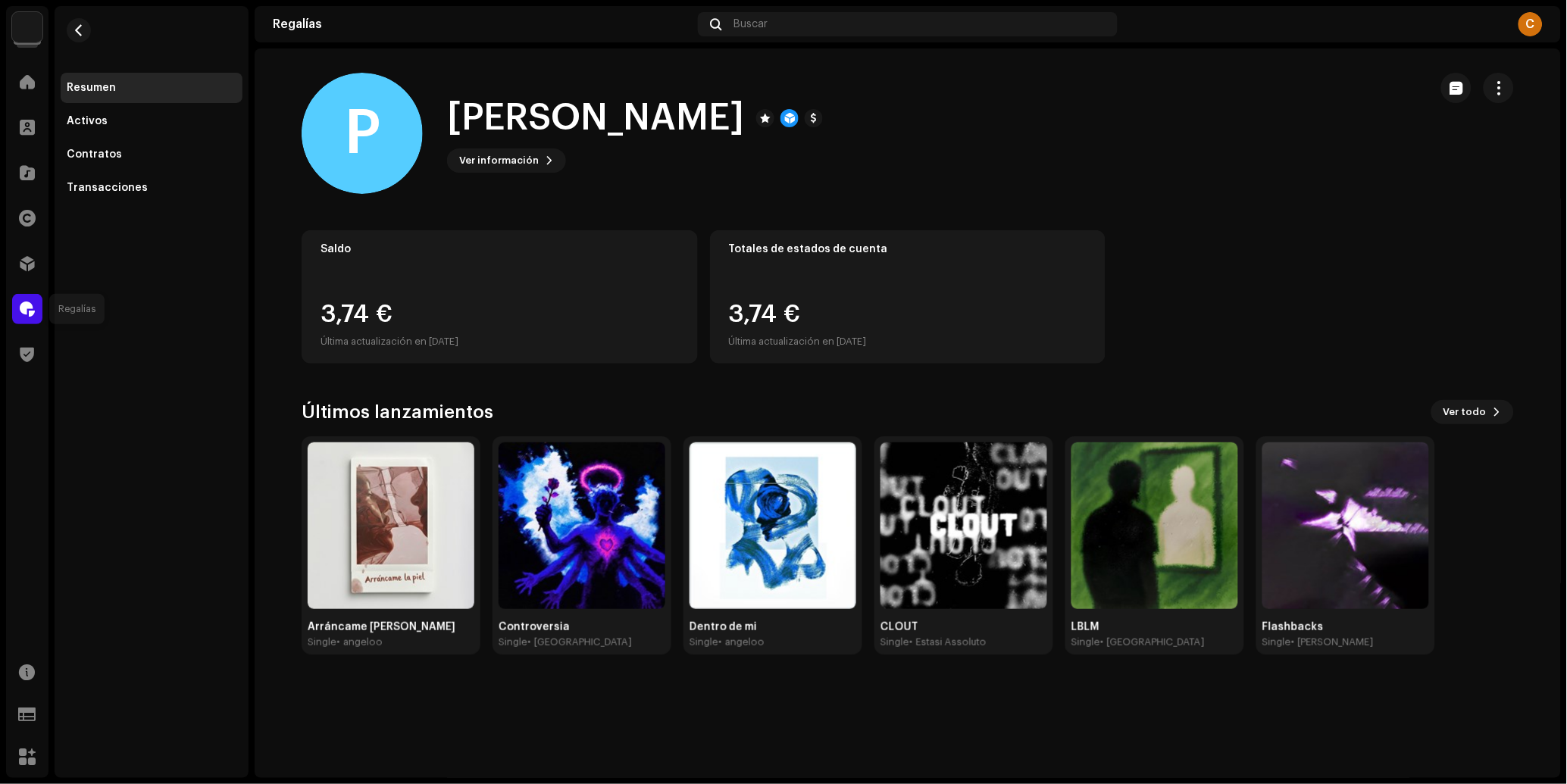
click at [17, 301] on div at bounding box center [27, 309] width 30 height 30
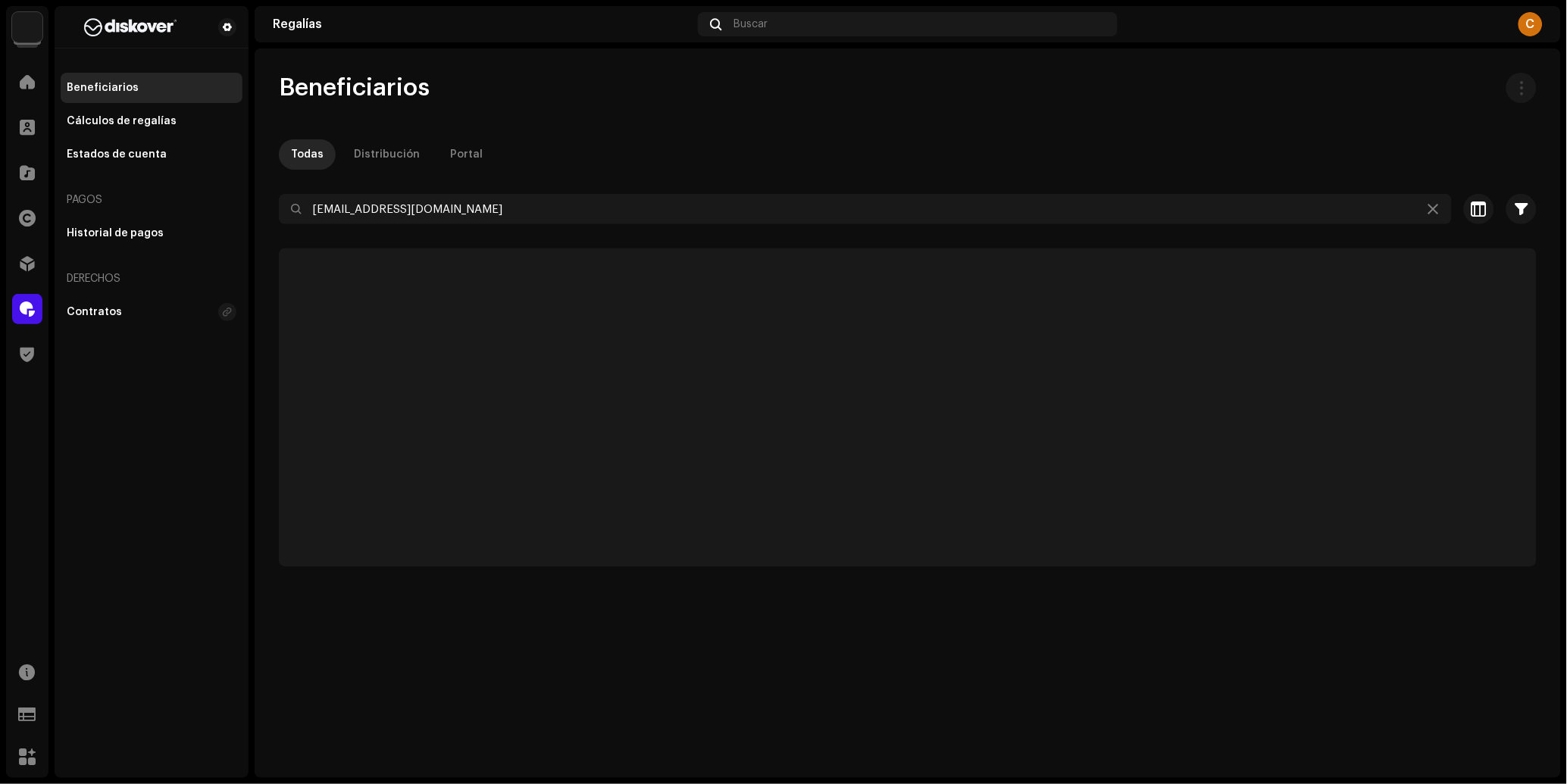
click at [17, 301] on div at bounding box center [27, 309] width 30 height 30
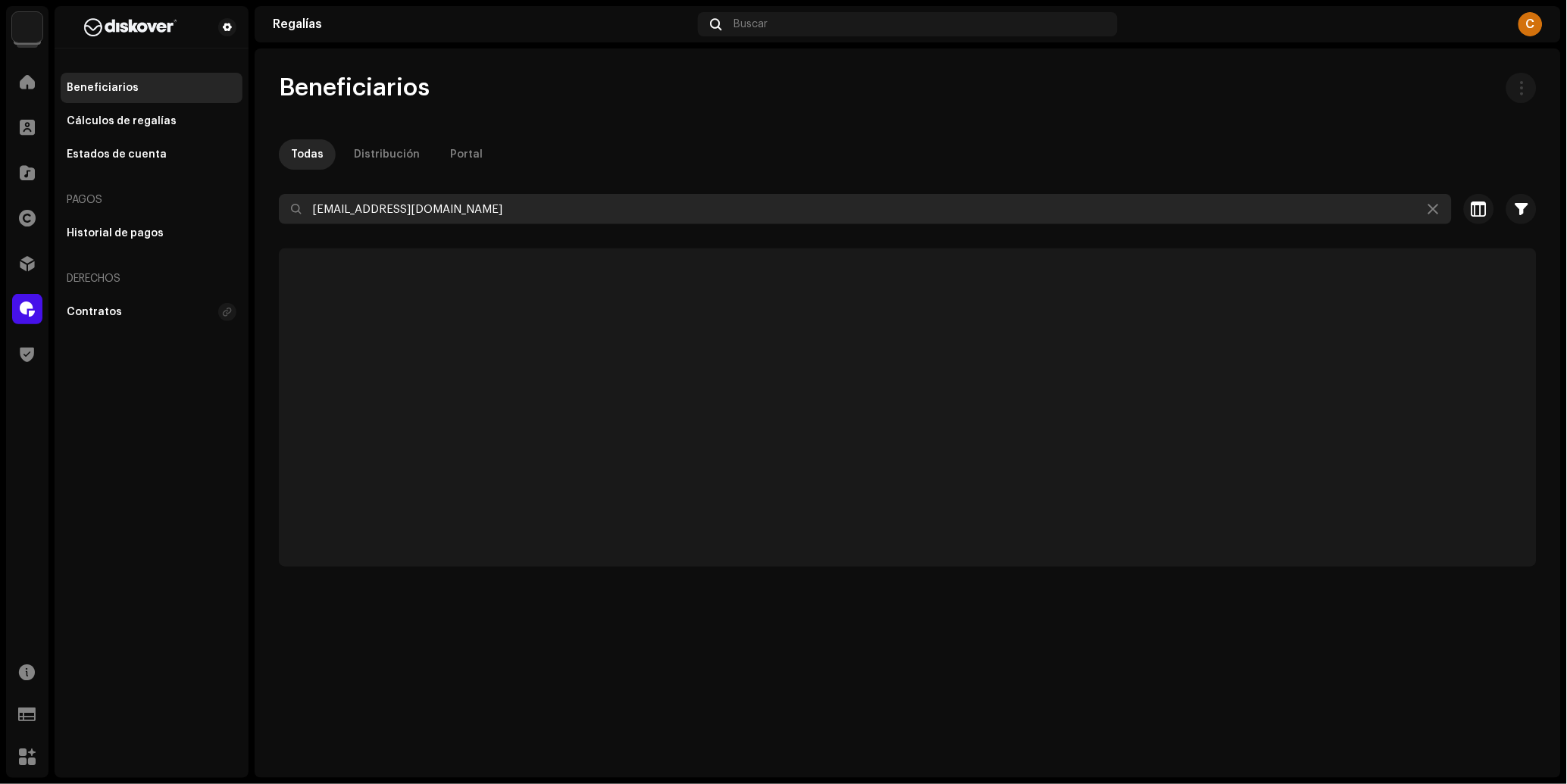
click at [472, 214] on input "emeraldloops@gmail.com" at bounding box center [864, 209] width 1172 height 30
paste input "chonthebeat"
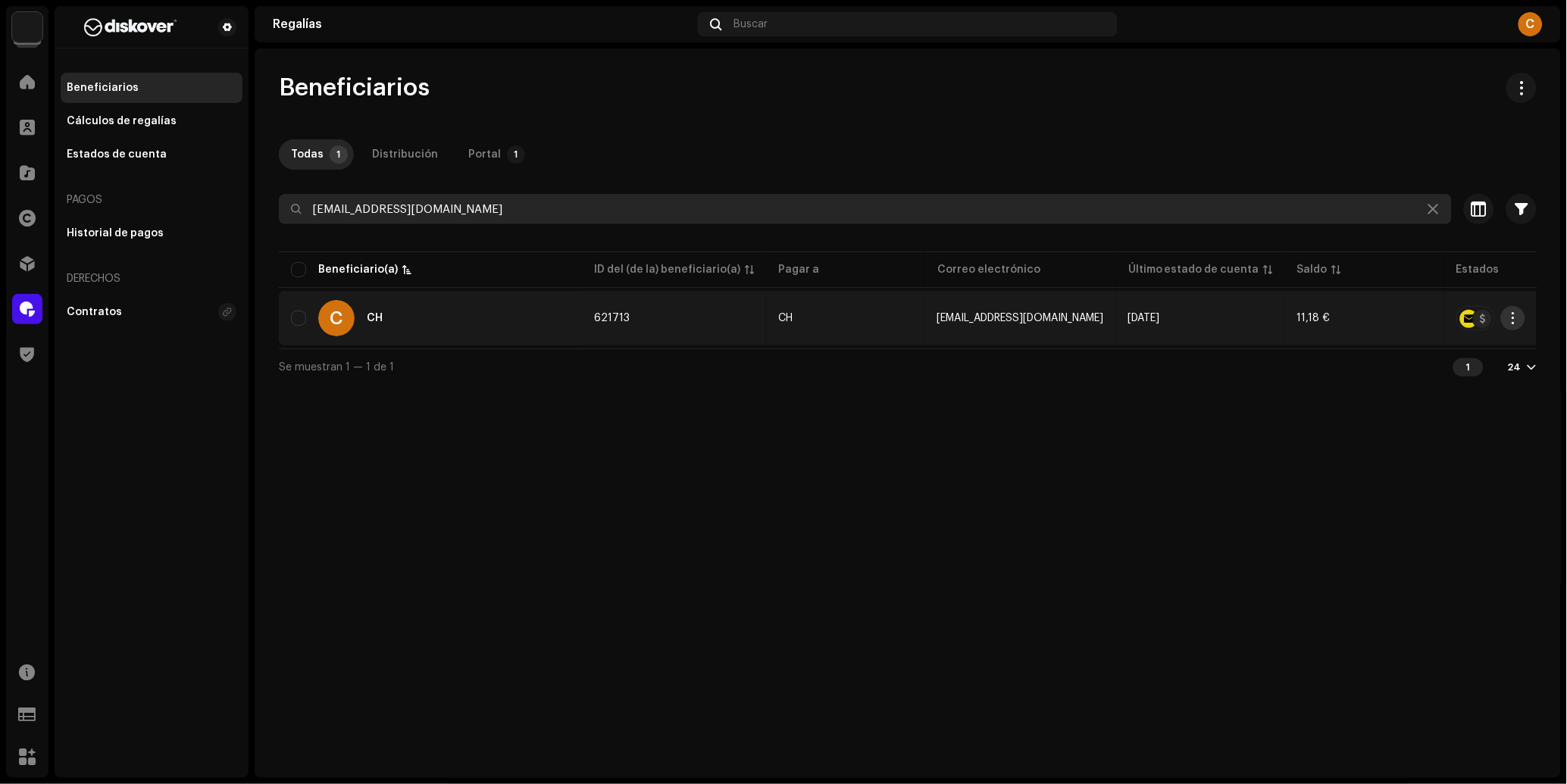
type input "chonthebeats@gmail.com"
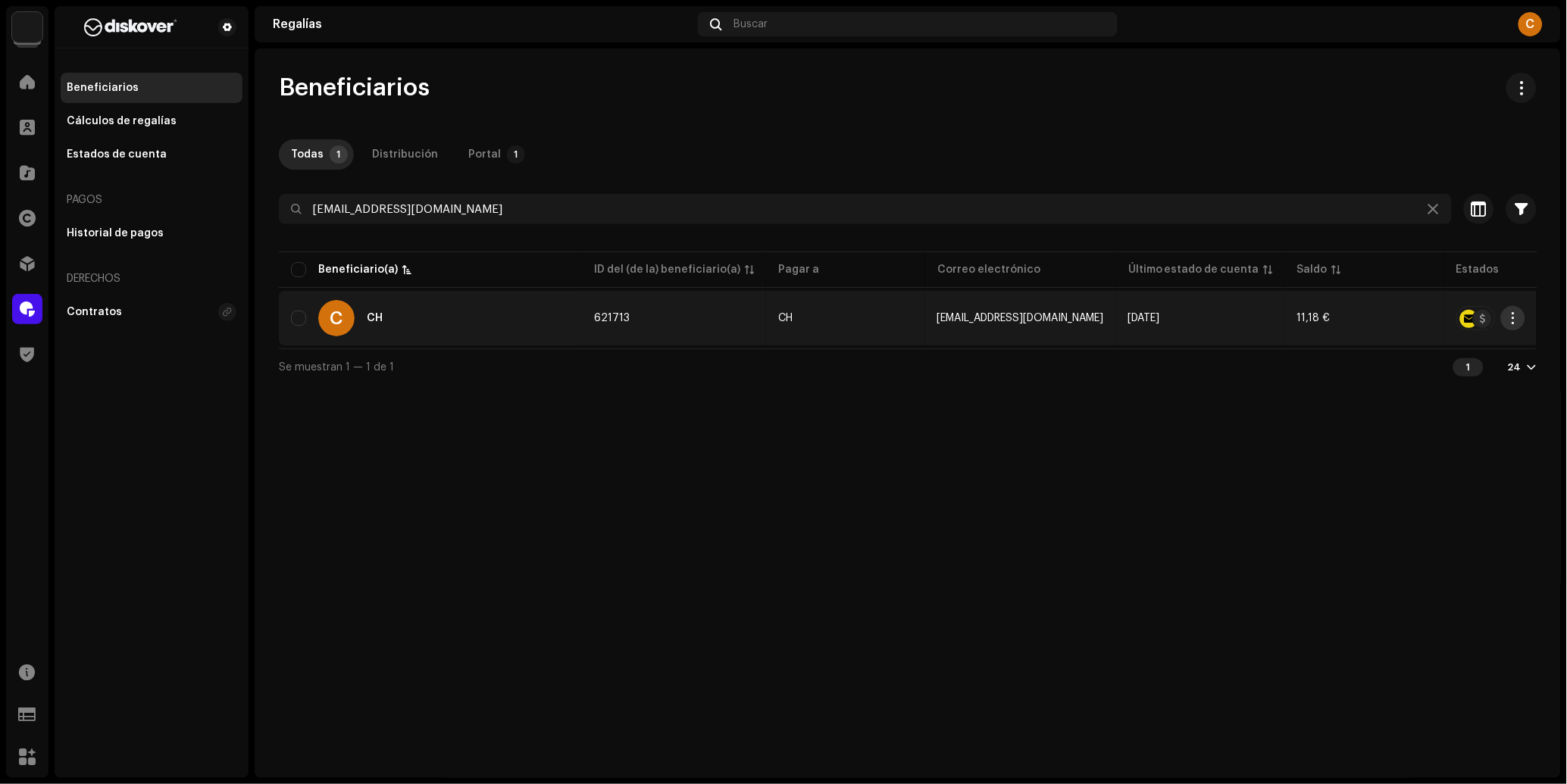
click at [1515, 324] on span "button" at bounding box center [1514, 317] width 11 height 12
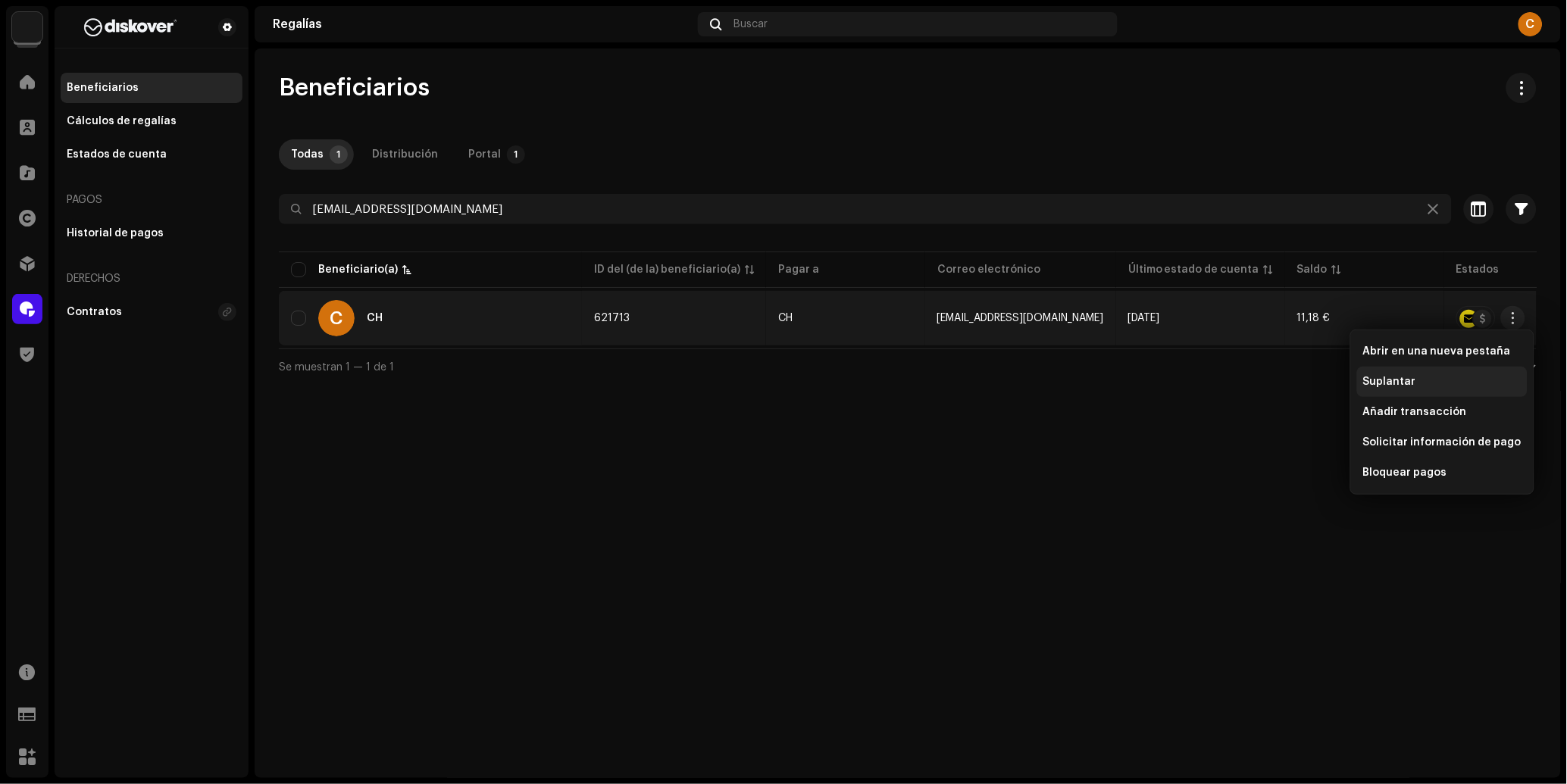
click at [1457, 370] on div "Suplantar" at bounding box center [1442, 381] width 170 height 30
